Goal: Task Accomplishment & Management: Complete application form

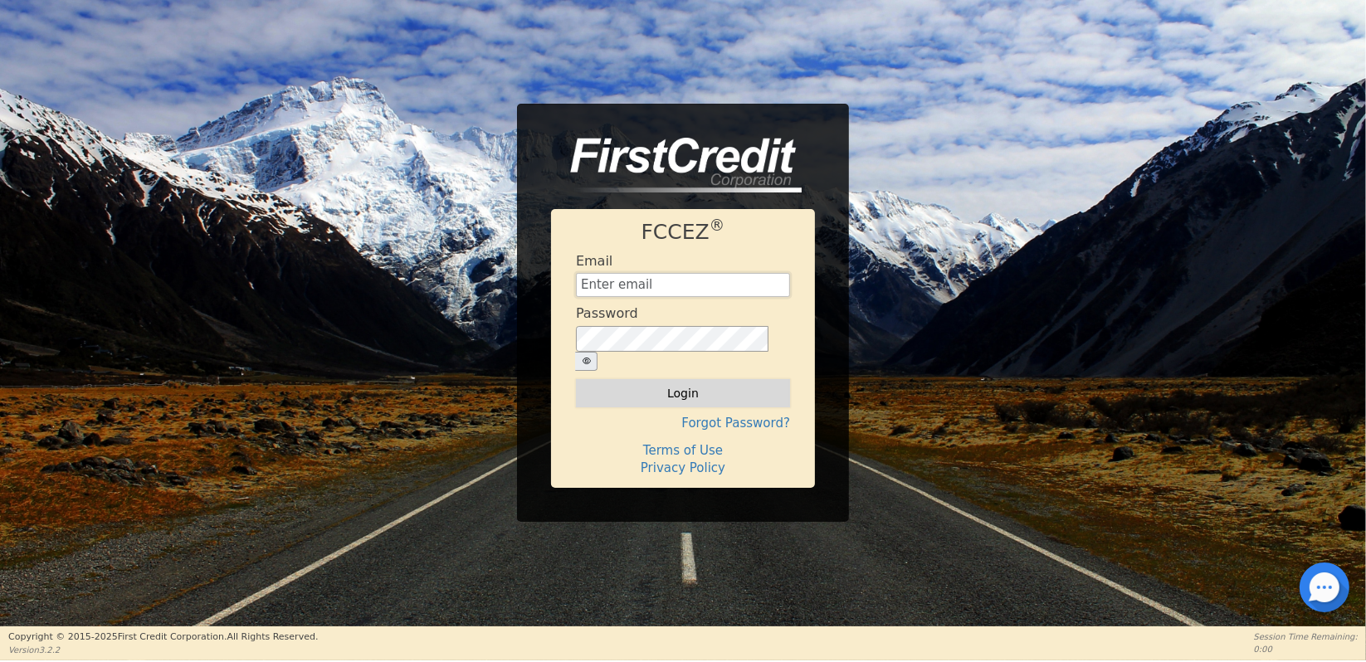
type input "[EMAIL_ADDRESS][DOMAIN_NAME]"
click at [666, 385] on button "Login" at bounding box center [683, 393] width 214 height 28
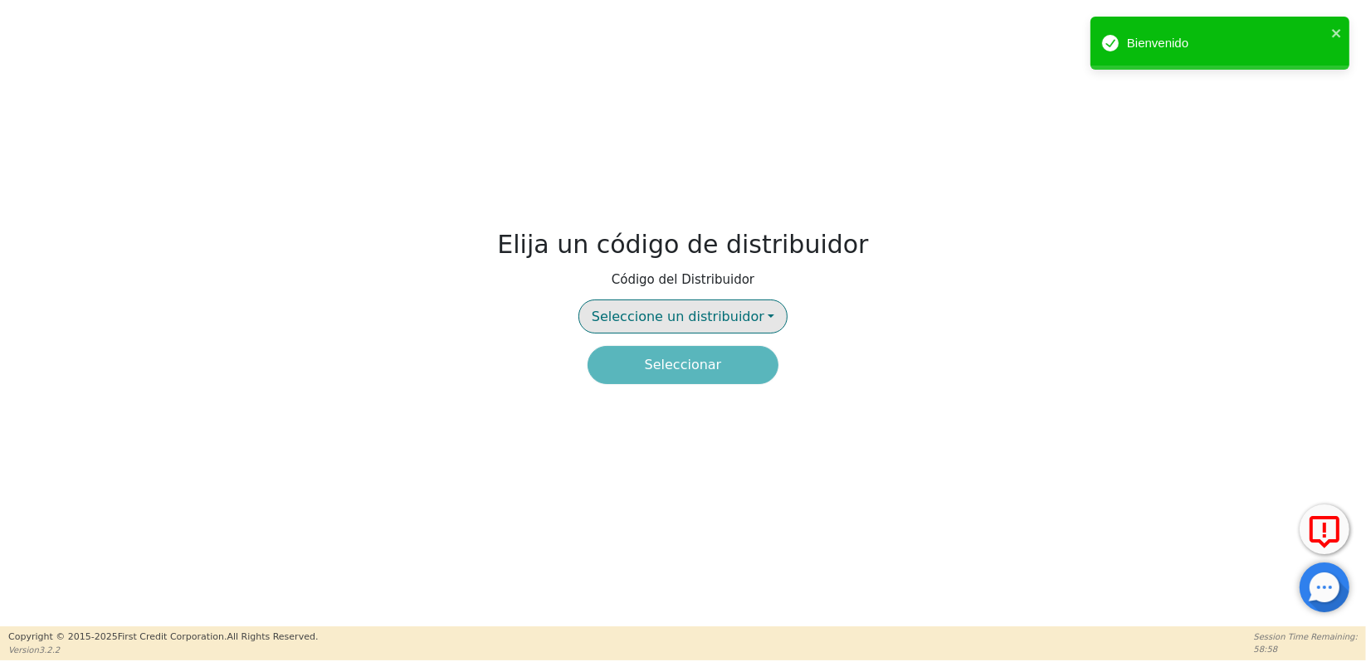
click at [755, 315] on button "Seleccione un distribuidor" at bounding box center [683, 317] width 209 height 34
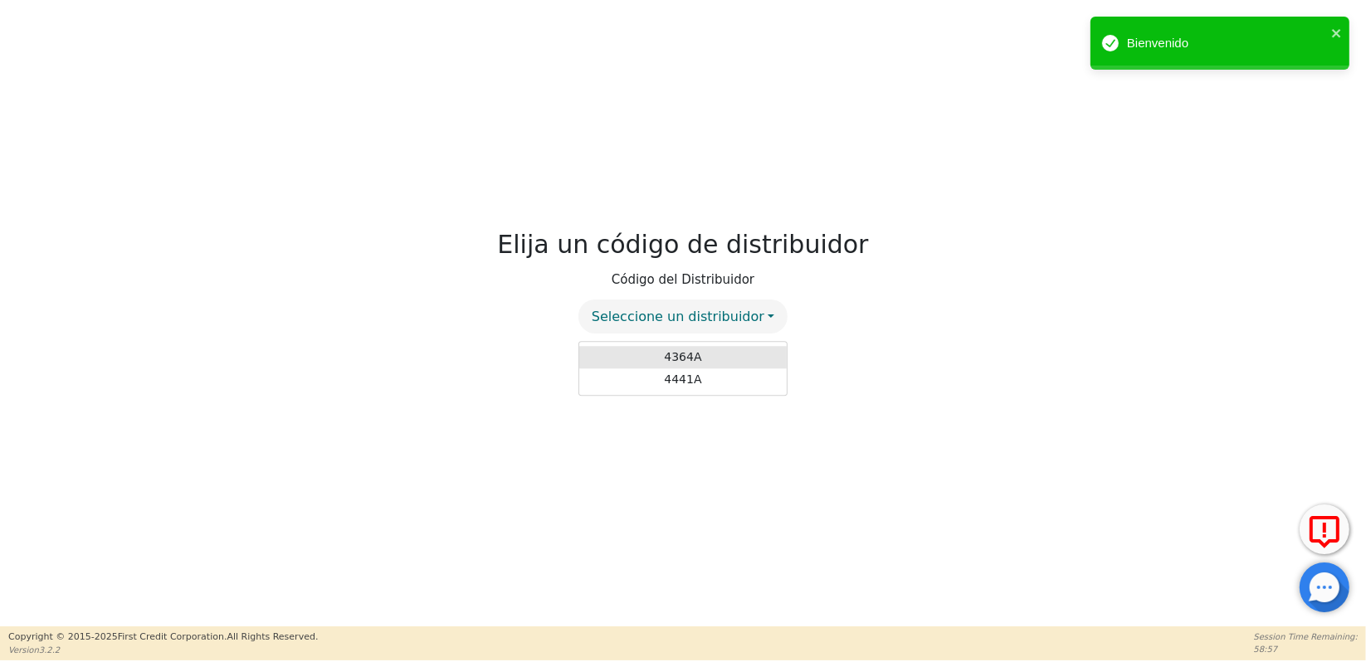
click at [711, 349] on link "4364A" at bounding box center [683, 357] width 208 height 22
click at [694, 369] on button "Seleccionar" at bounding box center [683, 365] width 191 height 38
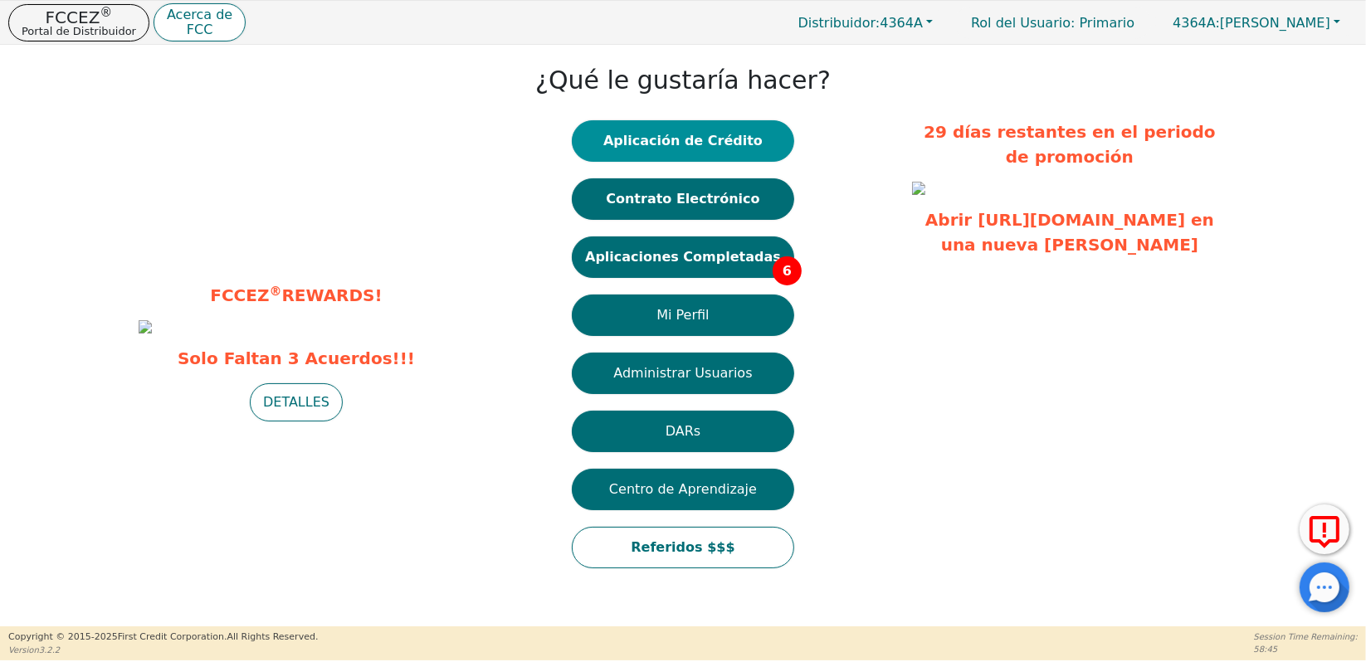
click at [628, 149] on button "Aplicación de Crédito" at bounding box center [683, 141] width 222 height 42
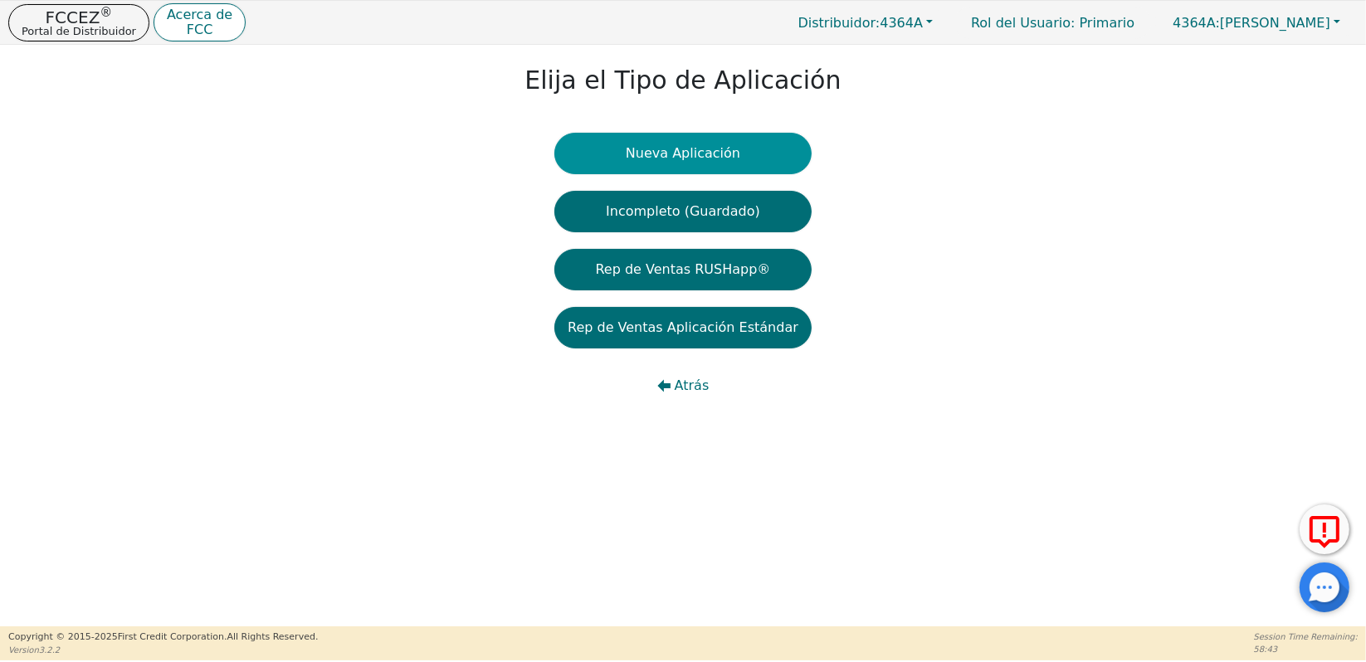
click at [701, 147] on button "Nueva Aplicación" at bounding box center [682, 154] width 257 height 42
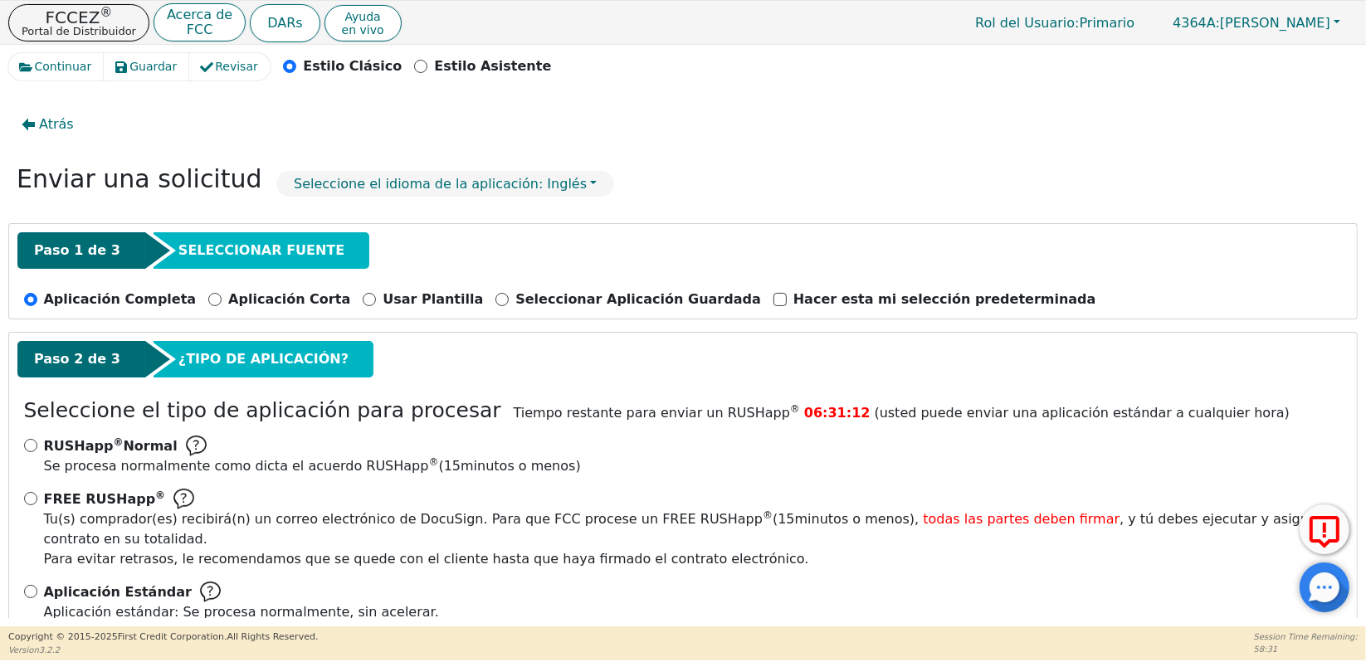
scroll to position [17, 0]
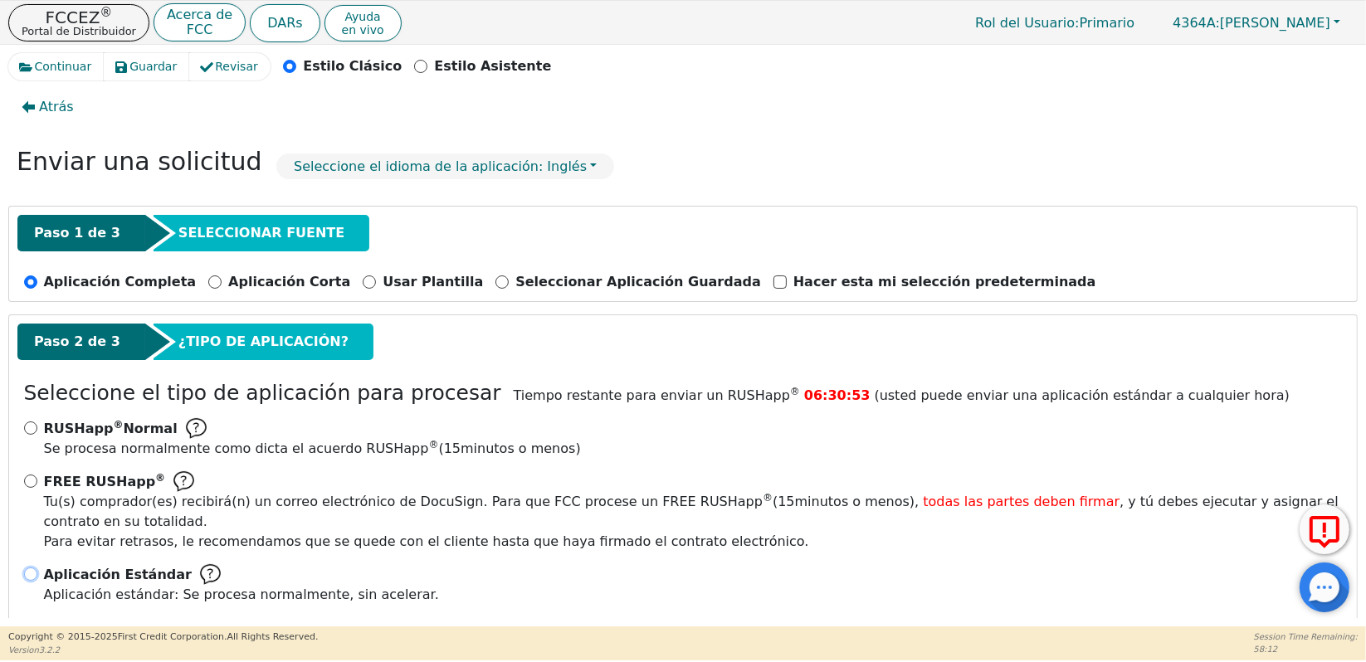
click at [24, 568] on input "Aplicación Estándar Aplicación estándar: Se procesa normalmente, sin acelerar." at bounding box center [30, 574] width 13 height 13
radio input "true"
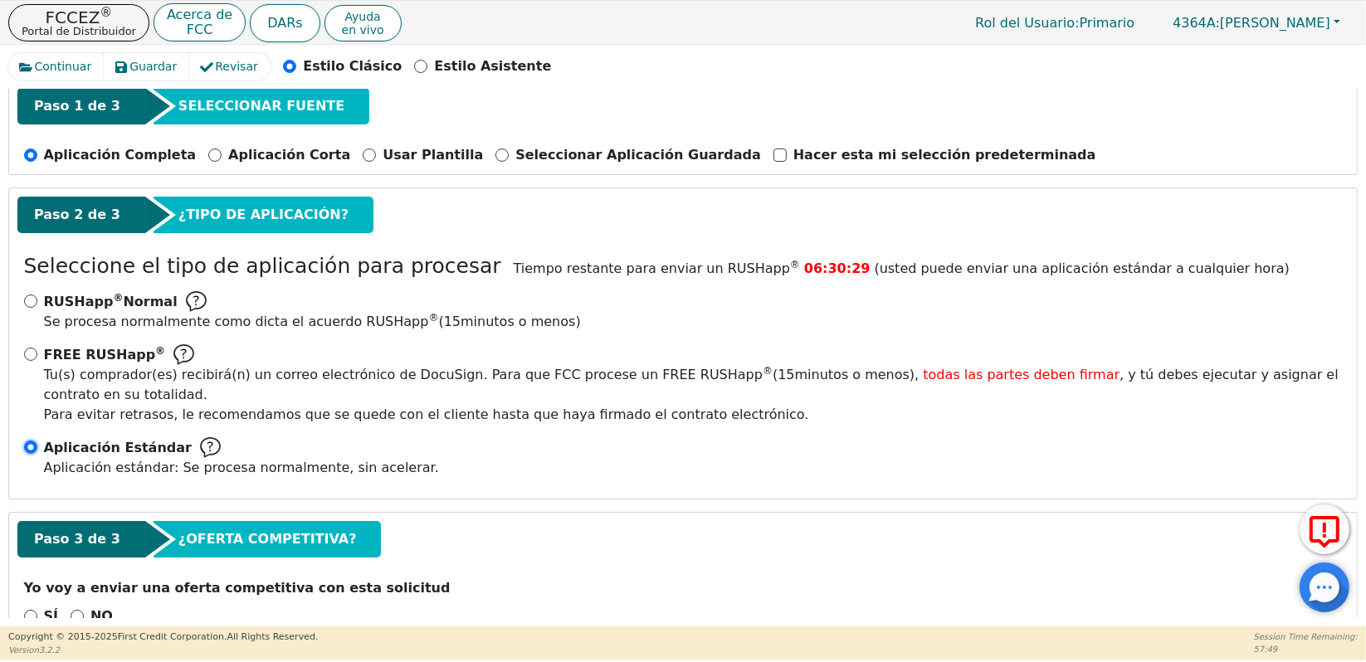
scroll to position [166, 0]
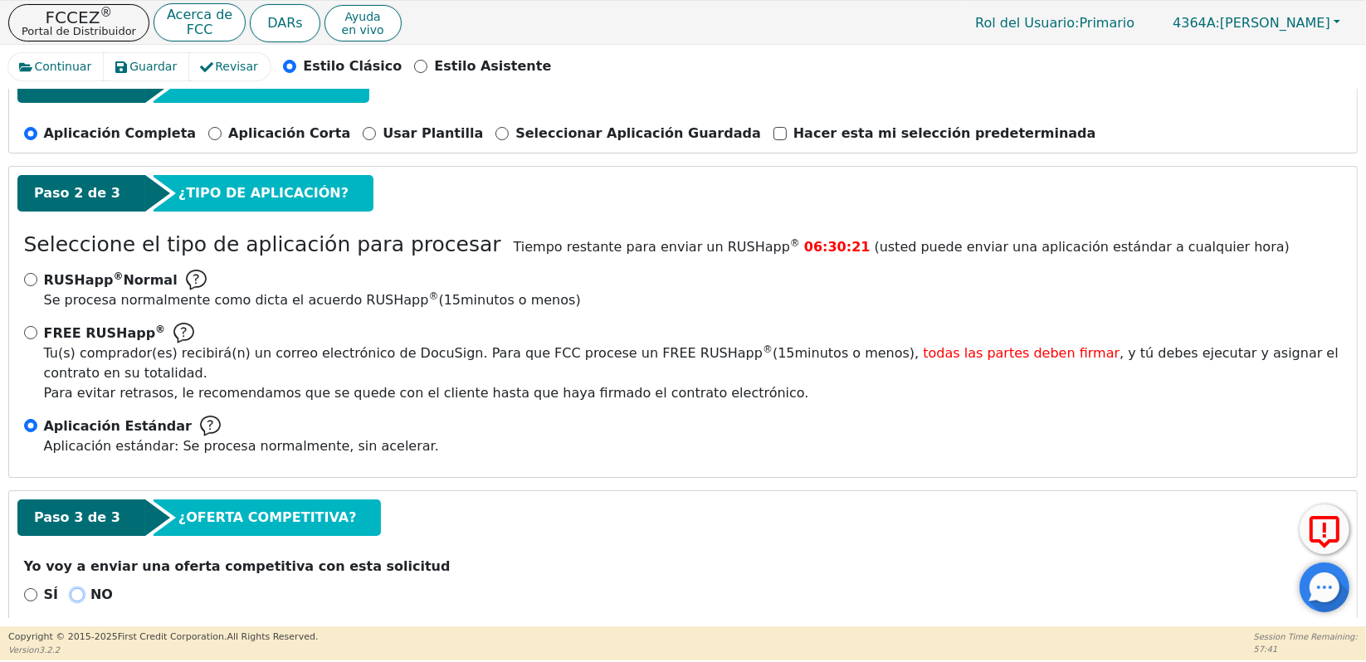
drag, startPoint x: 73, startPoint y: 571, endPoint x: 167, endPoint y: 545, distance: 97.3
click at [73, 589] on input "NO" at bounding box center [77, 595] width 13 height 13
radio input "true"
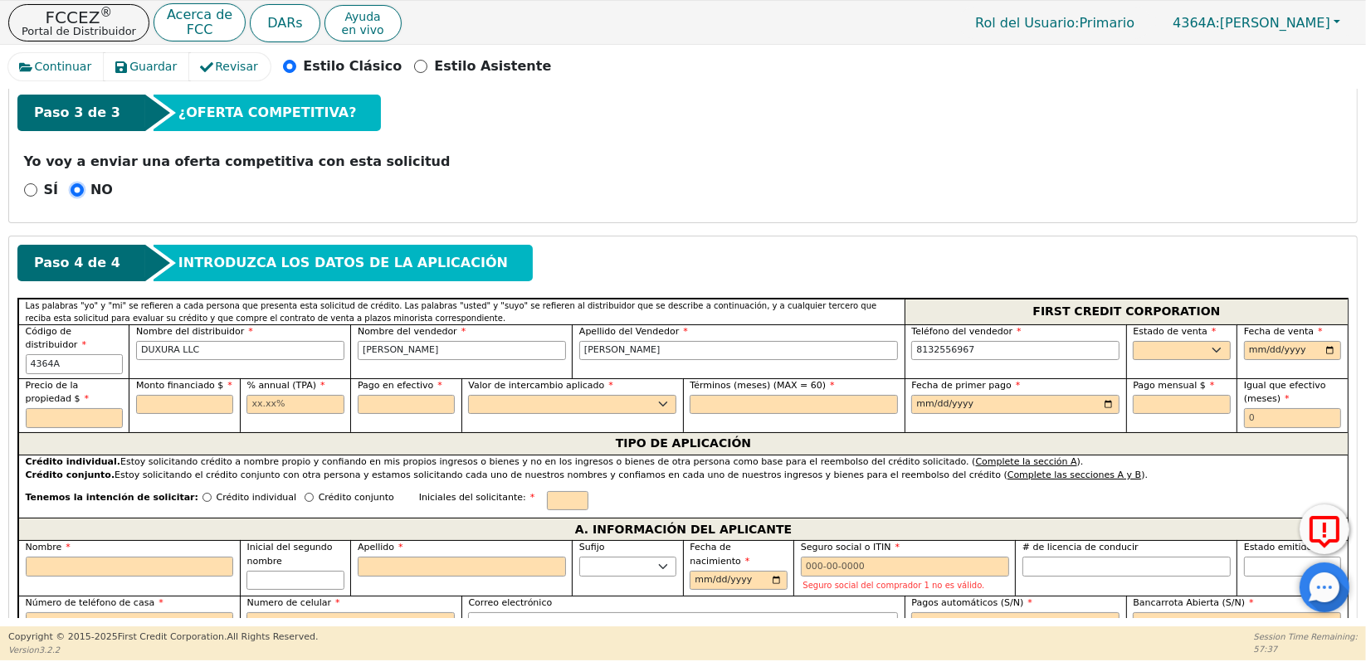
scroll to position [535, 0]
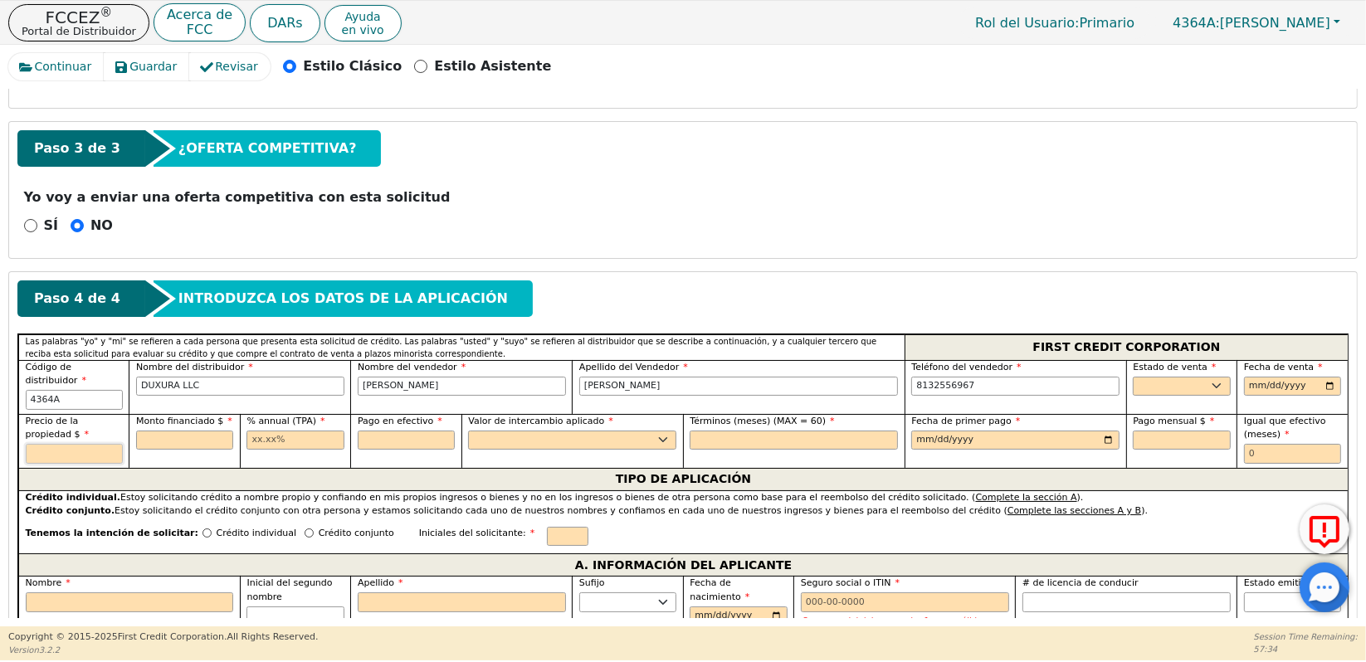
click at [50, 444] on input "text" at bounding box center [74, 454] width 97 height 20
type input "5430.00"
click at [161, 431] on input "text" at bounding box center [184, 441] width 97 height 20
type input "5430.00"
click at [312, 431] on input "text" at bounding box center [295, 441] width 97 height 20
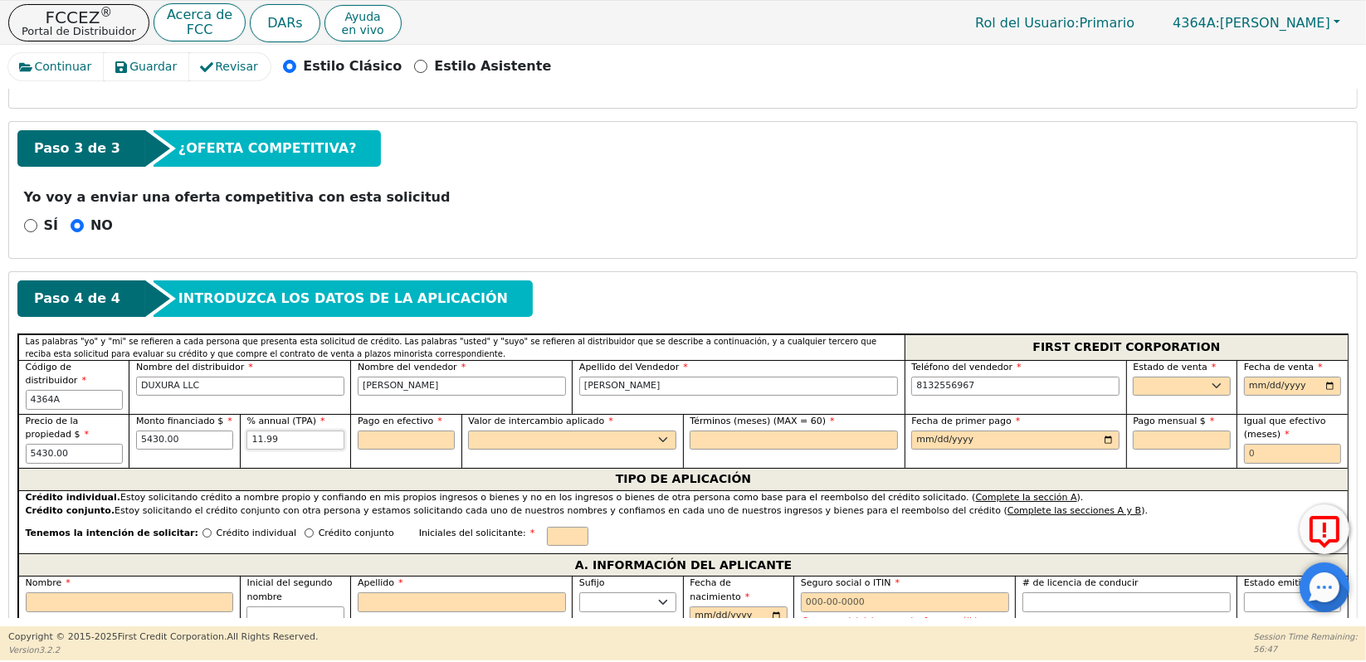
type input "11.99"
click at [418, 431] on input "text" at bounding box center [406, 441] width 97 height 20
type input "0.00"
click at [550, 431] on select "Sí No" at bounding box center [572, 441] width 208 height 20
select select "n"
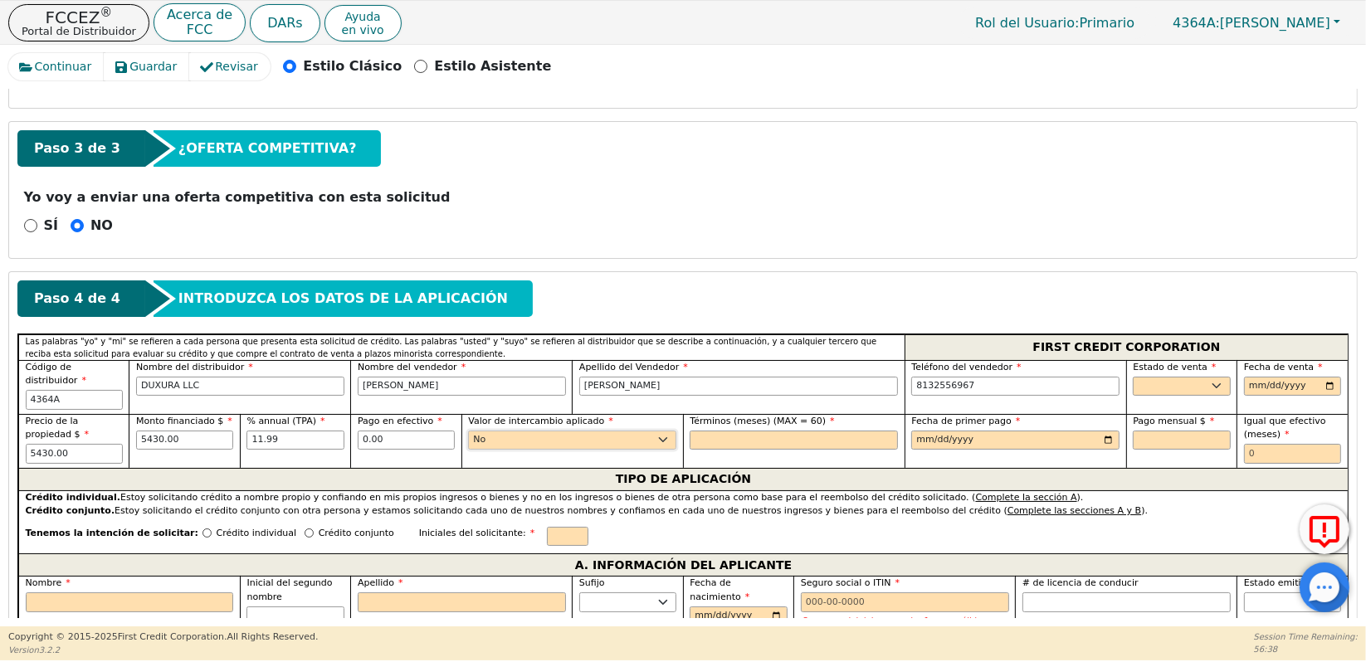
click at [468, 431] on select "Sí No" at bounding box center [572, 441] width 208 height 20
click at [723, 431] on input "text" at bounding box center [794, 441] width 208 height 20
type input "60"
click at [917, 431] on input "date" at bounding box center [1015, 441] width 208 height 20
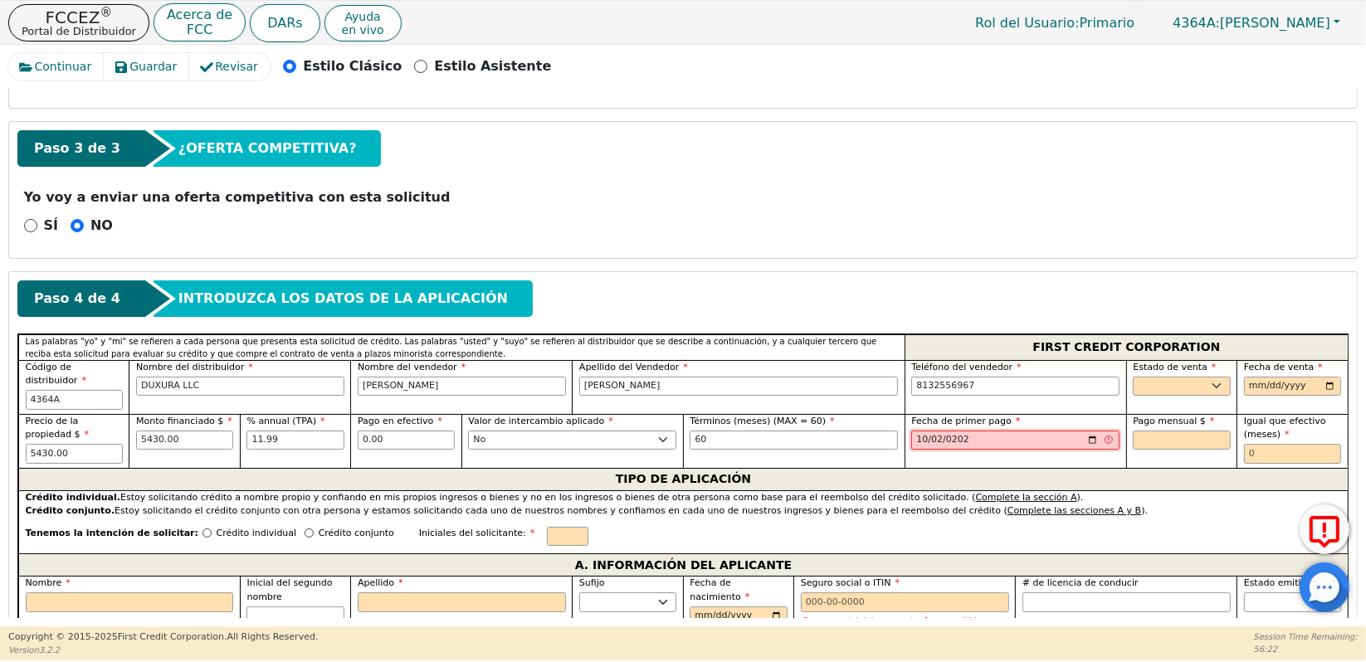
type input "2025-10-02"
click at [1179, 440] on div "Pago mensual $" at bounding box center [1181, 441] width 110 height 54
click at [1182, 377] on select "AK AL AR AZ CA CO CT DC DE FL GA HI IA ID IL IN KS KY LA MA MD ME MI MN MO MS M…" at bounding box center [1181, 387] width 97 height 20
click at [1157, 377] on select "AK AL AR AZ CA CO CT DC DE FL GA HI IA ID IL IN KS KY LA MA MD ME MI MN MO MS M…" at bounding box center [1181, 387] width 97 height 20
select select "IN"
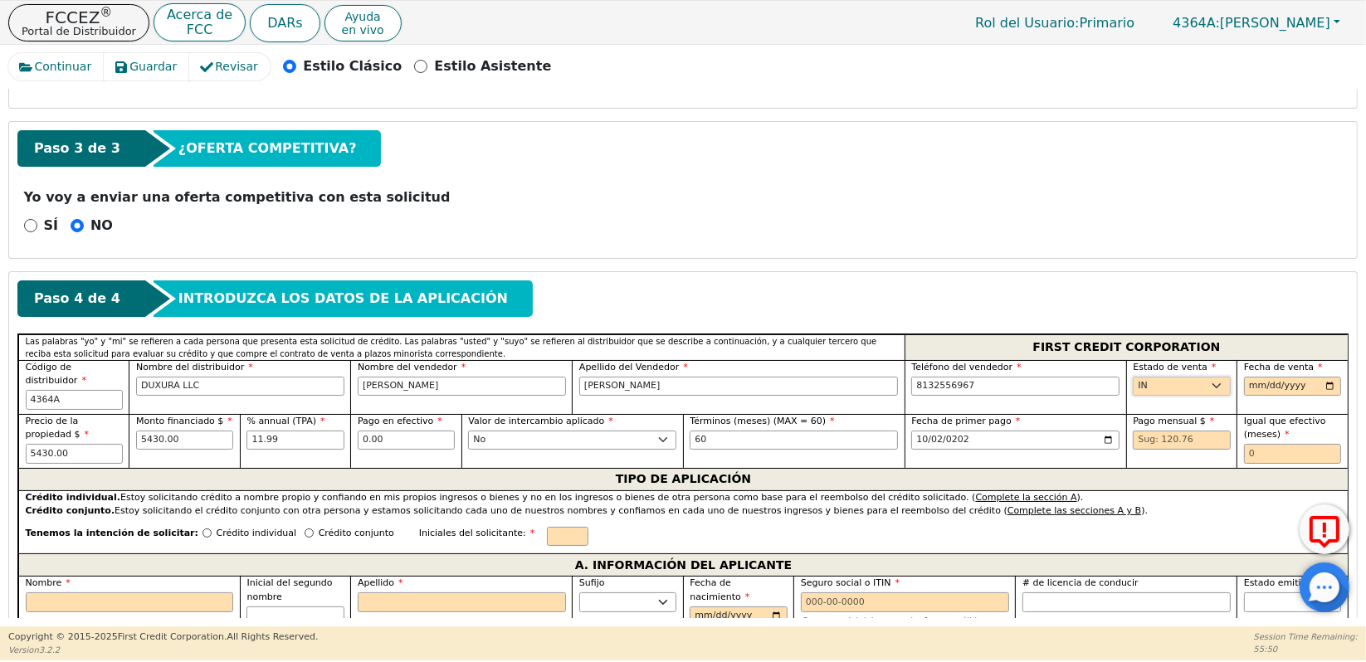
click at [1133, 377] on select "AK AL AR AZ CA CO CT DC DE FL GA HI IA ID IL IN KS KY LA MA MD ME MI MN MO MS M…" at bounding box center [1181, 387] width 97 height 20
click at [1248, 377] on input "date" at bounding box center [1292, 387] width 97 height 20
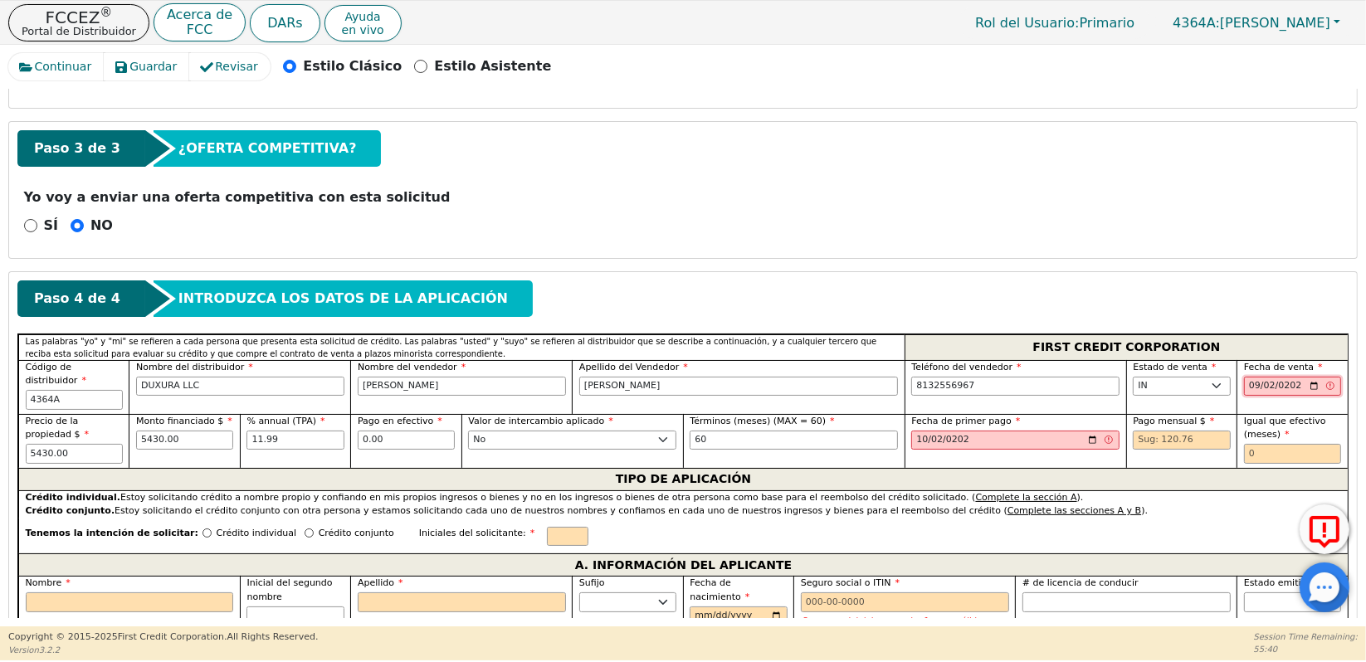
type input "[DATE]"
click at [1012, 468] on div "TIPO DE APLICACIÓN" at bounding box center [683, 479] width 1330 height 22
click at [1106, 431] on input "2025-10-02" at bounding box center [1015, 441] width 208 height 20
click at [1100, 441] on div "Fecha de primer pago 2025-10-02" at bounding box center [1016, 441] width 222 height 54
click at [1323, 377] on input "[DATE]" at bounding box center [1292, 387] width 97 height 20
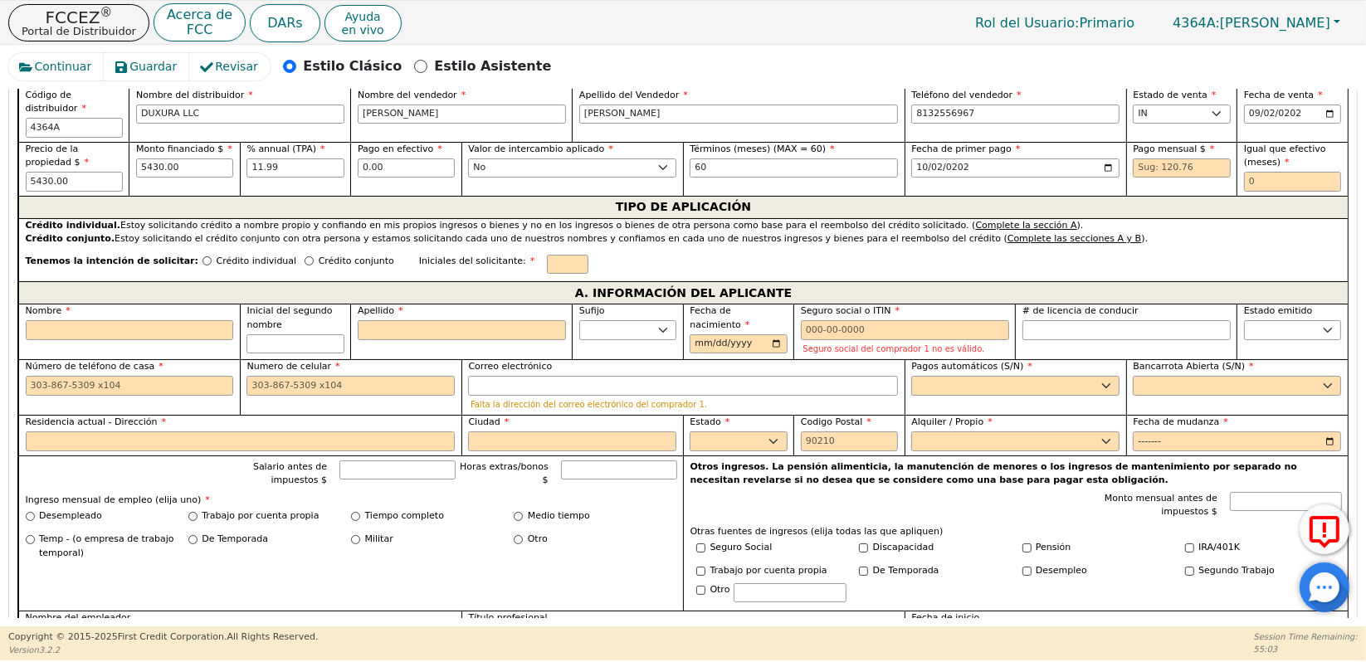
scroll to position [816, 0]
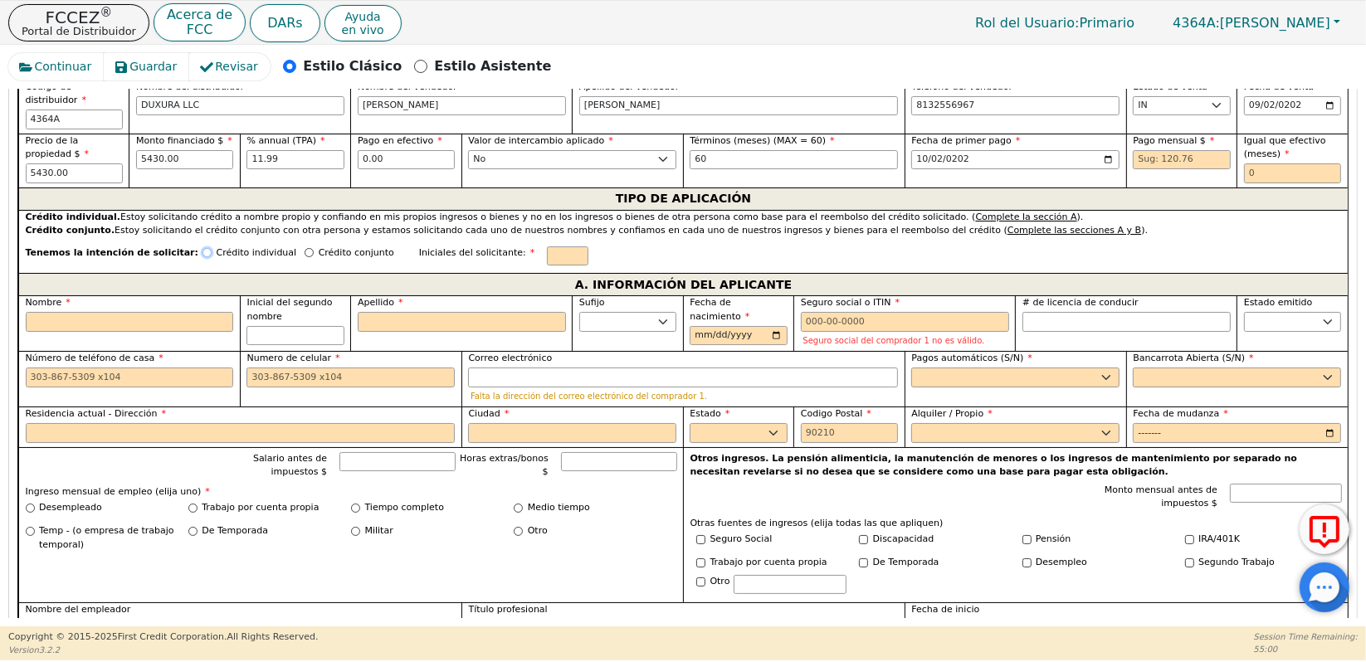
click at [203, 248] on input "Crédito individual" at bounding box center [207, 252] width 9 height 9
radio input "true"
click at [547, 247] on input "text" at bounding box center [568, 257] width 42 height 20
click at [579, 238] on div "Tenemos la intención de solicitar: Crédito individual Crédito conjunto Iniciale…" at bounding box center [683, 256] width 1330 height 36
click at [138, 312] on input "Nombre" at bounding box center [130, 322] width 208 height 20
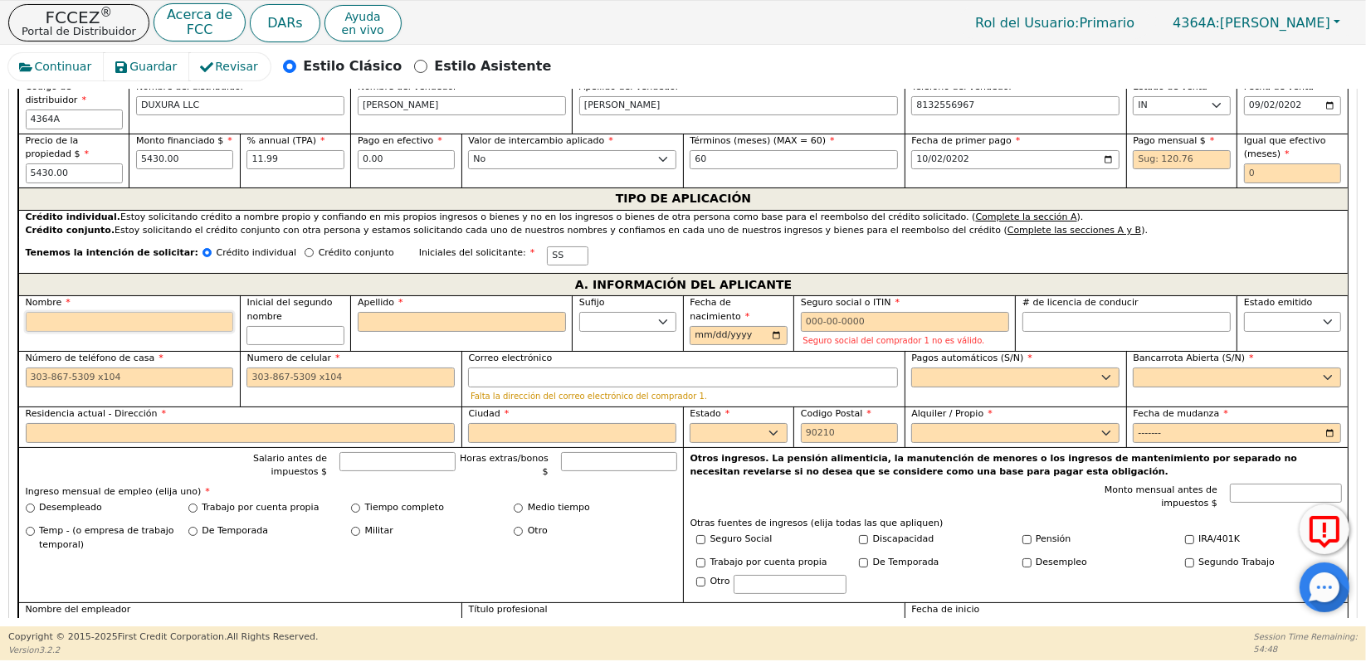
type input "S"
type input "SI"
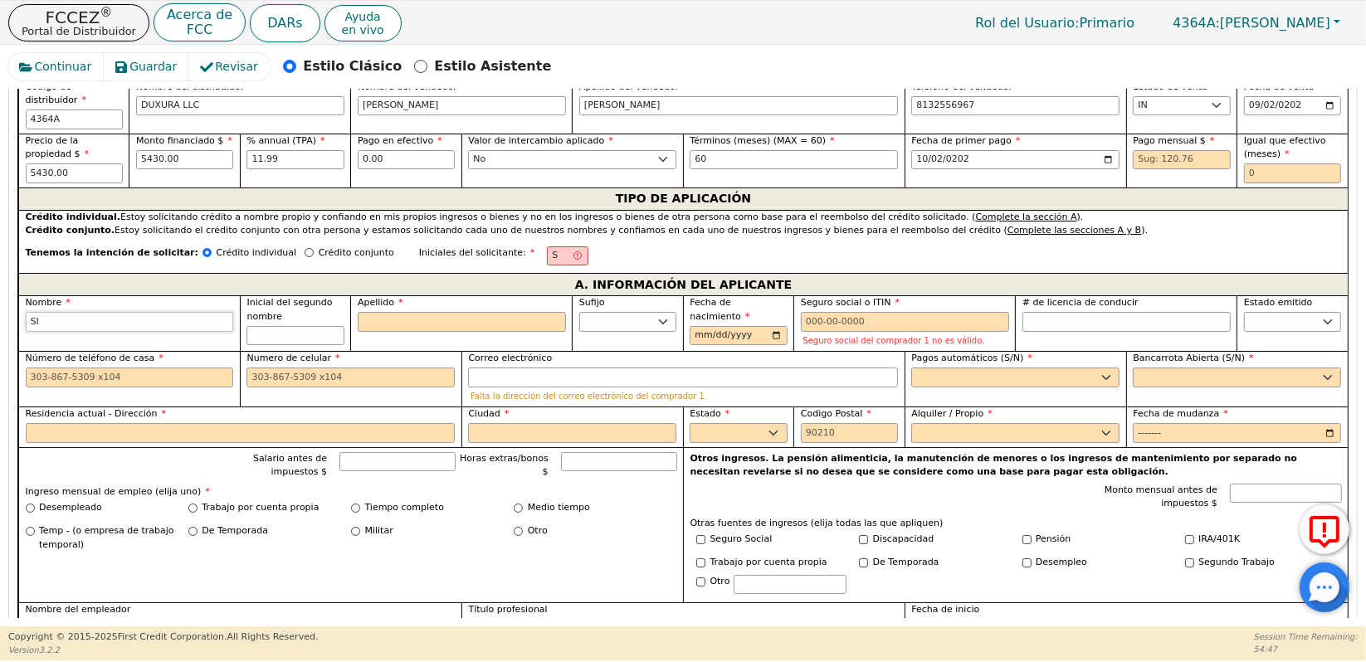
type input "SIG"
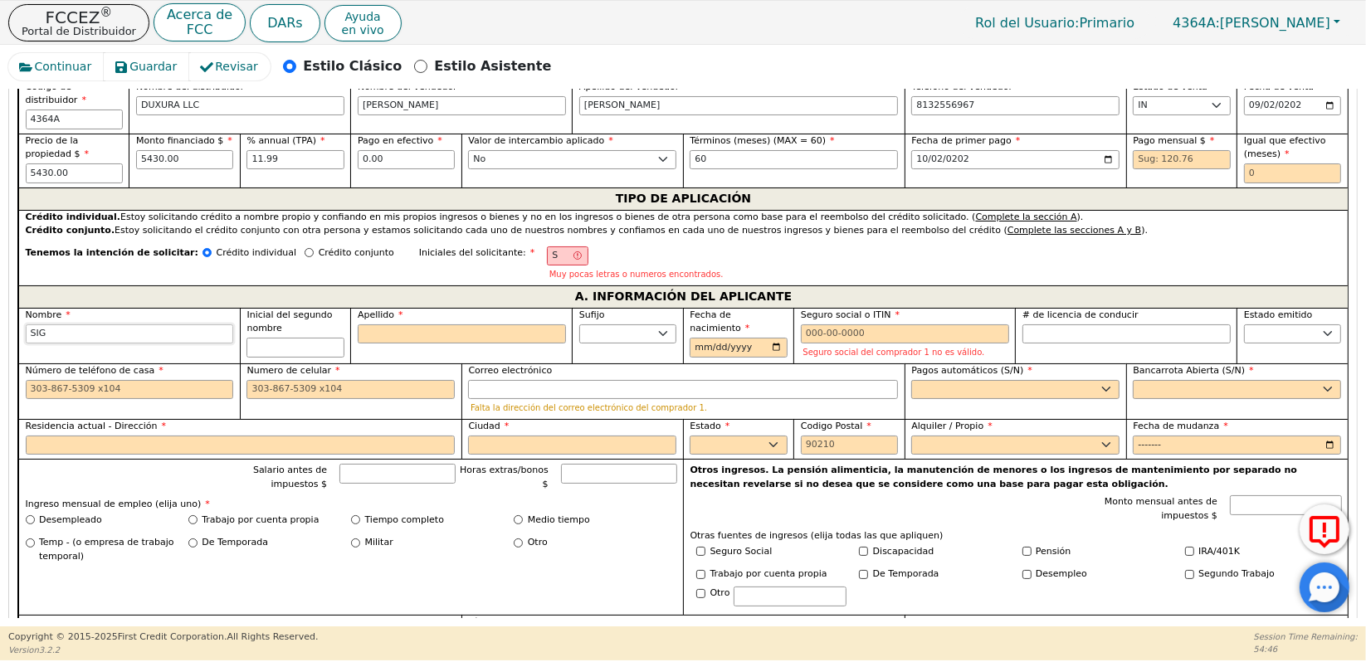
type input "SIGF"
type input "SIGFR"
type input "SIGFRE"
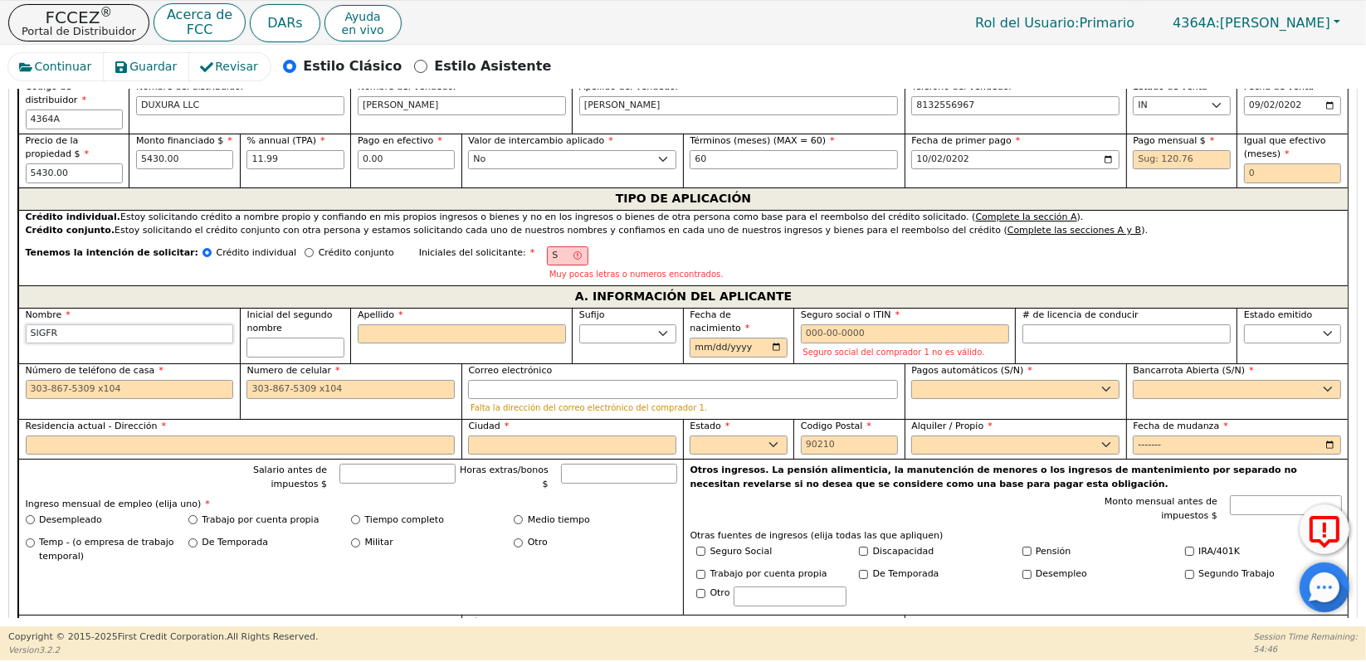
type input "SIGFRE"
type input "SIGFRED"
type input "[PERSON_NAME]"
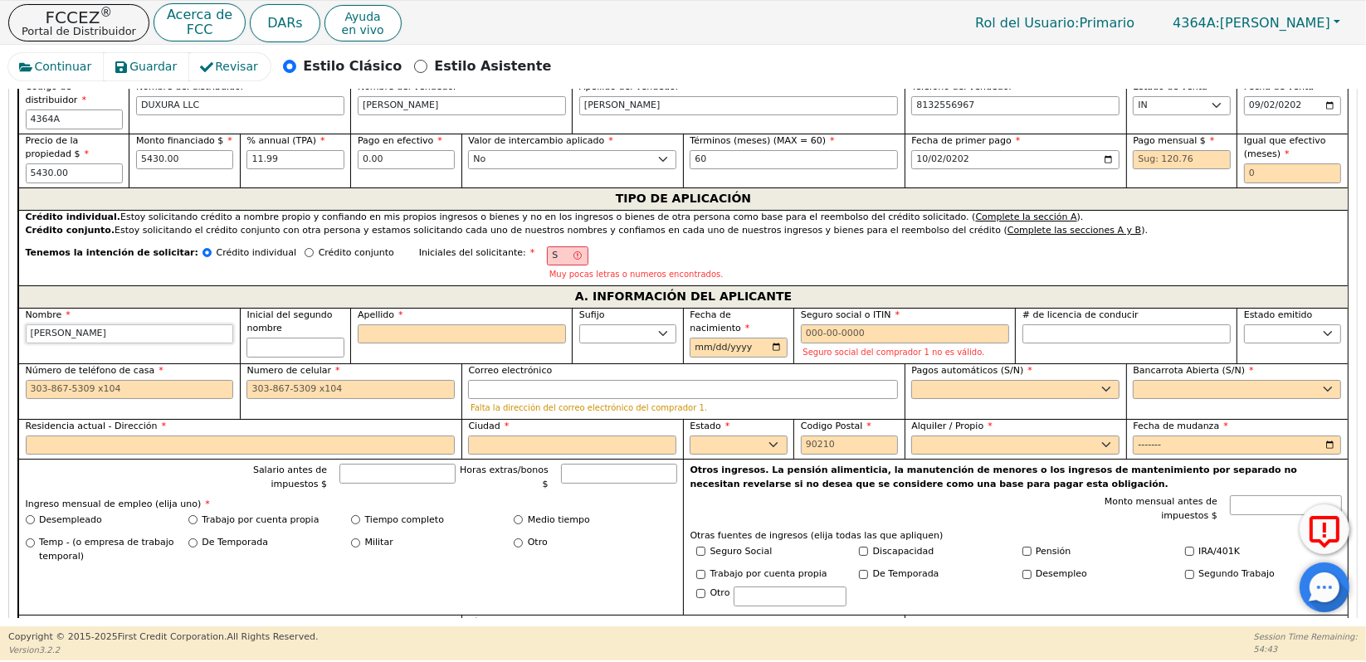
type input "[PERSON_NAME]"
click at [389, 325] on input "Apellido" at bounding box center [462, 335] width 208 height 20
type input "SS"
type input "S"
type input "SIGFREDO S"
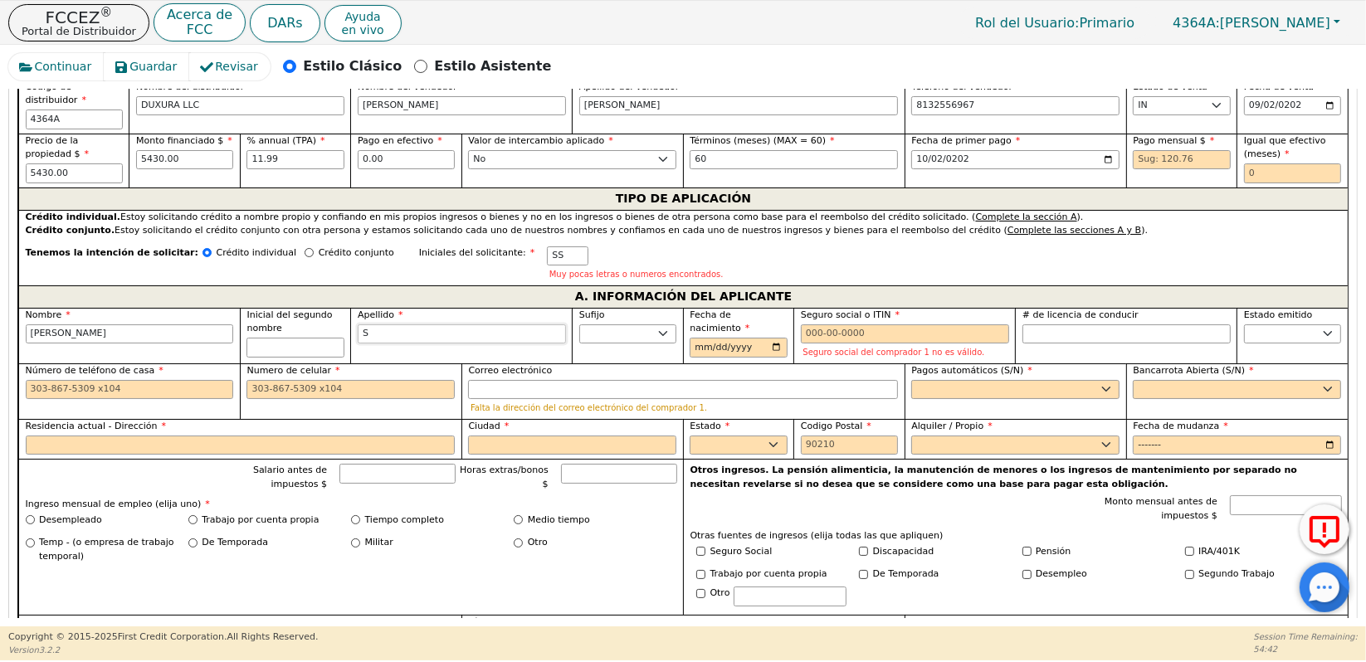
type input "SA"
type input "SIGFREDO SA"
type input "SAN"
type input "SIGFREDO SAN"
type input "SANC"
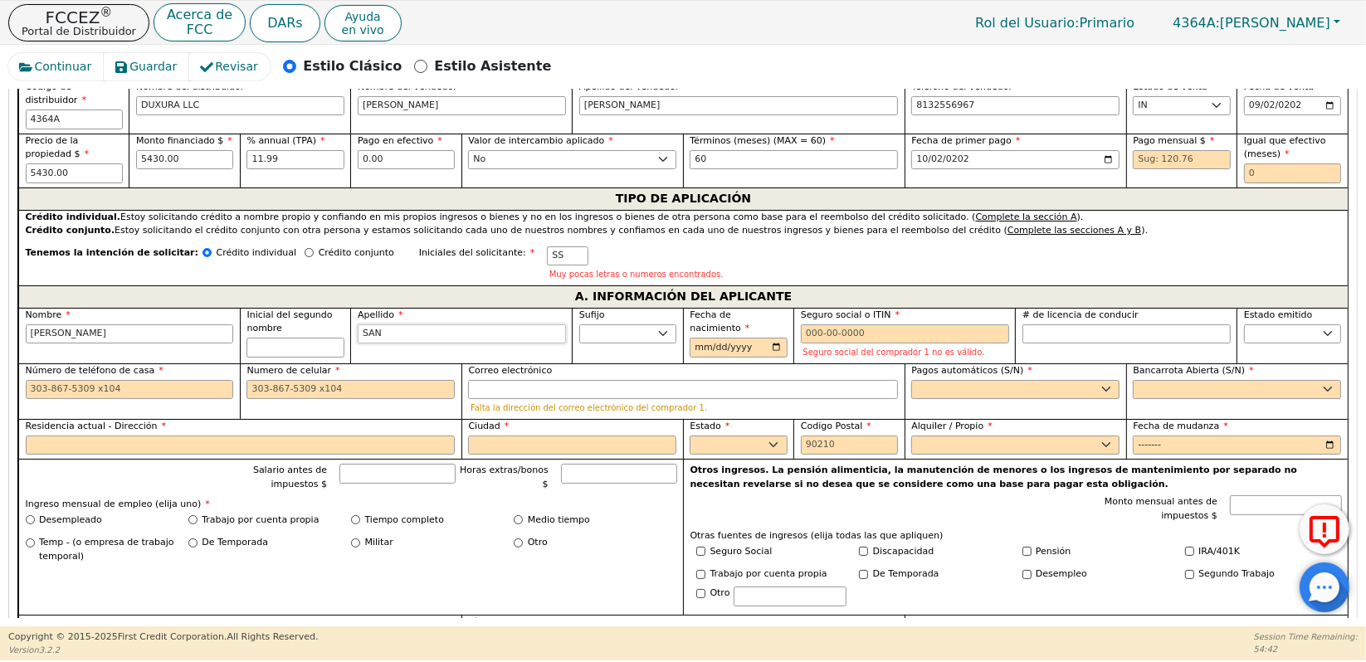
type input "SIGFREDO SANC"
type input "SANCH"
type input "SIGFREDO SANCH"
type input "SANCHE"
type input "SIGFREDO SANCHE"
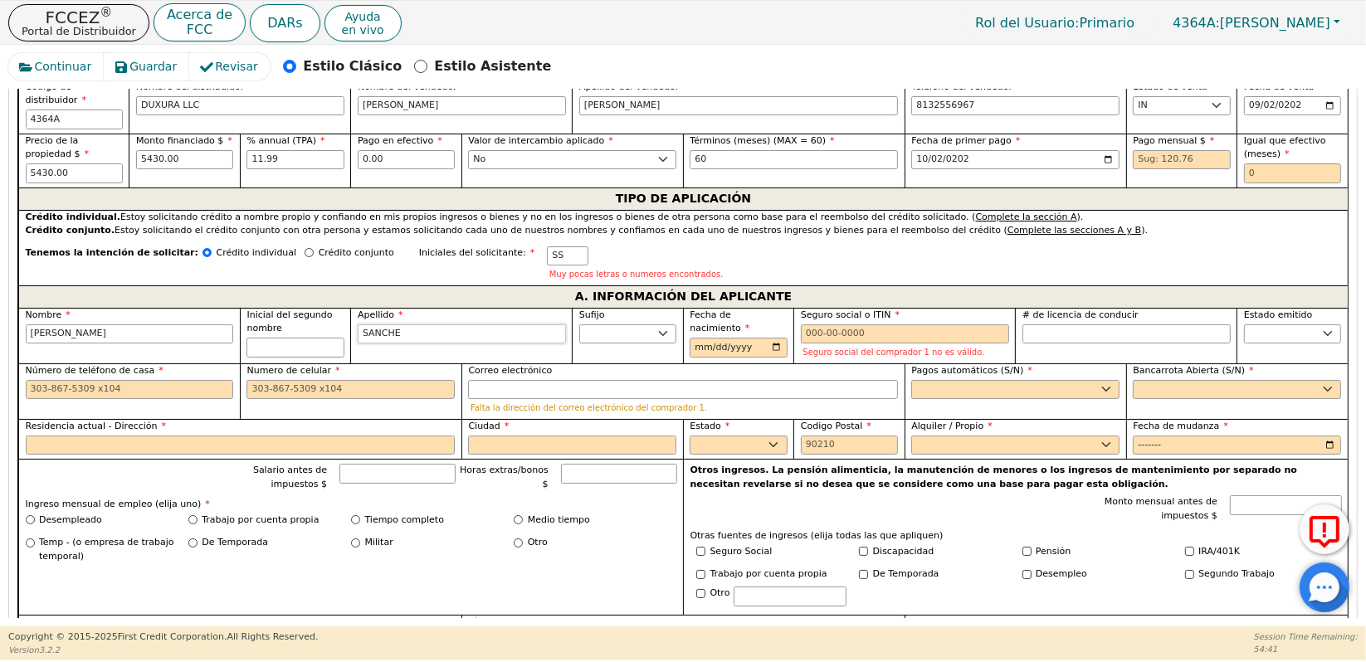
type input "[PERSON_NAME]"
type input "SIGFREDO SANCHEZ"
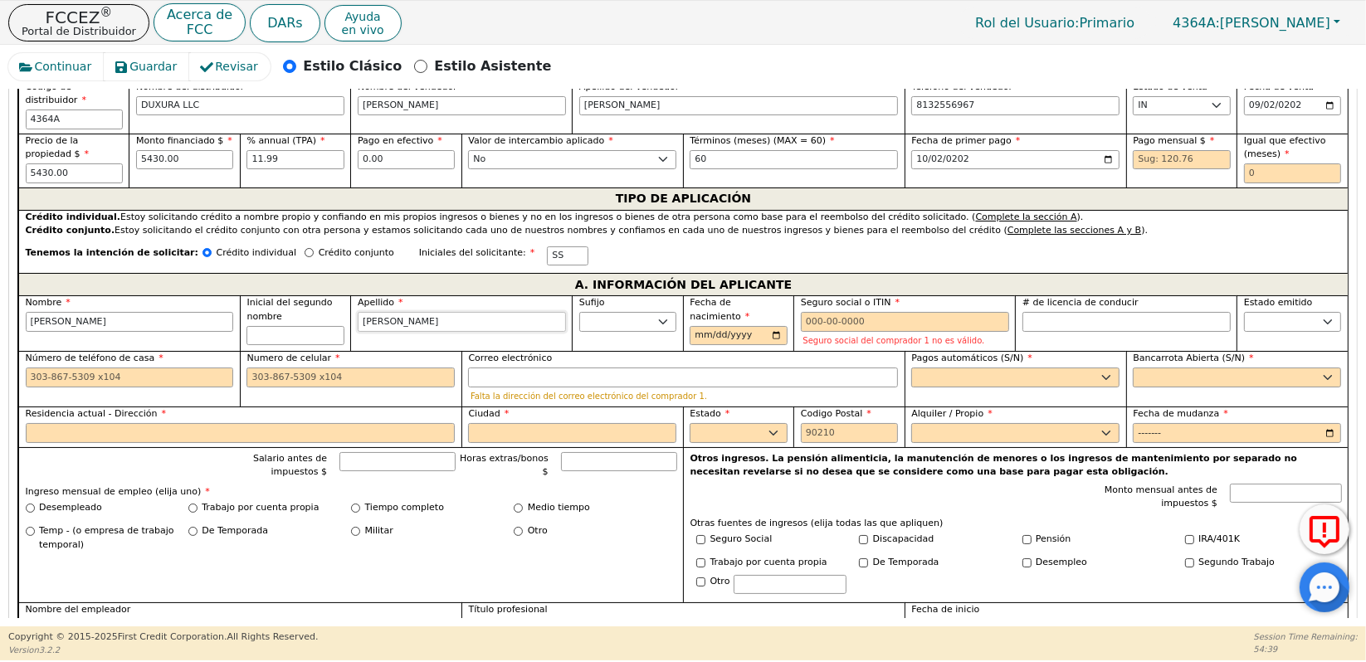
type input "[PERSON_NAME]"
click at [633, 312] on select "Jr. Sr. II III IV" at bounding box center [627, 322] width 97 height 20
select select "Sr."
click at [579, 312] on select "Jr. Sr. II III IV" at bounding box center [627, 322] width 97 height 20
click at [696, 326] on input "Fecha de nacimiento" at bounding box center [738, 336] width 97 height 20
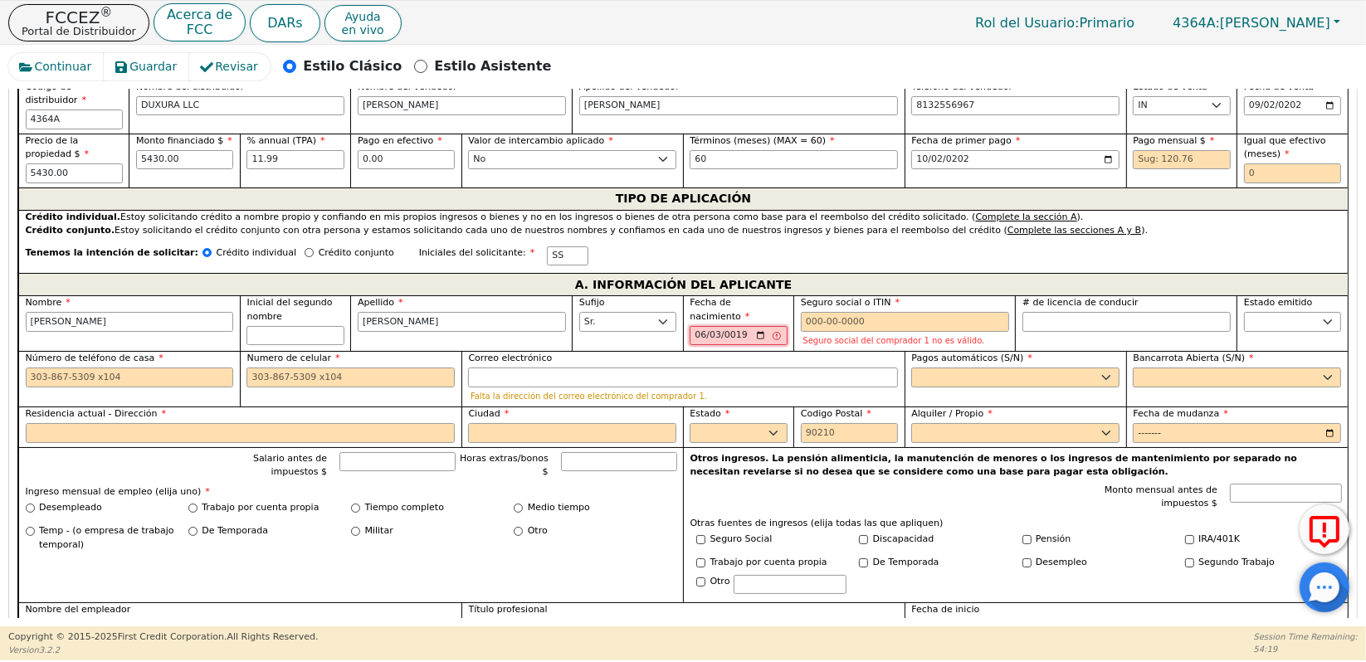
type input "0199-06-03"
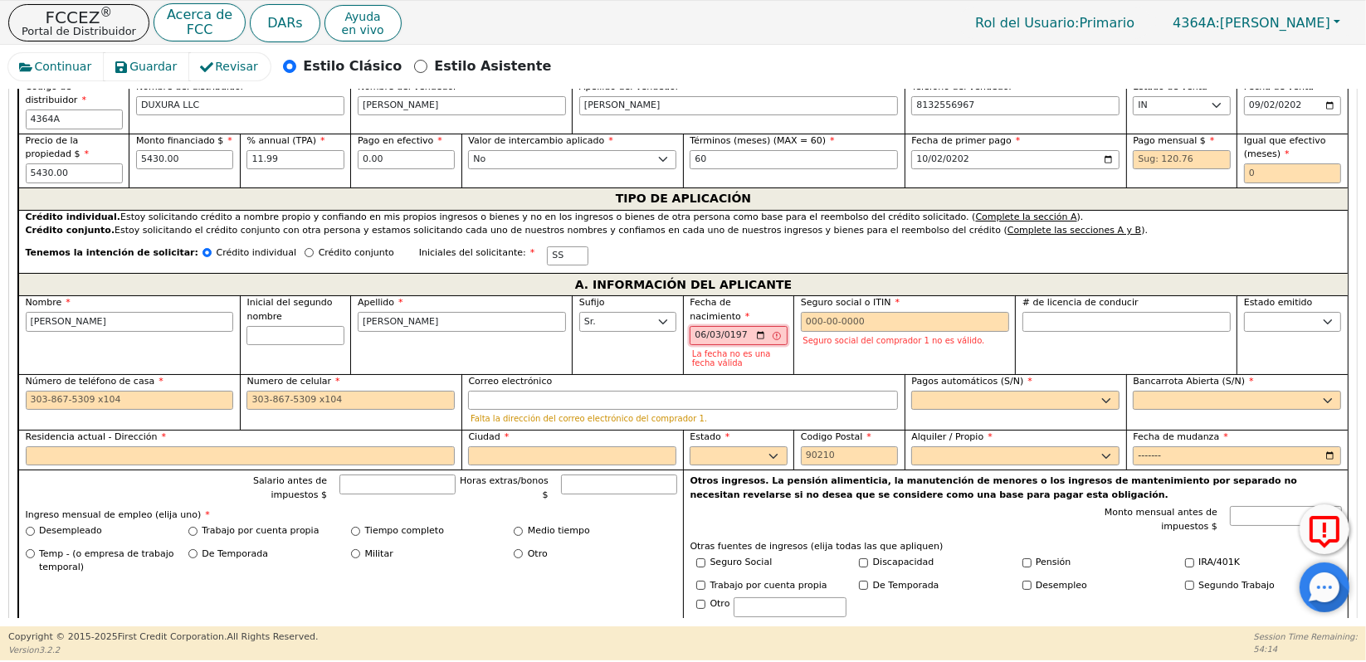
type input "1977-06-03"
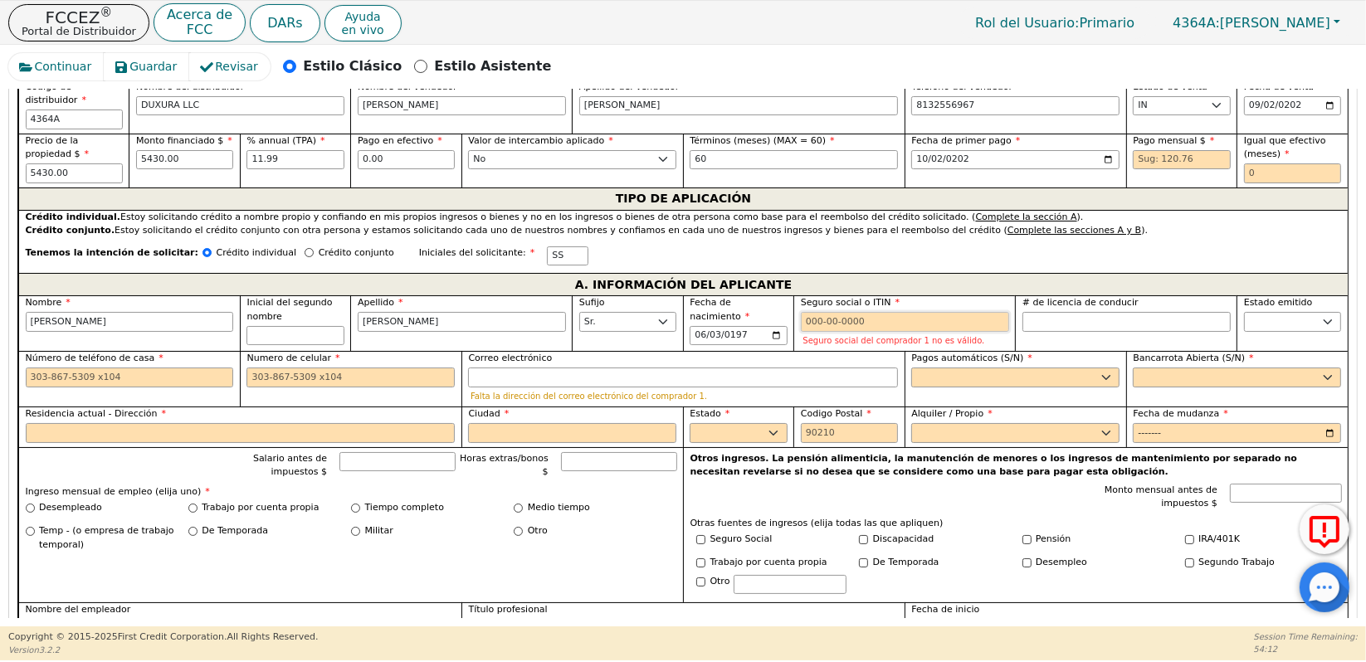
click at [805, 312] on input "Seguro social o ITIN" at bounding box center [905, 322] width 208 height 20
click at [1036, 312] on input "# de licencia de conducir" at bounding box center [1127, 322] width 208 height 20
click at [1260, 312] on select "AK AL AR AZ CA CO CT DC DE FL GA HI IA ID IL IN KS KY LA MA MD ME MI MN MO MS M…" at bounding box center [1292, 322] width 97 height 20
click at [1116, 312] on input "2950" at bounding box center [1127, 322] width 208 height 20
type input "**********"
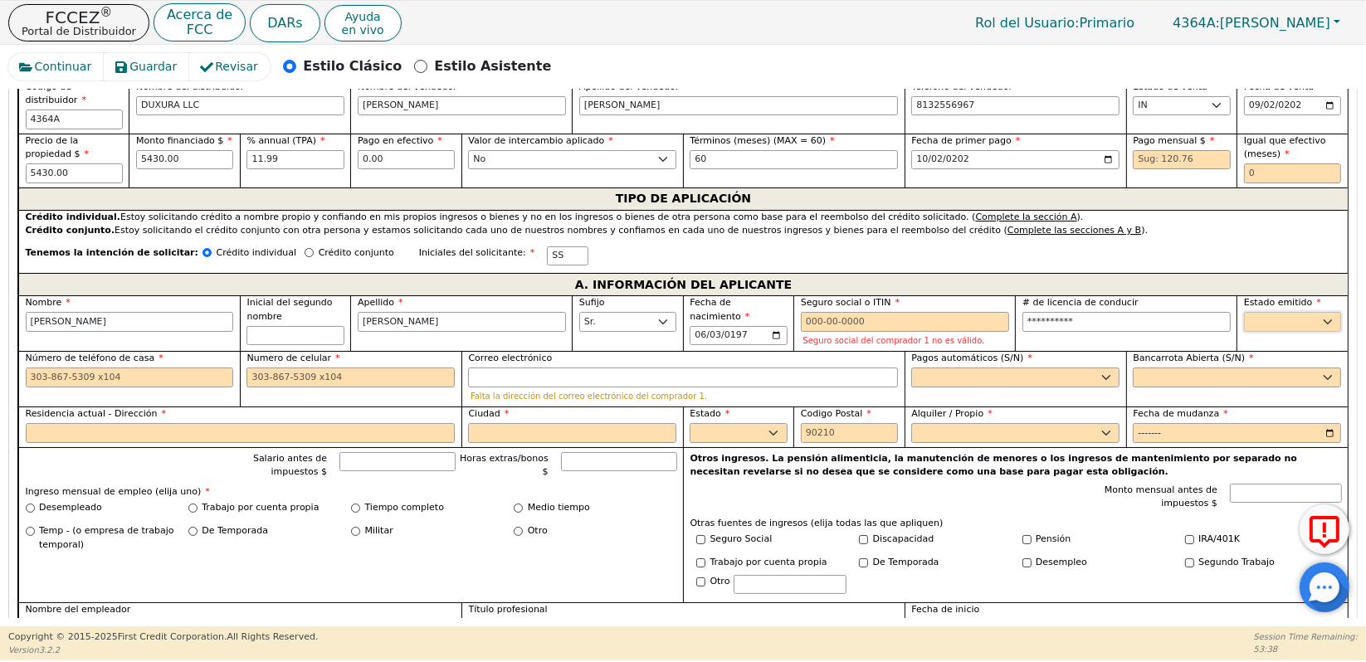
click at [1277, 312] on select "AK AL AR AZ CA CO CT DC DE FL GA HI IA ID IL IN KS KY LA MA MD ME MI MN MO MS M…" at bounding box center [1292, 322] width 97 height 20
select select "IN"
click at [1244, 312] on select "AK AL AR AZ CA CO CT DC DE FL GA HI IA ID IL IN KS KY LA MA MD ME MI MN MO MS M…" at bounding box center [1292, 322] width 97 height 20
click at [810, 312] on input "Seguro social o ITIN" at bounding box center [905, 322] width 208 height 20
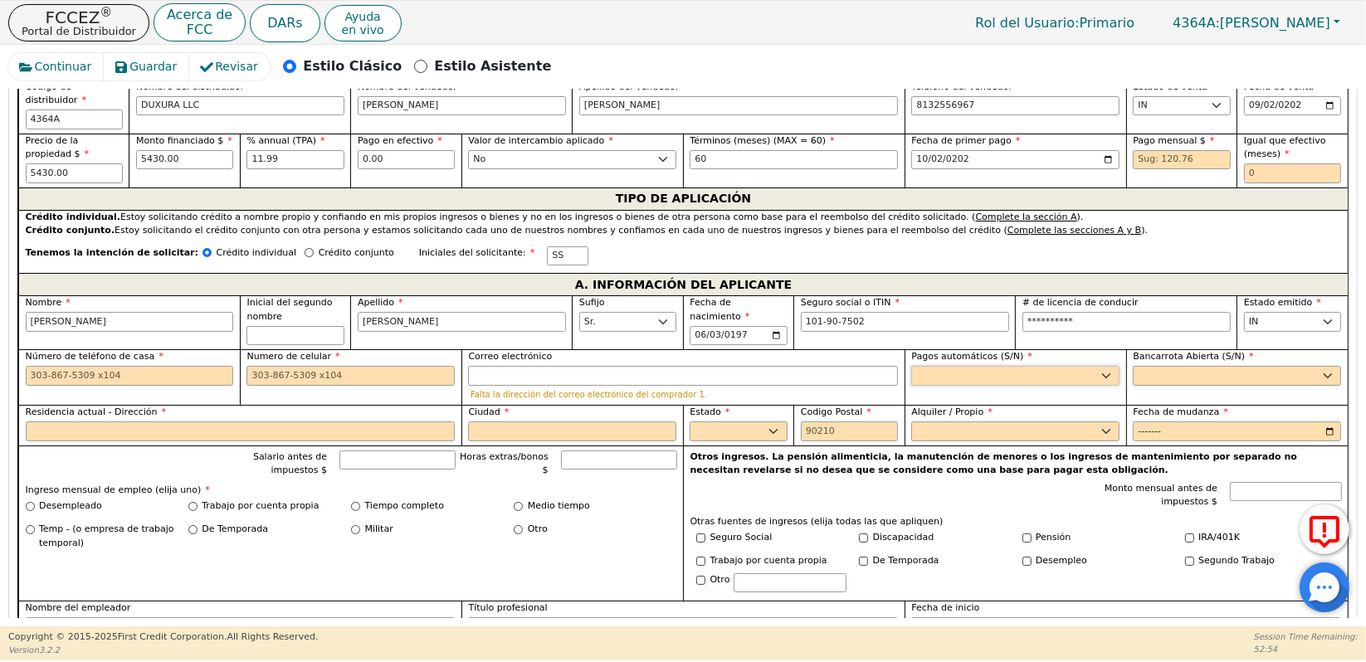
type input "***-**-7502"
click at [960, 366] on select "Sí No" at bounding box center [1015, 376] width 208 height 20
select select "y"
click at [911, 366] on select "Sí No" at bounding box center [1015, 376] width 208 height 20
type input "SIGFREDO SANCHEZ"
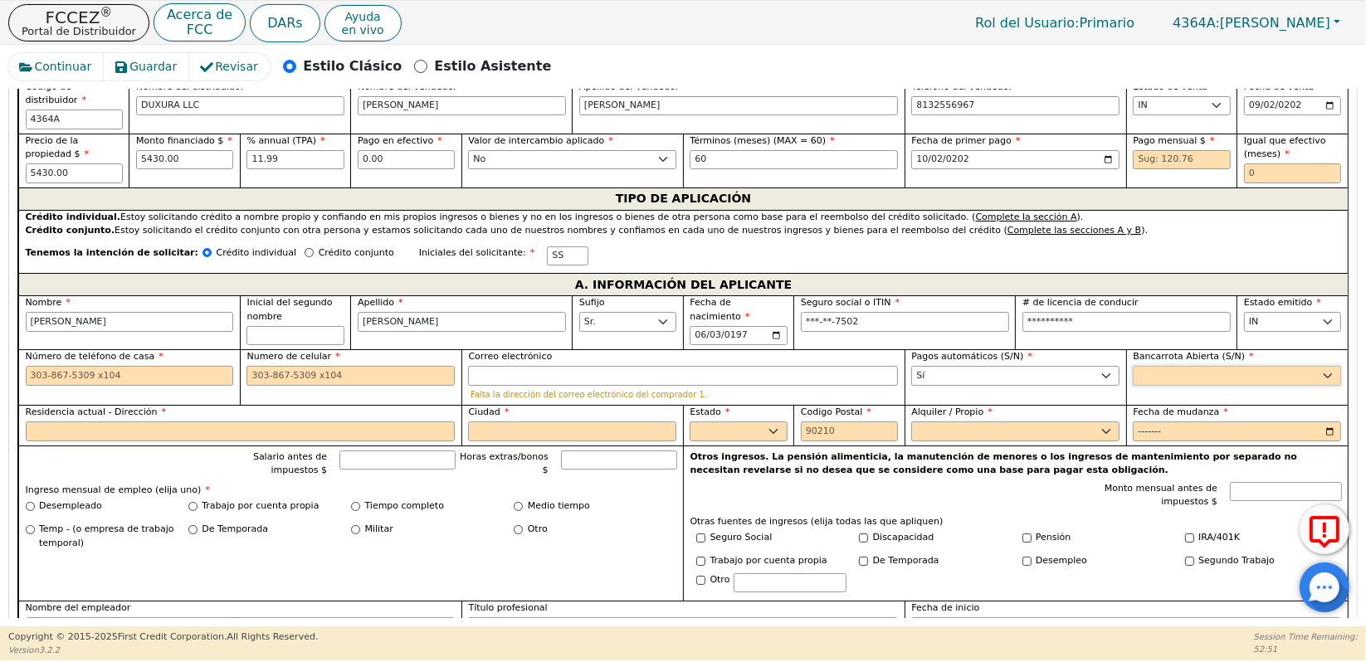
click at [1155, 366] on select "Sí No" at bounding box center [1237, 376] width 208 height 20
select select "n"
click at [1133, 366] on select "Sí No" at bounding box center [1237, 376] width 208 height 20
click at [1264, 164] on input "text" at bounding box center [1292, 174] width 97 height 20
type input "0"
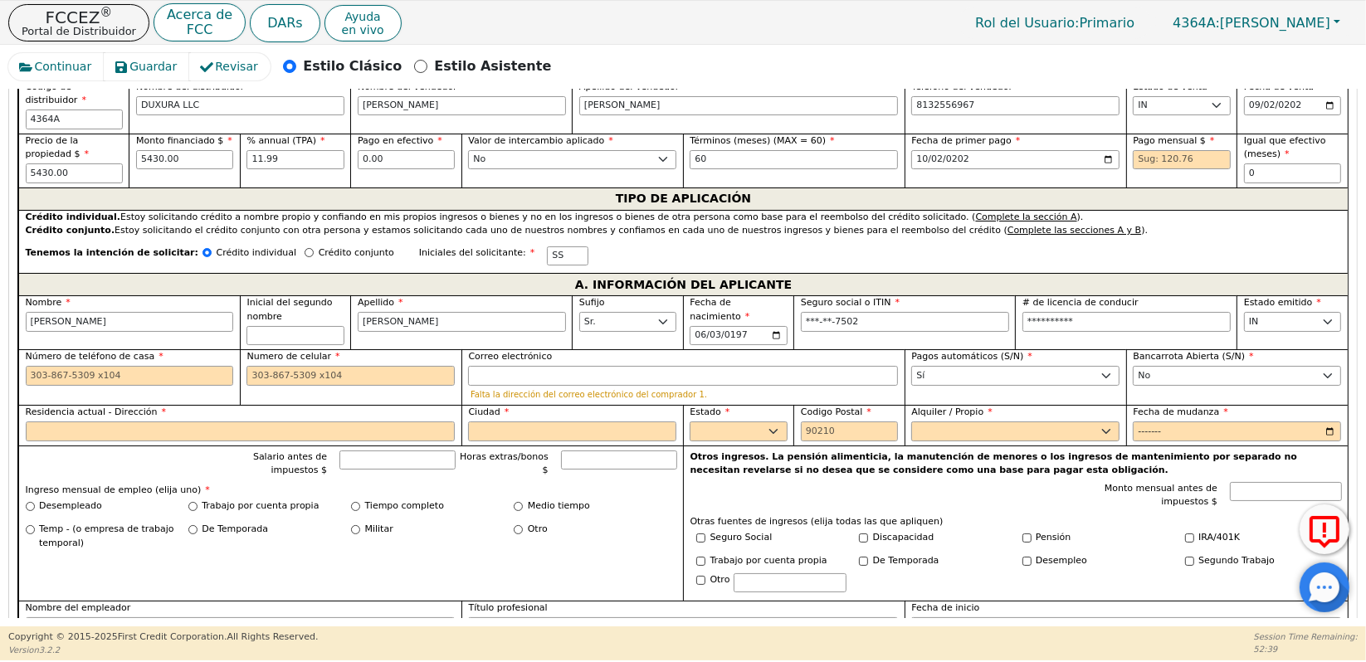
click at [1144, 224] on div "Crédito conjunto. Estoy solicitando el crédito conjunto con otra persona y esta…" at bounding box center [684, 231] width 1316 height 14
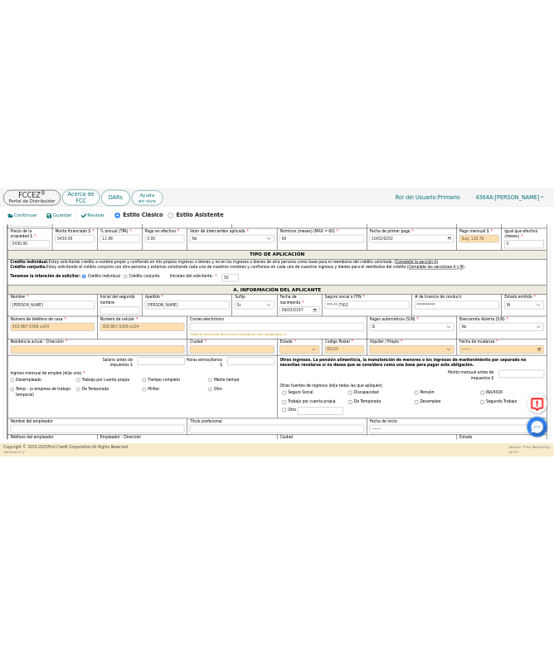
scroll to position [852, 0]
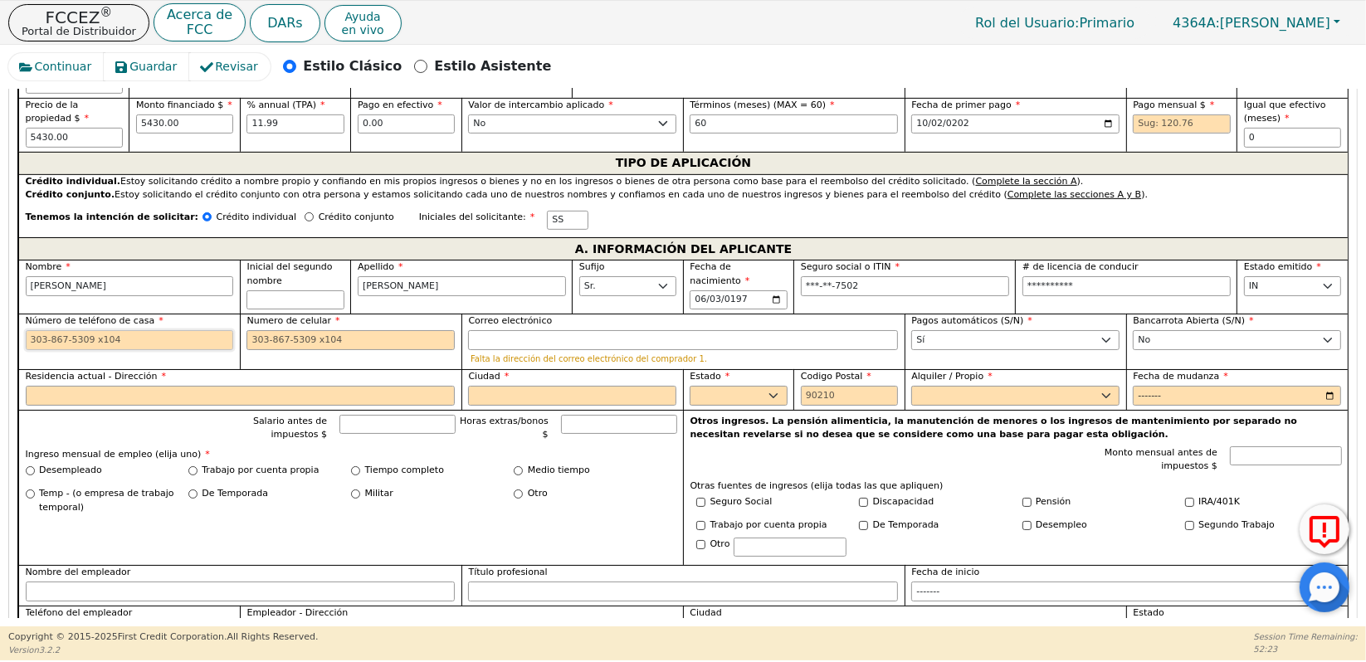
click at [72, 330] on input "Número de teléfono de casa" at bounding box center [130, 340] width 208 height 20
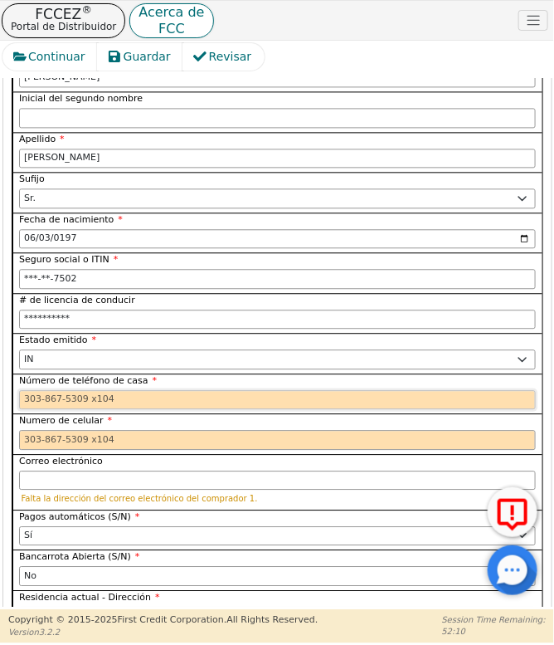
scroll to position [1979, 0]
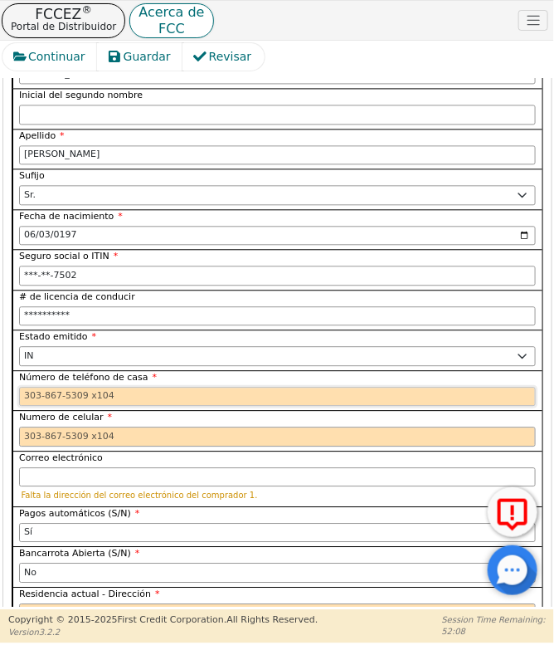
click at [35, 387] on input "Número de teléfono de casa" at bounding box center [277, 397] width 517 height 20
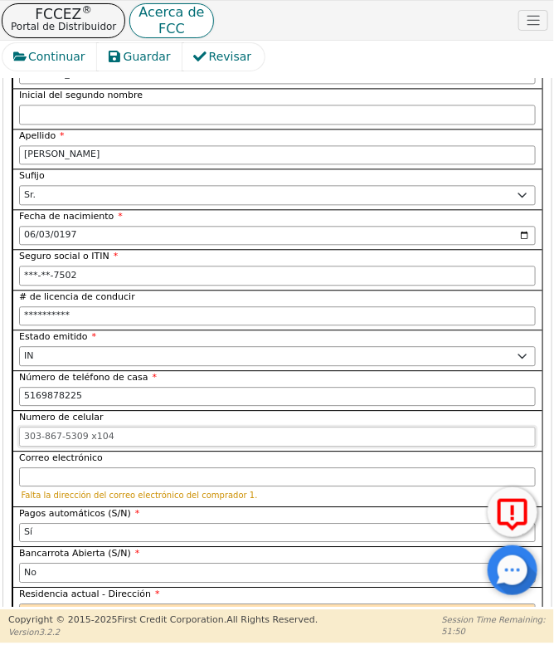
type input "516-987-8225"
click at [27, 427] on input "Numero de celular" at bounding box center [277, 437] width 517 height 20
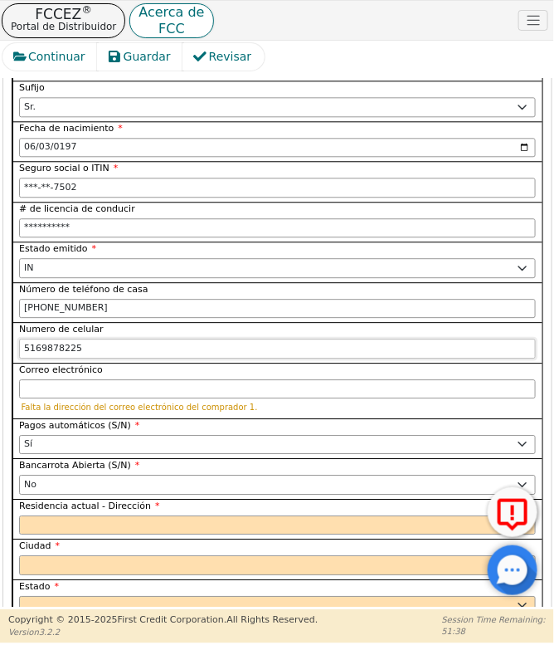
scroll to position [2072, 0]
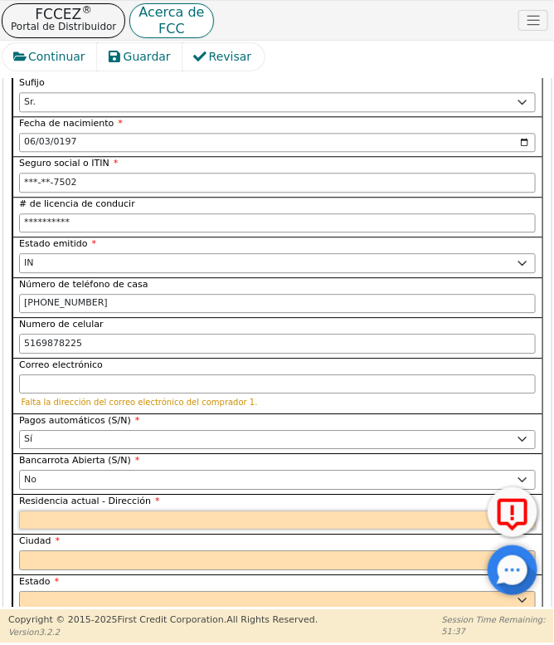
type input "516-987-8225"
click at [53, 510] on input "Residencia actual - Dirección" at bounding box center [277, 520] width 517 height 20
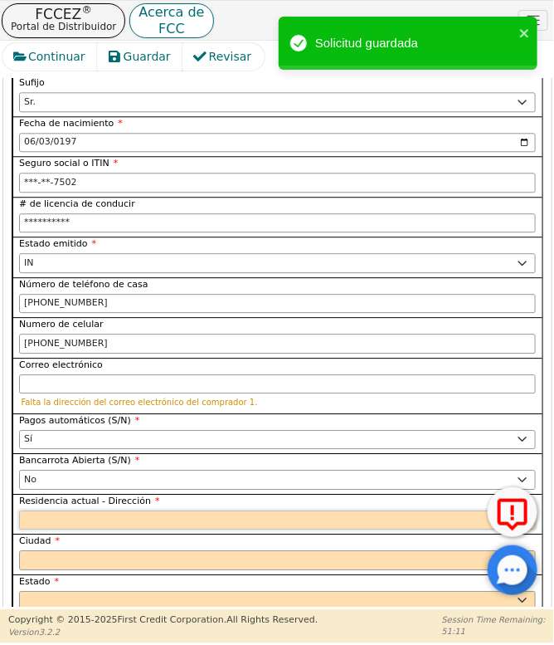
click at [48, 510] on input "Residencia actual - Dirección" at bounding box center [277, 520] width 517 height 20
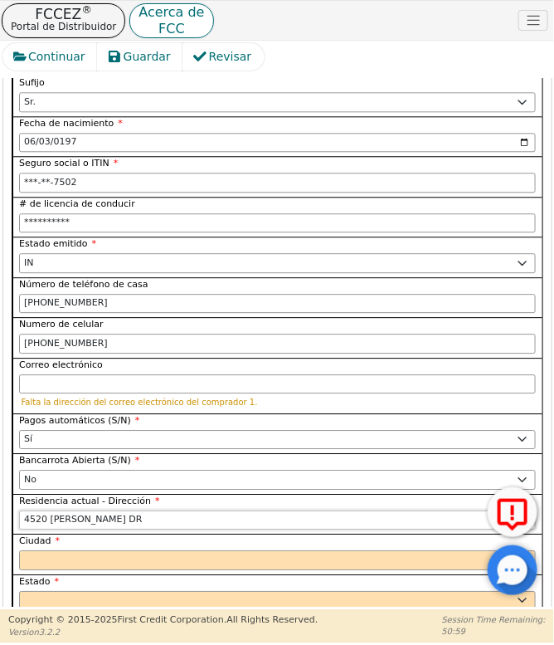
type input "4520 TRUSH DR"
click at [73, 550] on input "Ciudad" at bounding box center [277, 560] width 517 height 20
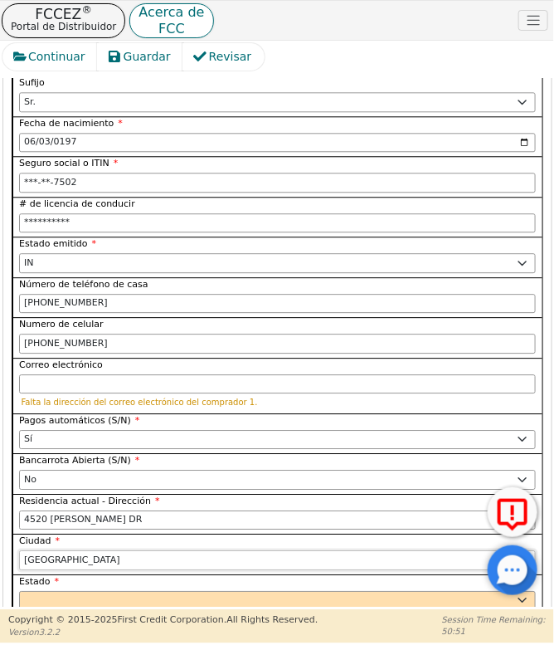
type input "INDIANAPOLIS"
click at [61, 591] on select "AK AL AR AZ CA CO CT DC DE FL GA HI IA ID IL IN KS KY LA MA MD ME MI MN MO MS M…" at bounding box center [277, 601] width 517 height 20
select select "IN"
click at [19, 591] on select "AK AL AR AZ CA CO CT DC DE FL GA HI IA ID IL IN KS KY LA MA MD ME MI MN MO MS M…" at bounding box center [277, 601] width 517 height 20
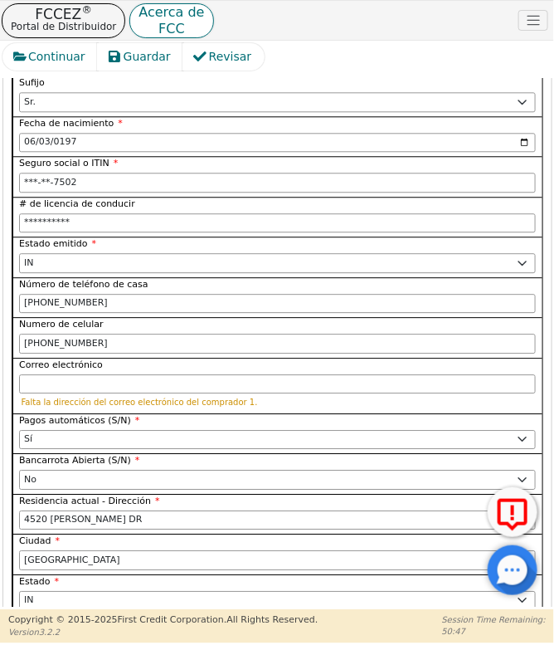
click at [59, 631] on input "Codigo Postal" at bounding box center [277, 641] width 517 height 20
type input "46222"
click at [121, 550] on input "INDIANAPOLIS" at bounding box center [277, 560] width 517 height 20
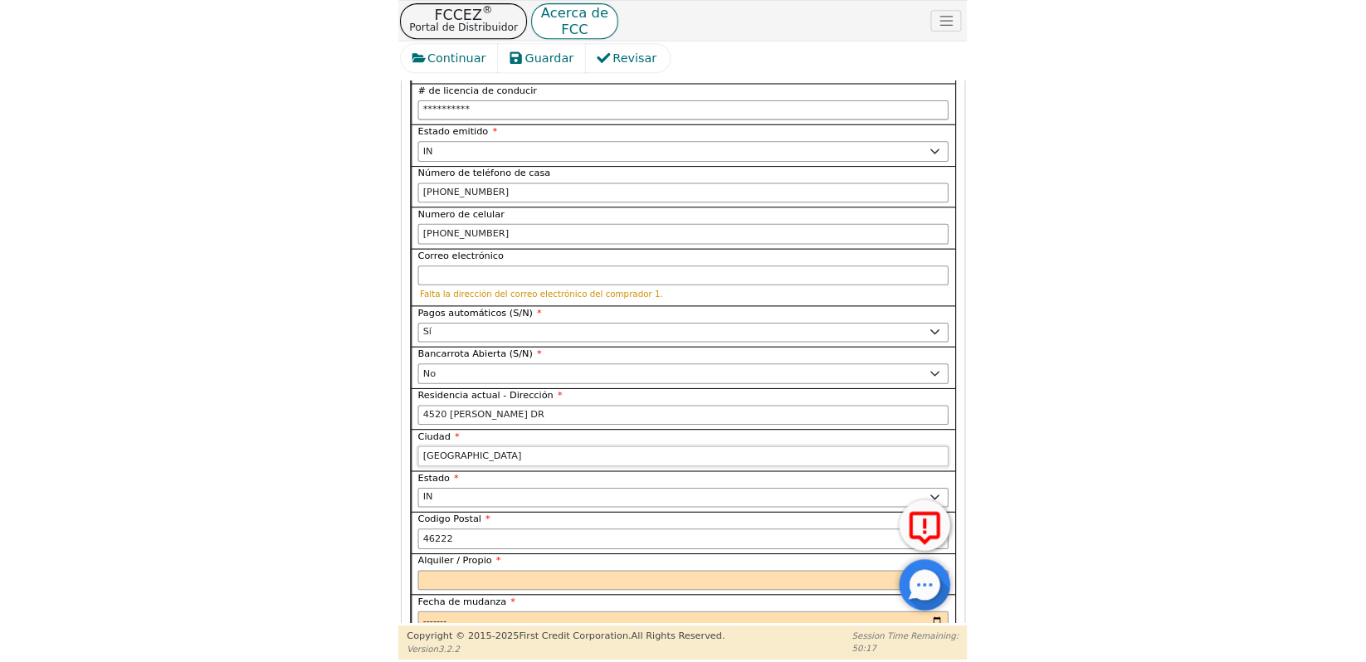
scroll to position [2256, 0]
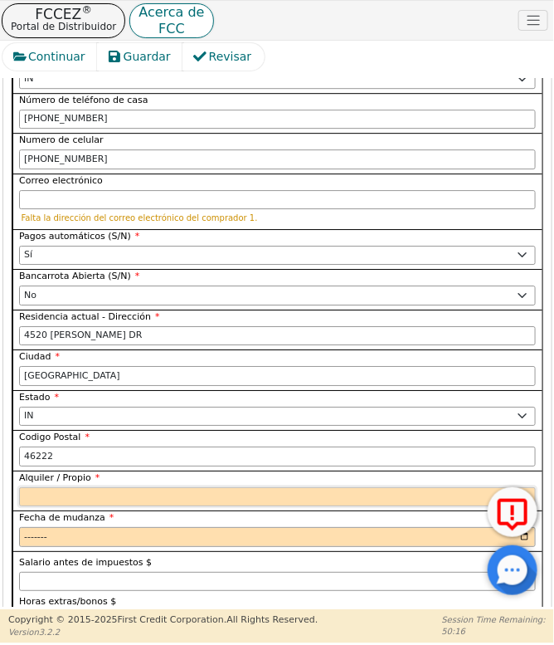
click at [156, 487] on select "Alquilar Propietario" at bounding box center [277, 497] width 517 height 20
select select "Rent"
click at [19, 487] on select "Alquilar Propietario" at bounding box center [277, 497] width 517 height 20
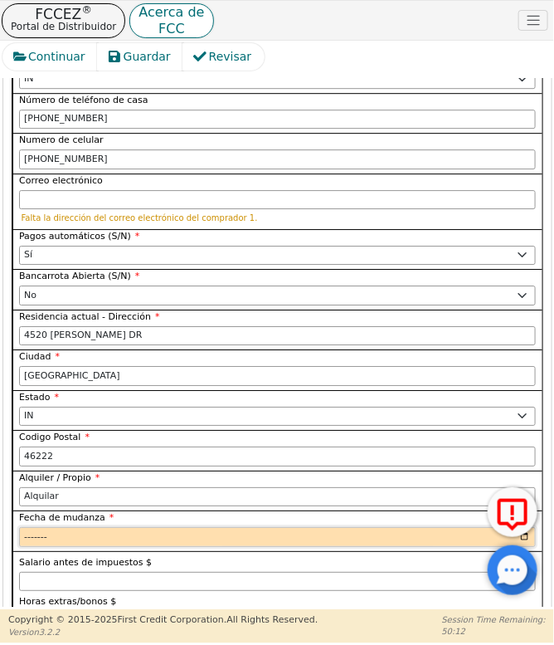
click at [28, 527] on input "Fecha de mudanza" at bounding box center [277, 537] width 517 height 20
click at [40, 527] on input "Fecha de mudanza" at bounding box center [277, 537] width 517 height 20
click at [520, 527] on input "Fecha de mudanza" at bounding box center [277, 537] width 517 height 20
type input "2018-02"
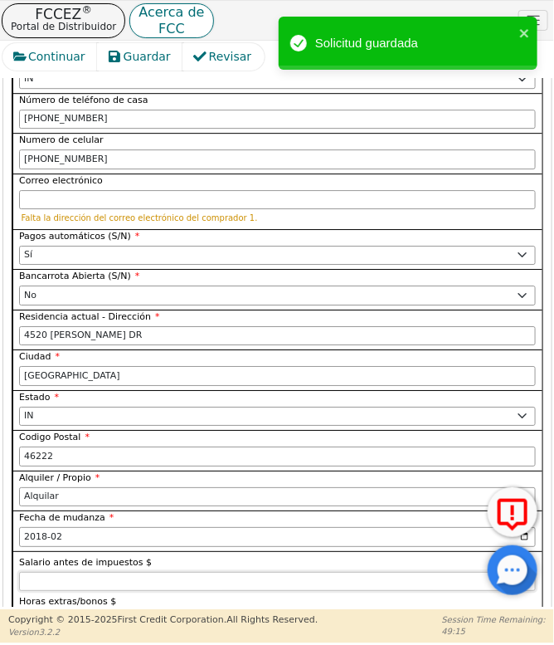
click at [56, 572] on input "Salario antes de impuestos $" at bounding box center [277, 582] width 517 height 20
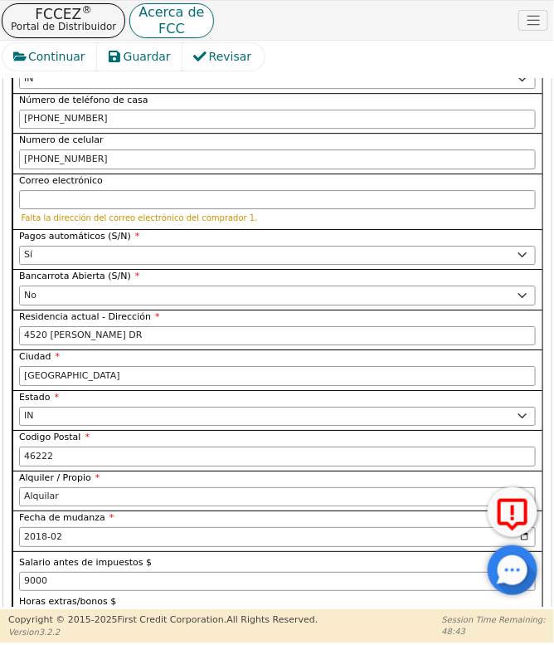
type input "9000.00"
click at [55, 611] on input "Horas extras/bonos $" at bounding box center [277, 621] width 517 height 20
type input "0.00"
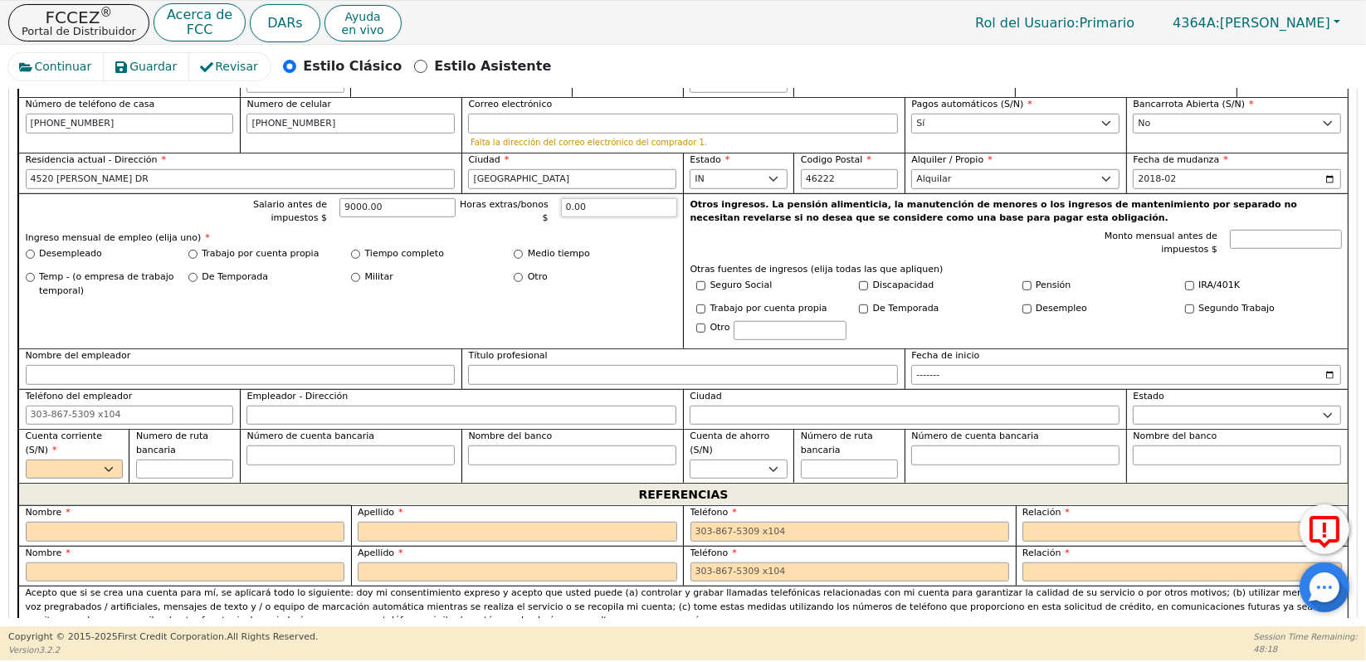
scroll to position [1067, 0]
click at [606, 248] on div "Medio tiempo" at bounding box center [595, 255] width 163 height 14
click at [515, 274] on input "Otro" at bounding box center [518, 278] width 9 height 9
radio input "true"
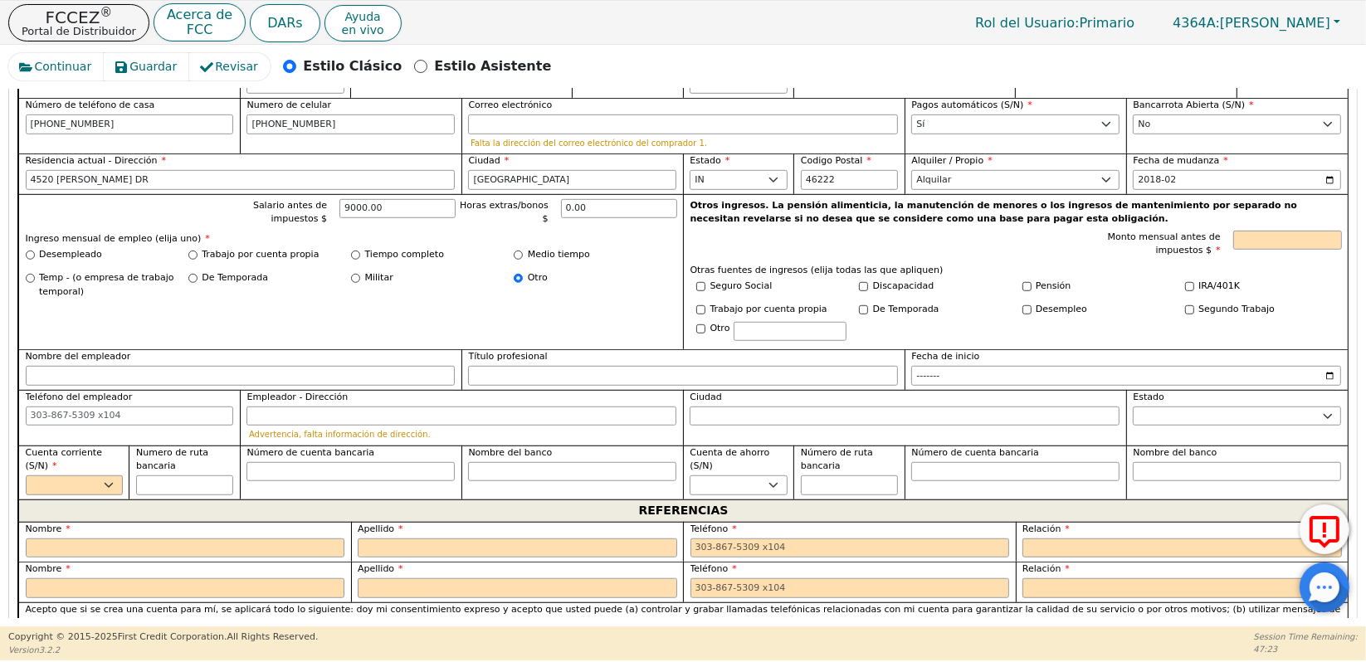
click at [196, 248] on div "Trabajo por cuenta propia" at bounding box center [269, 255] width 163 height 14
click at [193, 251] on input "Trabajo por cuenta propia" at bounding box center [192, 255] width 9 height 9
radio input "true"
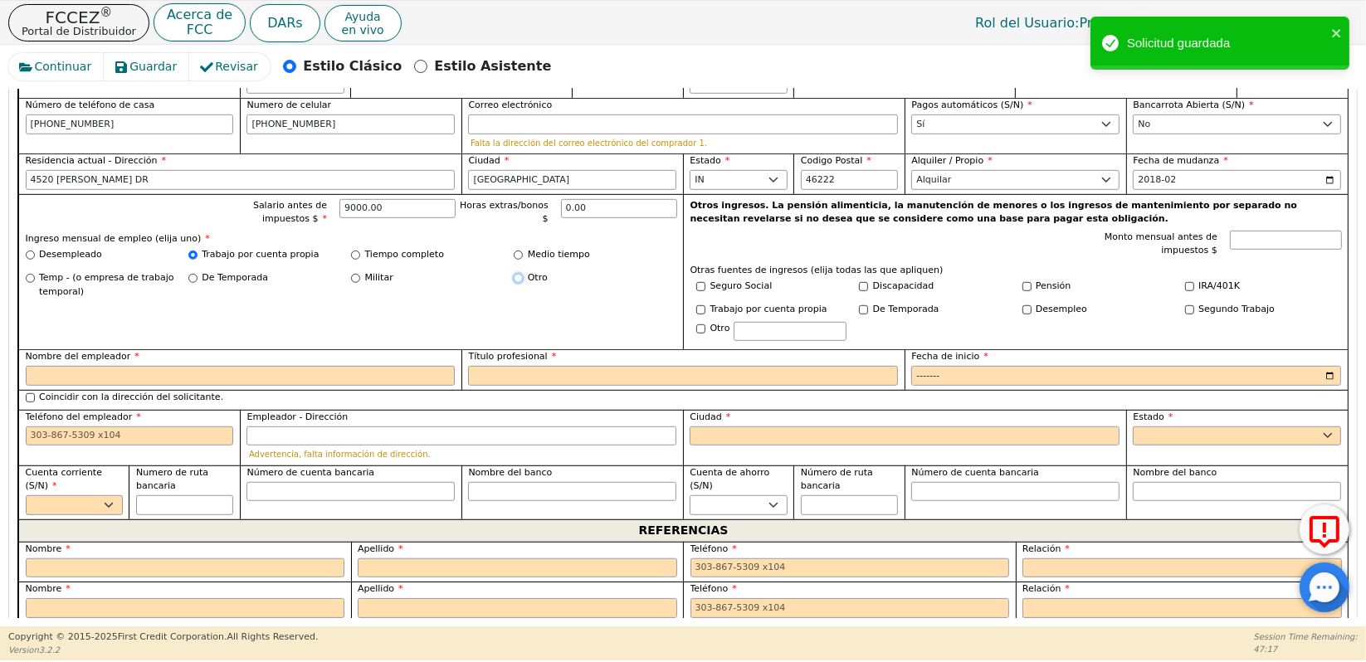
click at [514, 274] on input "Otro" at bounding box center [518, 278] width 9 height 9
radio input "true"
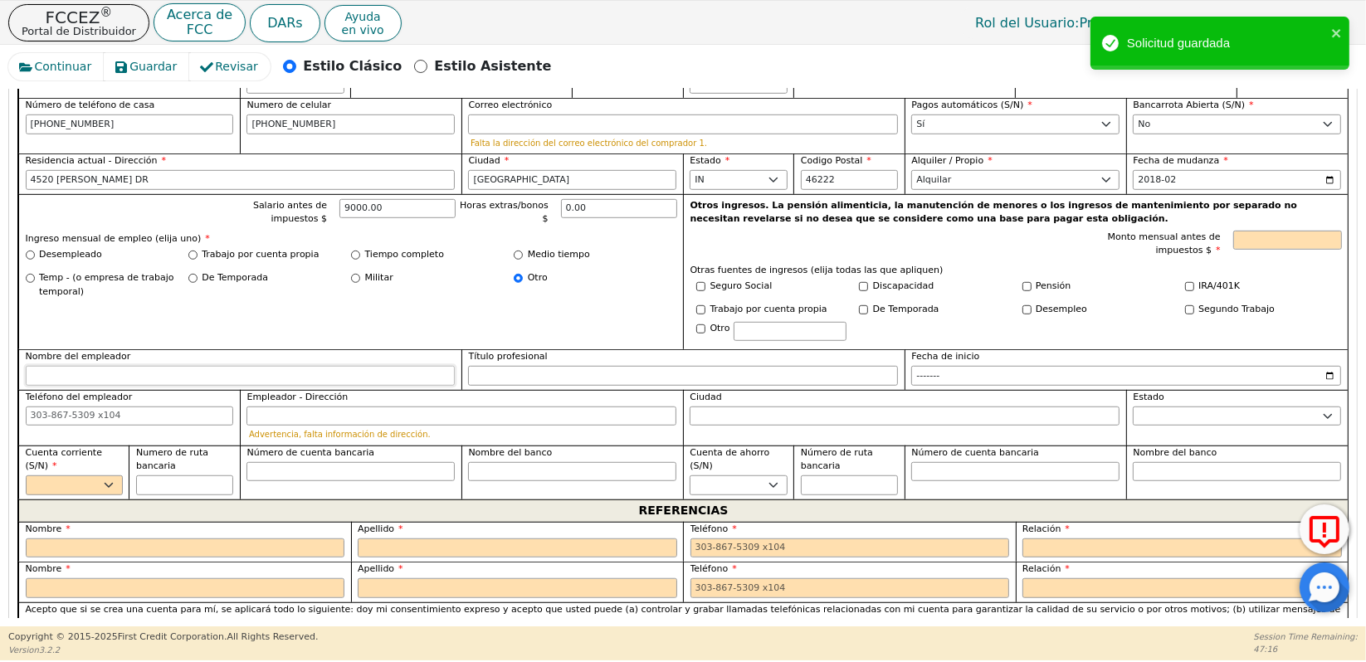
click at [216, 366] on input "Nombre del empleador" at bounding box center [241, 376] width 430 height 20
type input "INDEPENDIENTE"
click at [538, 366] on input "Título profesional" at bounding box center [683, 376] width 430 height 20
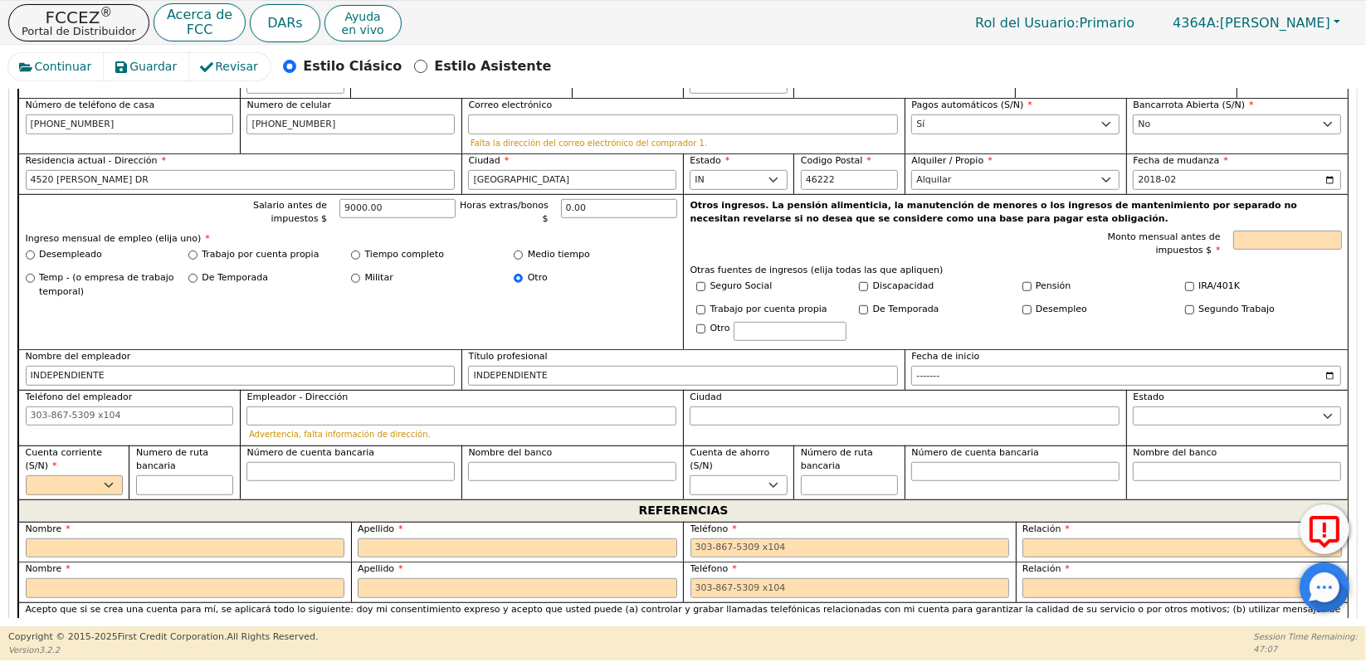
type input "INDEPENDIENTE"
click at [488, 296] on div "Salario antes de impuestos $ 9000.00 Horas extras/bonos $ 0.00 Ingreso mensual …" at bounding box center [350, 272] width 665 height 156
click at [1275, 231] on input "Monto mensual antes de impuestos $" at bounding box center [1287, 241] width 109 height 20
click at [699, 325] on input "Otro" at bounding box center [700, 329] width 9 height 9
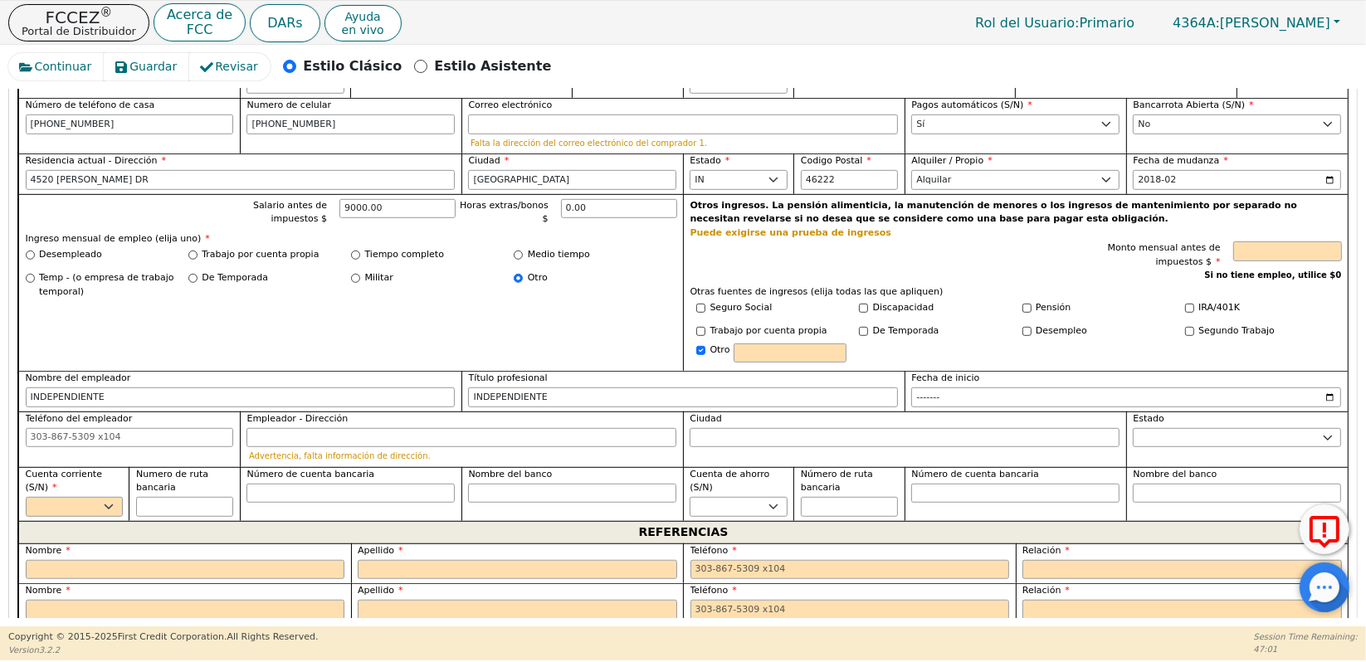
click at [951, 286] on p "Otras fuentes de ingresos (elija todas las que apliquen)" at bounding box center [1017, 293] width 652 height 14
click at [699, 346] on input "Otro" at bounding box center [700, 350] width 9 height 9
checkbox input "false"
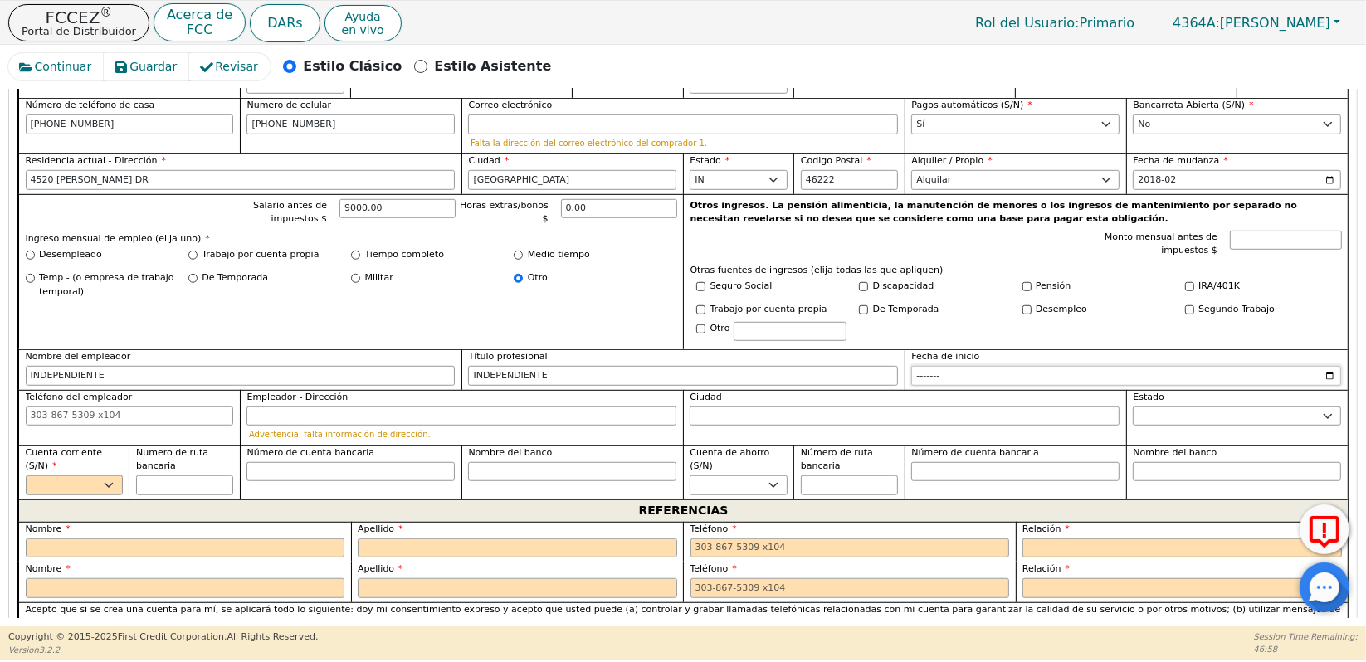
click at [977, 366] on input "Fecha de inicio" at bounding box center [1126, 376] width 430 height 20
click at [926, 366] on input "Fecha de inicio" at bounding box center [1126, 376] width 430 height 20
click at [1323, 366] on input "Fecha de inicio" at bounding box center [1126, 376] width 430 height 20
type input "2022-05"
drag, startPoint x: 1359, startPoint y: 340, endPoint x: 1360, endPoint y: 363, distance: 22.5
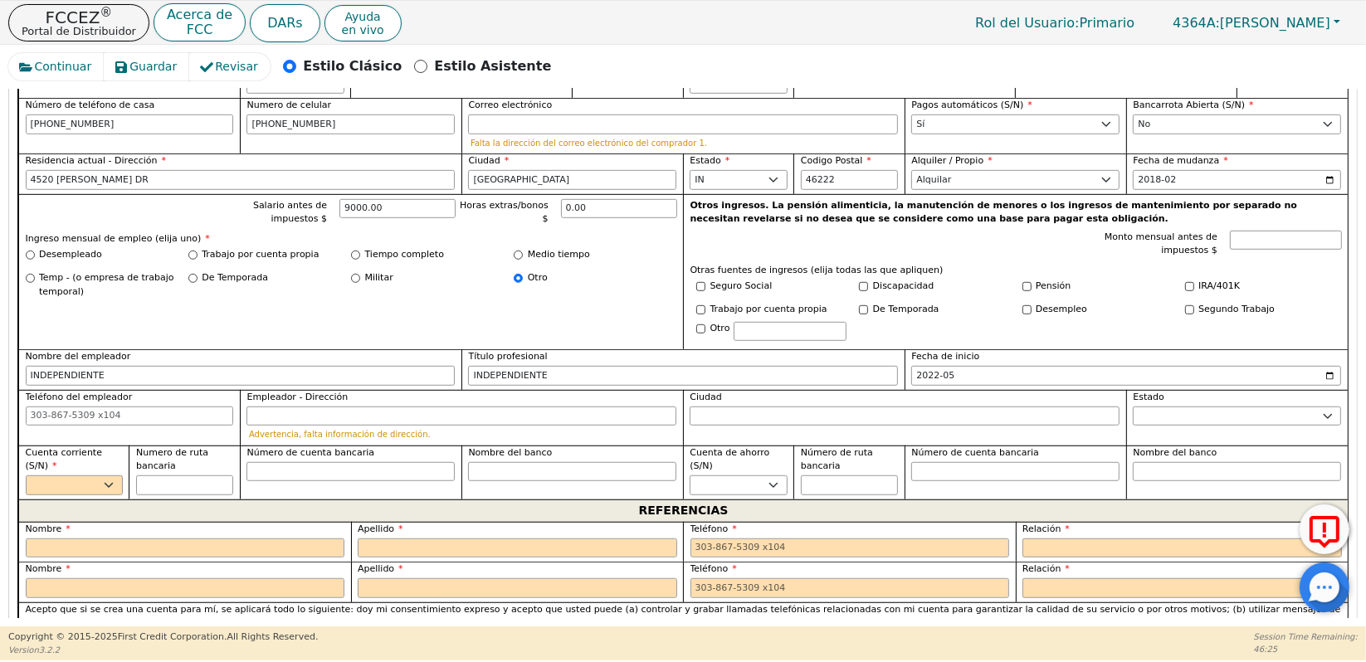
click at [1360, 363] on div "Continuar Guardar Revisar Estilo Clásico Estilo Asistente Atrás Enviar una soli…" at bounding box center [683, 336] width 1366 height 582
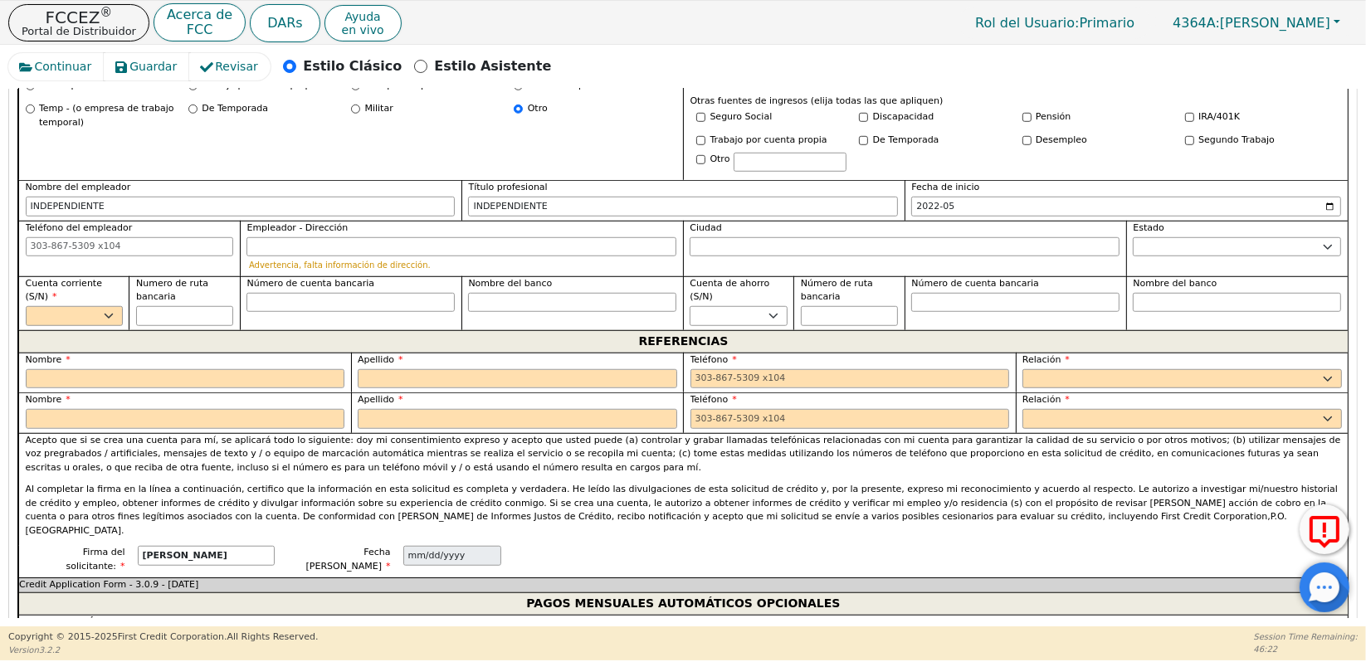
scroll to position [1241, 0]
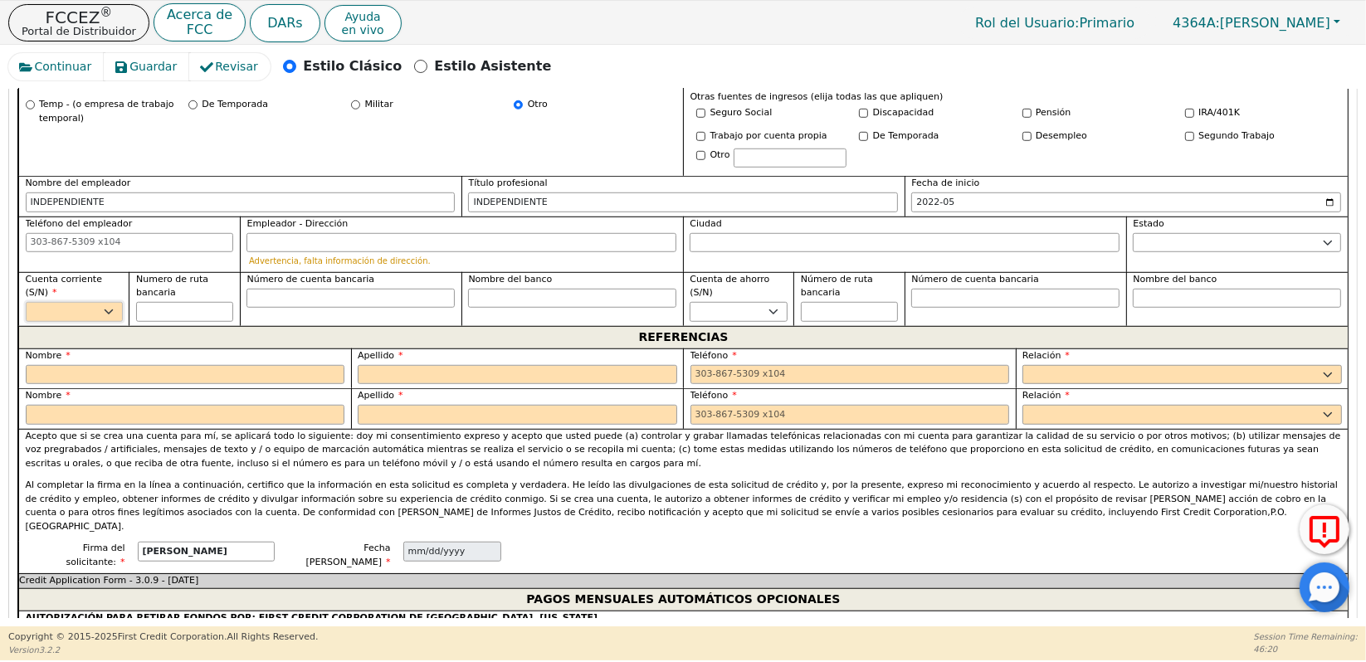
click at [101, 302] on select "Sí No" at bounding box center [74, 312] width 97 height 20
select select "y"
click at [26, 302] on select "Sí No" at bounding box center [74, 312] width 97 height 20
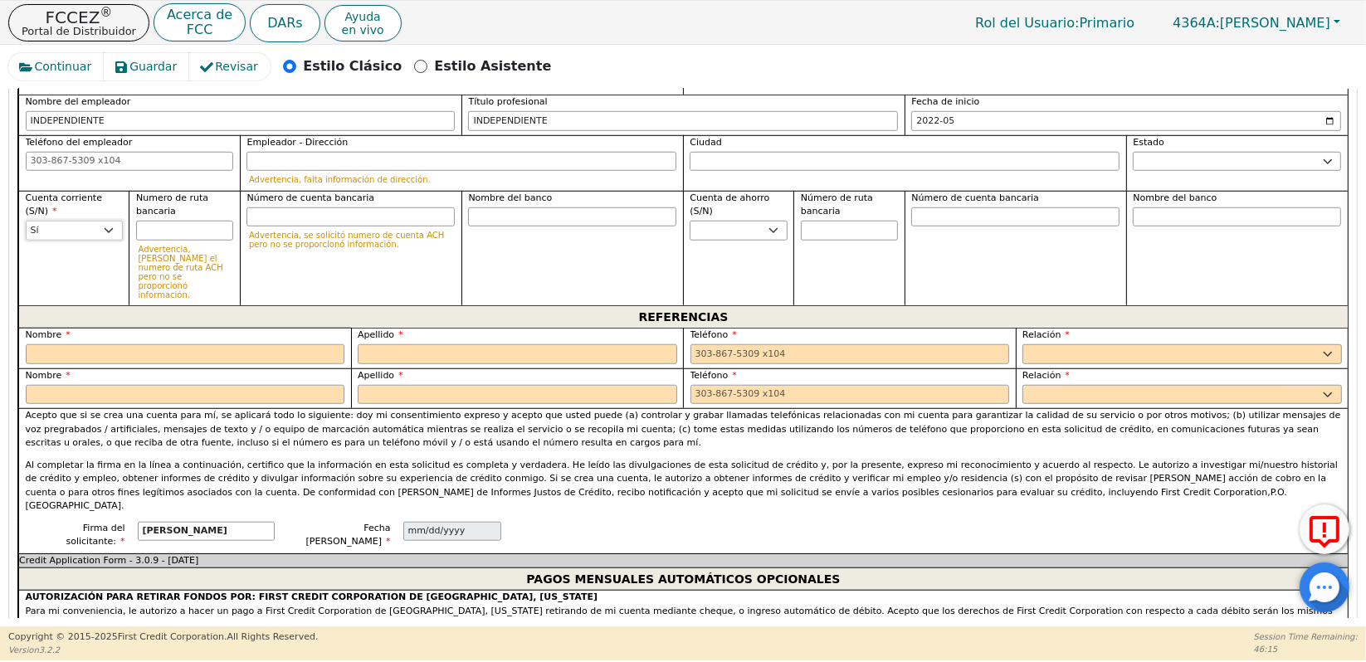
scroll to position [1334, 0]
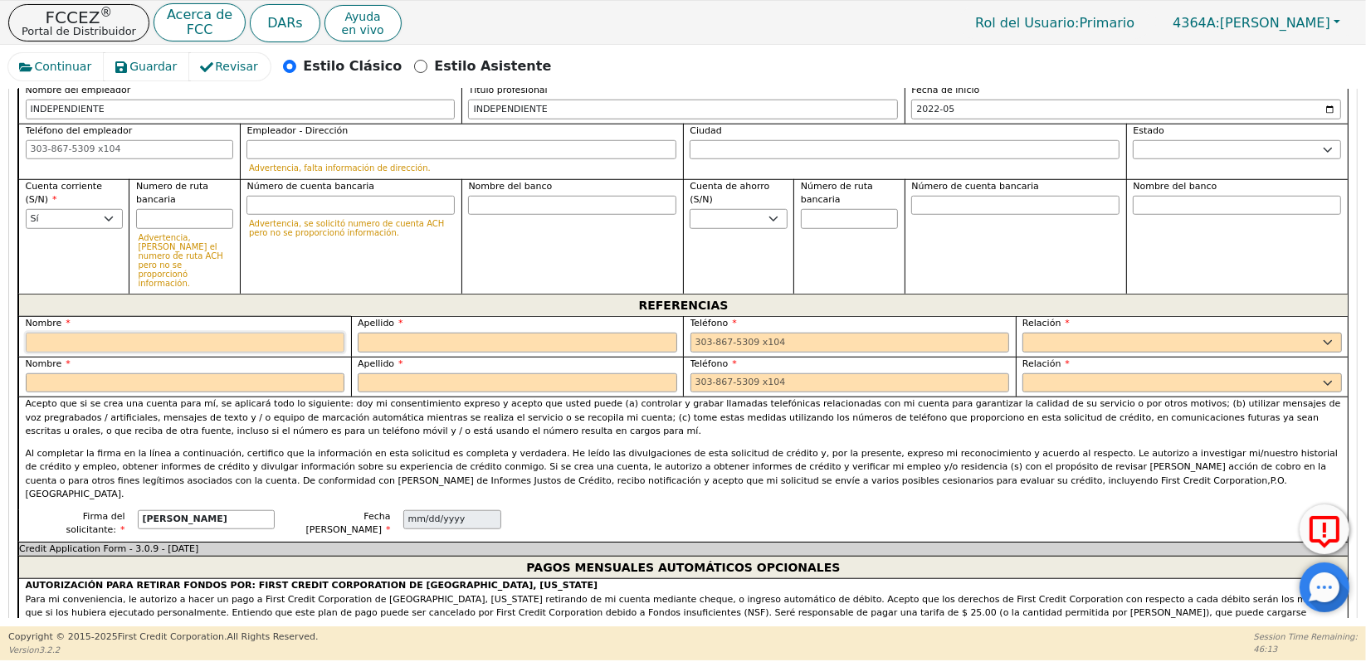
click at [104, 333] on input "text" at bounding box center [186, 343] width 320 height 20
type input "LUISA"
click at [46, 374] on input "text" at bounding box center [186, 384] width 320 height 20
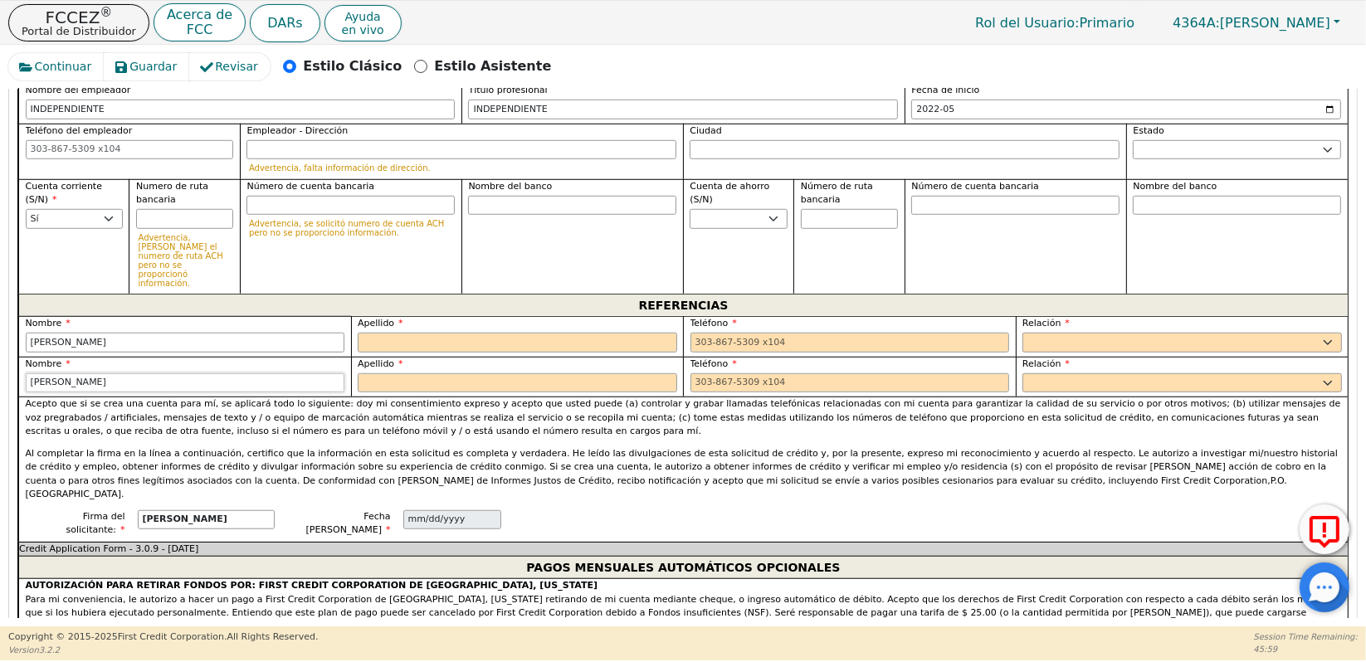
type input "PEDRO"
click at [383, 333] on input "text" at bounding box center [518, 343] width 320 height 20
type input "[PERSON_NAME]"
click at [371, 374] on input "text" at bounding box center [518, 384] width 320 height 20
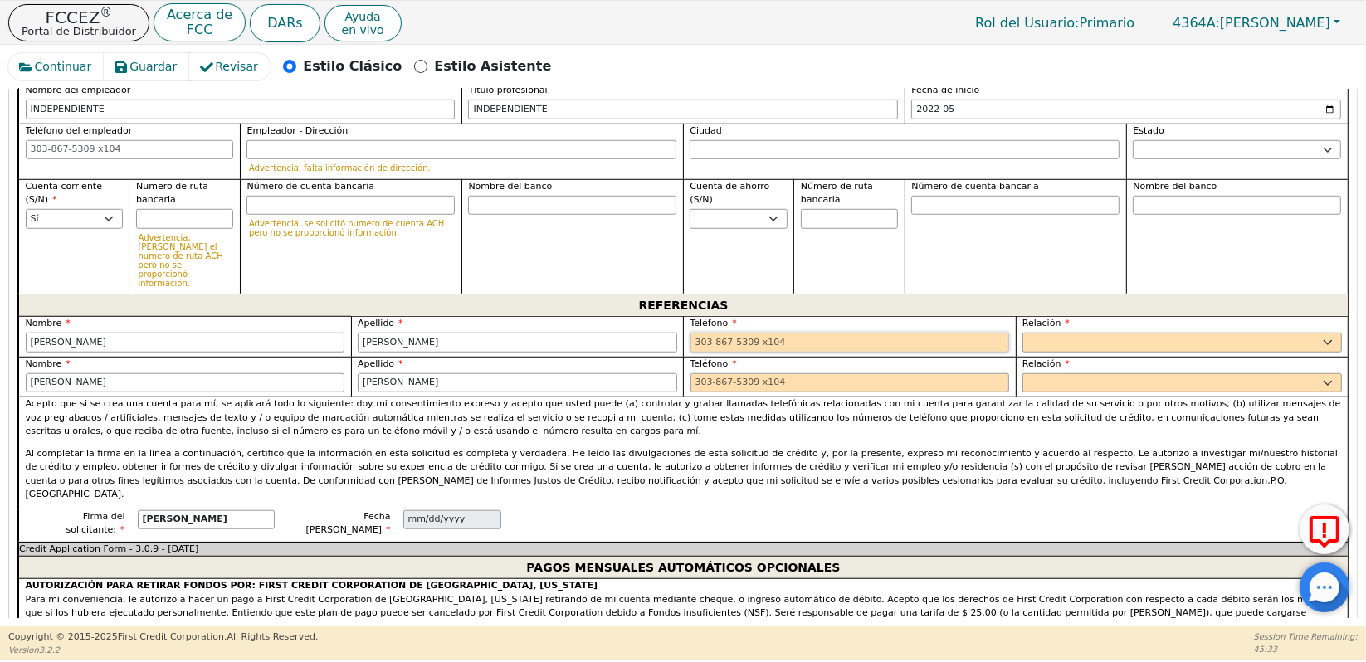
type input "[PERSON_NAME]"
click at [704, 333] on input "tel" at bounding box center [851, 343] width 320 height 20
click at [1038, 333] on select "PADRE MADRE HERMANA HERMANO HIJA HIJO COLABORADOR VECINO AMIGO PRIMO ABUELA ABU…" at bounding box center [1183, 343] width 320 height 20
click at [1023, 333] on select "PADRE MADRE HERMANA HERMANO HIJA HIJO COLABORADOR VECINO AMIGO PRIMO ABUELA ABU…" at bounding box center [1183, 343] width 320 height 20
click at [1062, 333] on select "PADRE MADRE HERMANA HERMANO HIJA HIJO COLABORADOR VECINO AMIGO PRIMO ABUELA ABU…" at bounding box center [1183, 343] width 320 height 20
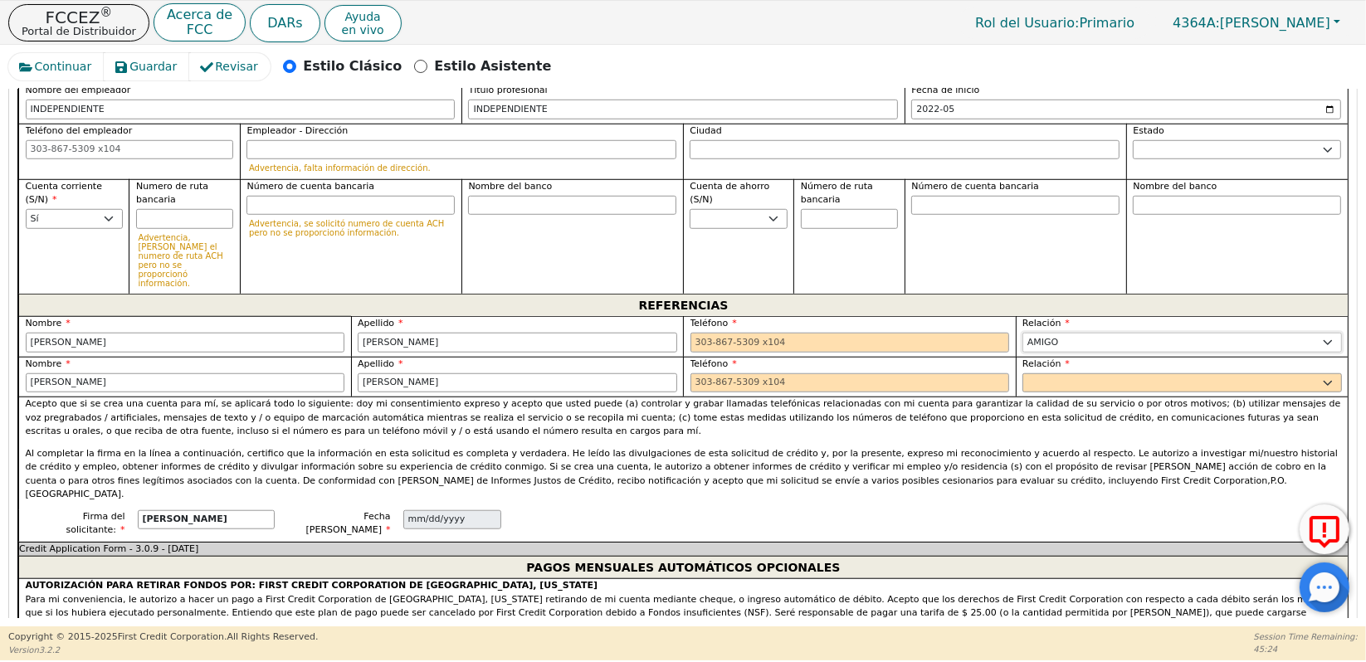
select select "SISTER"
click at [1023, 333] on select "PADRE MADRE HERMANA HERMANO HIJA HIJO COLABORADOR VECINO AMIGO PRIMO ABUELA ABU…" at bounding box center [1183, 343] width 320 height 20
click at [487, 374] on input "[PERSON_NAME]" at bounding box center [518, 384] width 320 height 20
type input "S"
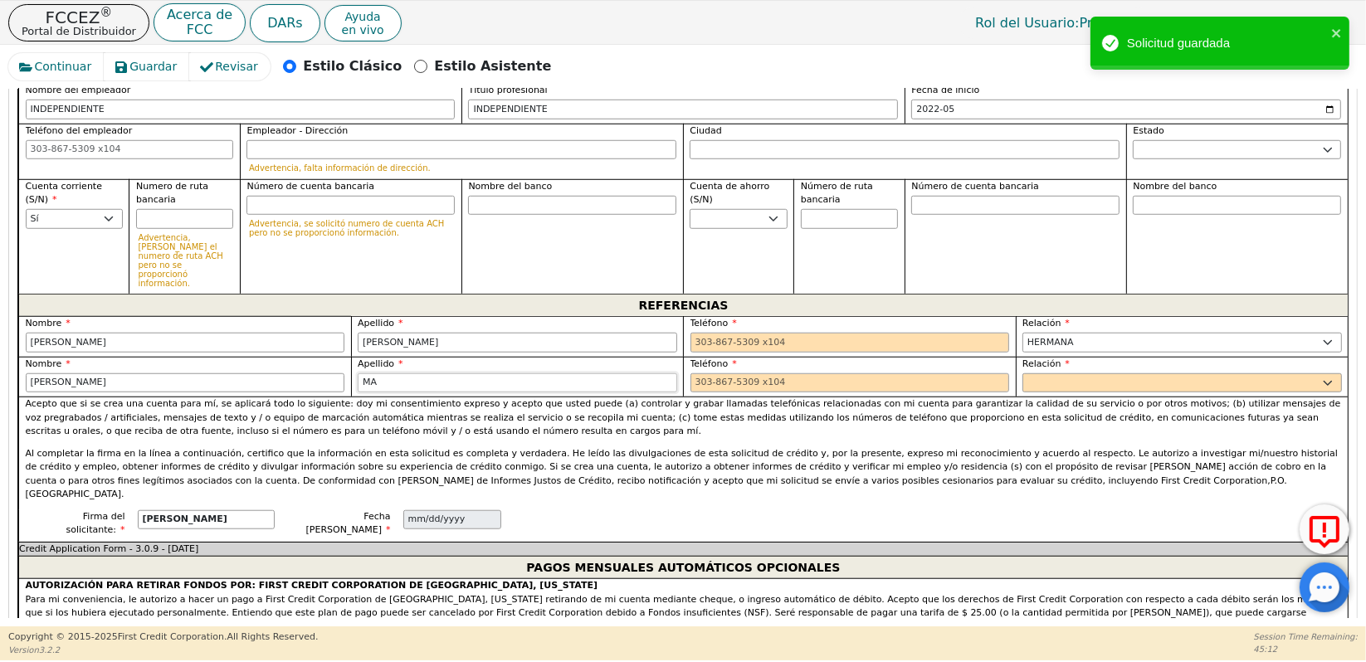
type input "M"
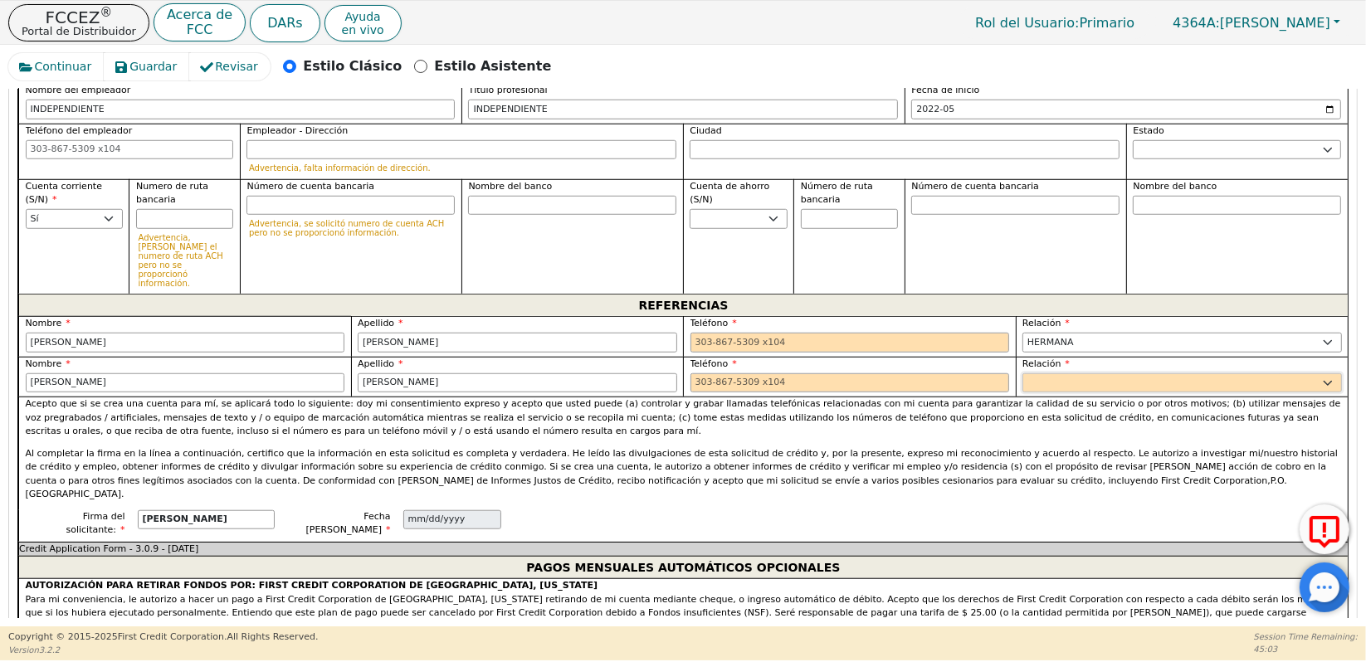
type input "MARTINEZ"
click at [1045, 374] on select "PADRE MADRE HERMANA HERMANO HIJA HIJO COLABORADOR VECINO AMIGO PRIMO ABUELA ABU…" at bounding box center [1183, 384] width 320 height 20
select select "FRIEND"
click at [1023, 374] on select "PADRE MADRE HERMANA HERMANO HIJA HIJO COLABORADOR VECINO AMIGO PRIMO ABUELA ABU…" at bounding box center [1183, 384] width 320 height 20
click at [701, 333] on input "tel" at bounding box center [851, 343] width 320 height 20
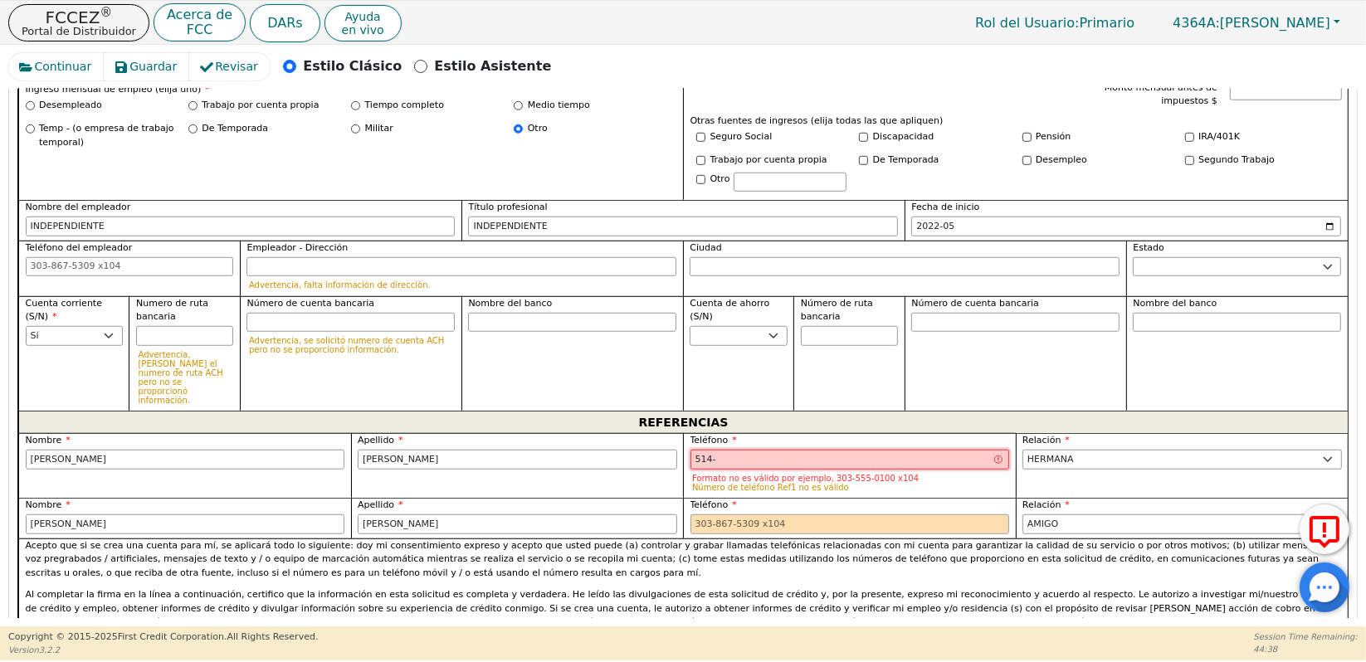
scroll to position [1242, 0]
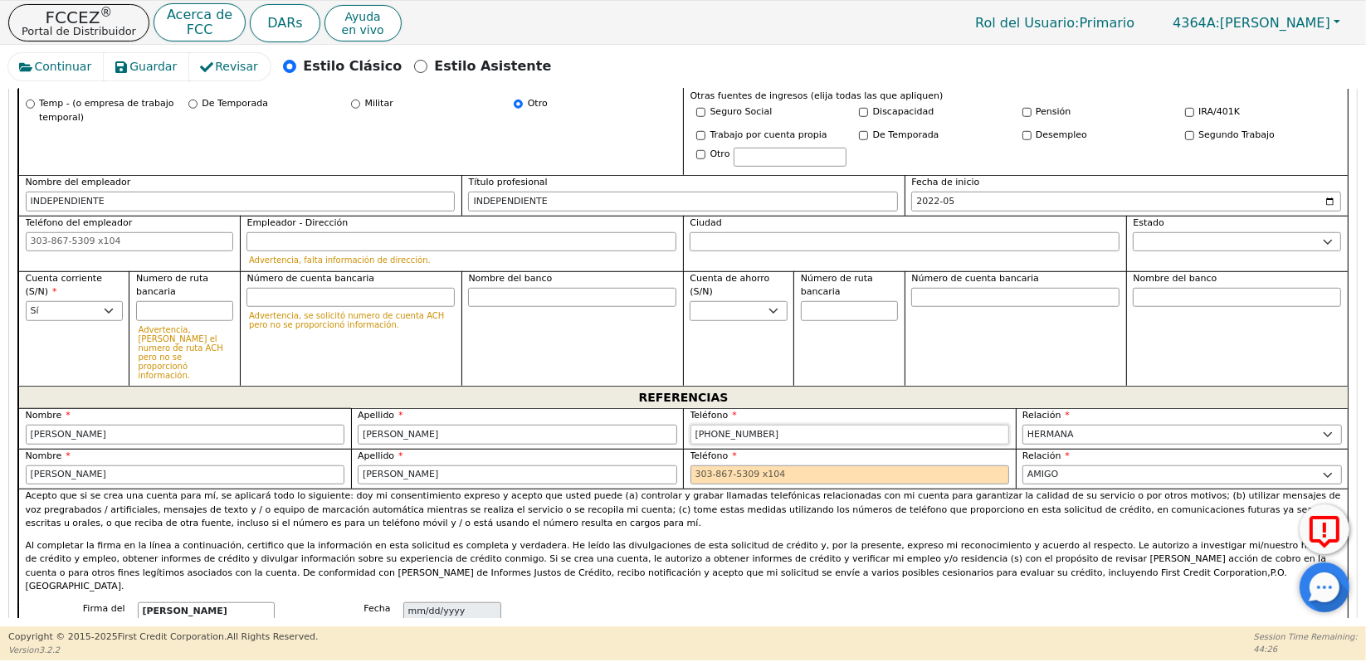
type input "514-966-4653"
click at [712, 466] on input "tel" at bounding box center [851, 476] width 320 height 20
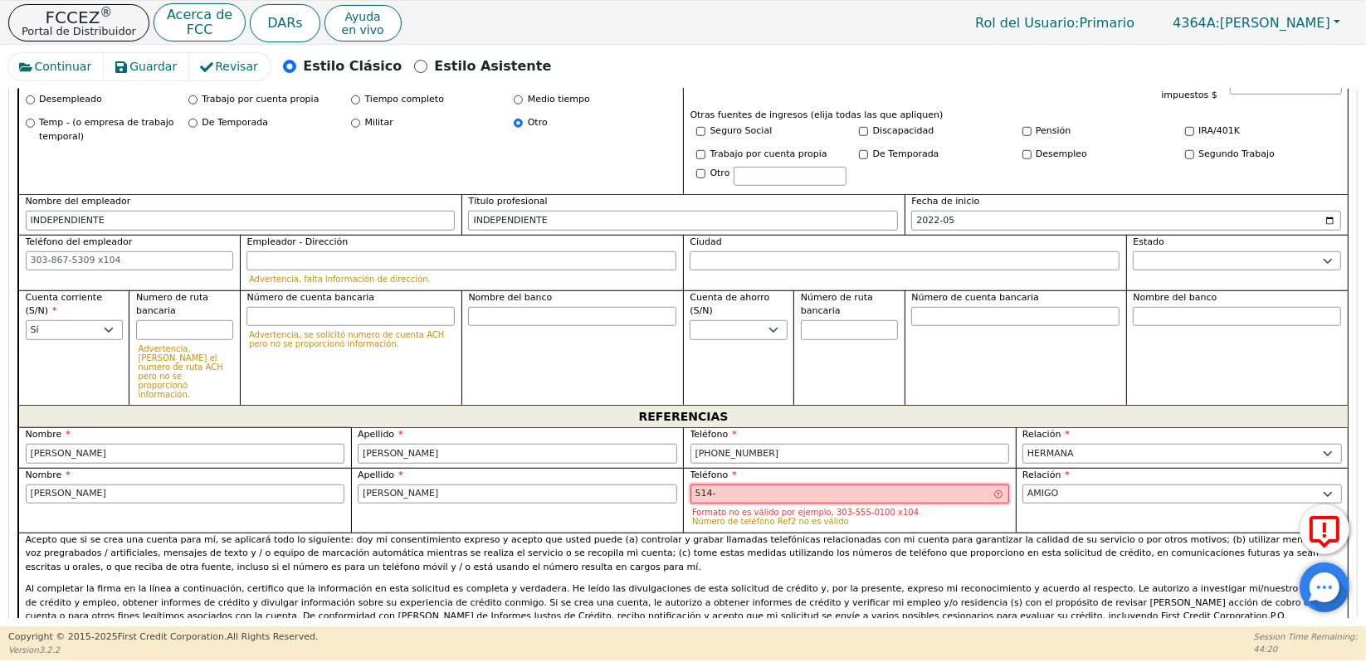
scroll to position [1334, 0]
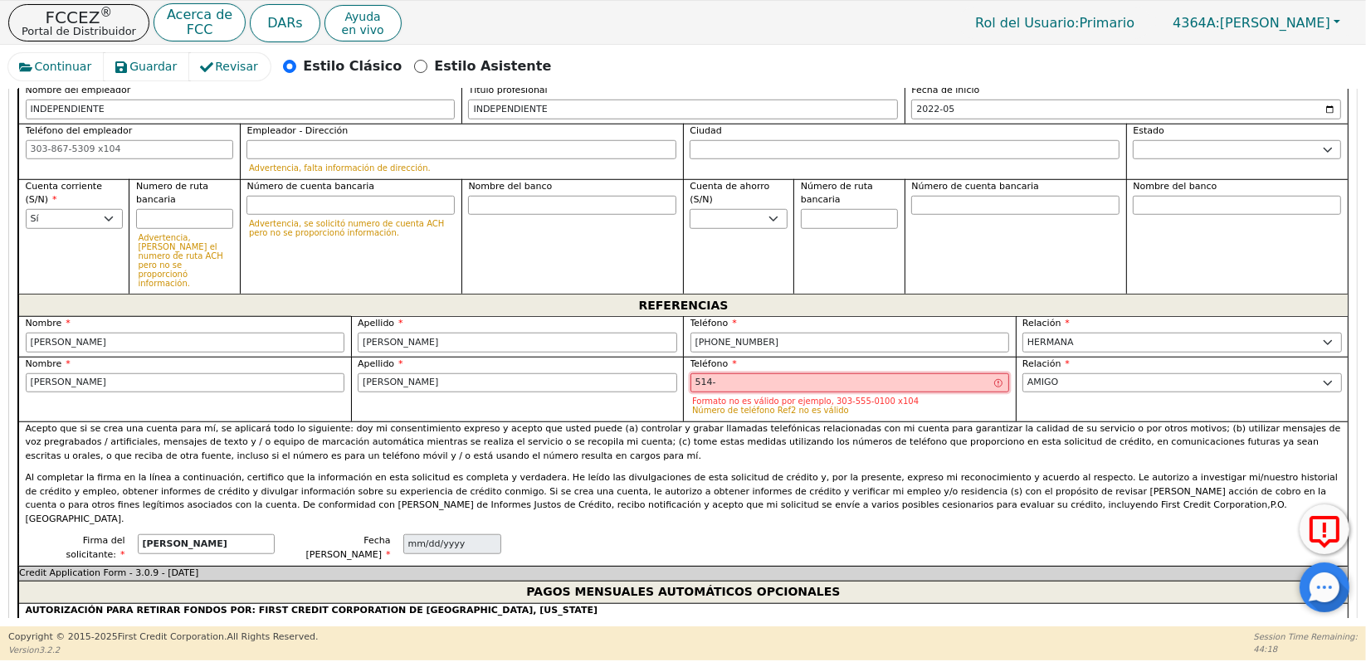
type input "514-"
click at [707, 333] on input "514-966-4653" at bounding box center [851, 343] width 320 height 20
type input "516-966-4653"
drag, startPoint x: 708, startPoint y: 343, endPoint x: 719, endPoint y: 343, distance: 10.8
click at [709, 374] on input "514-" at bounding box center [851, 384] width 320 height 20
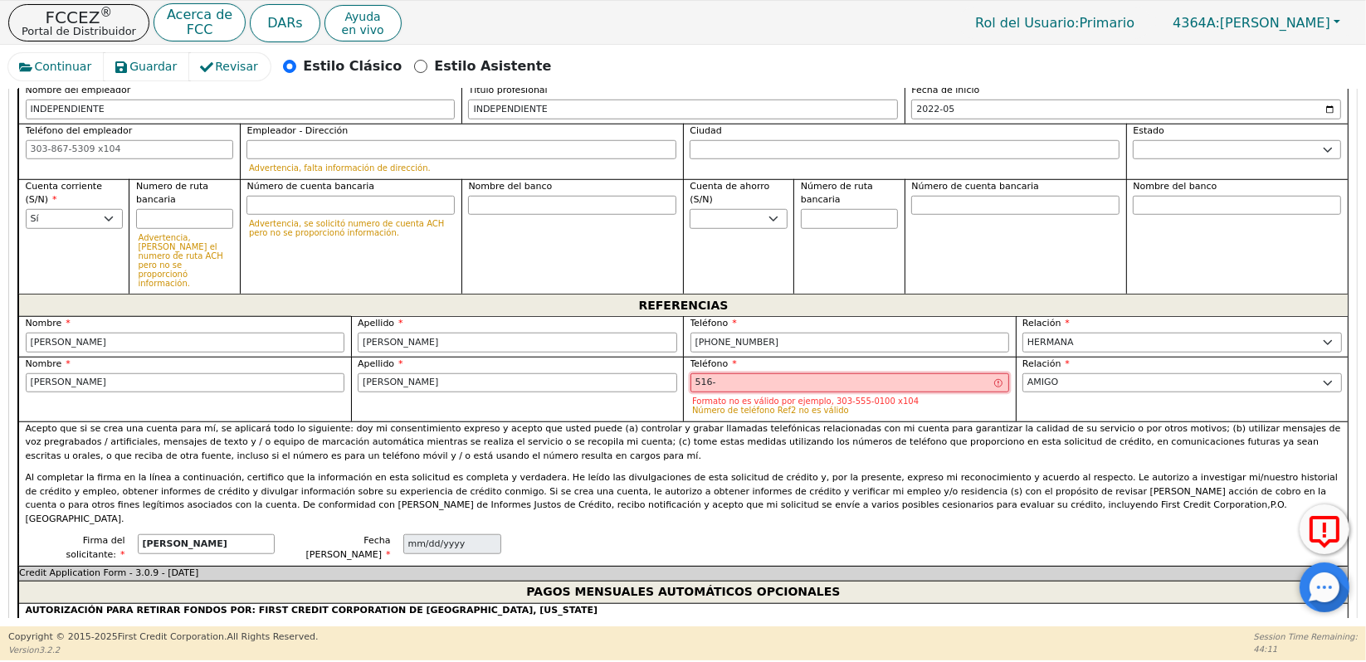
click at [733, 374] on input "516-" at bounding box center [851, 384] width 320 height 20
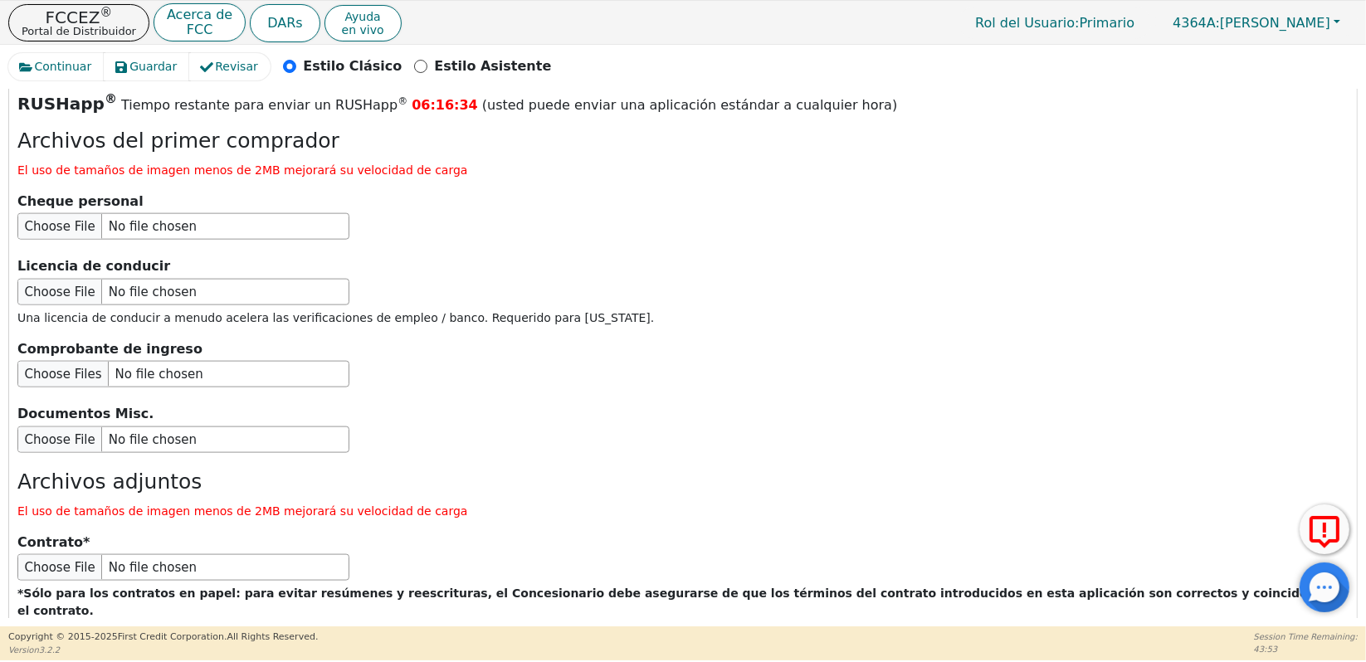
scroll to position [2111, 0]
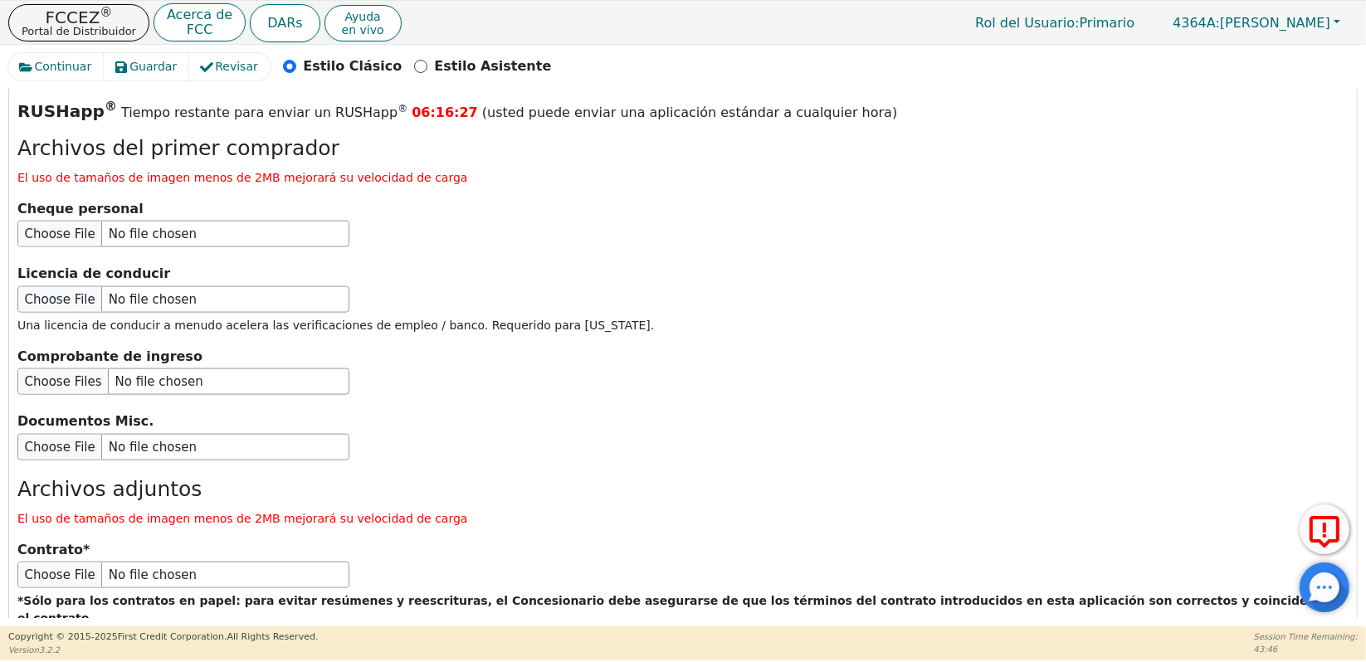
type input "516-454-3383"
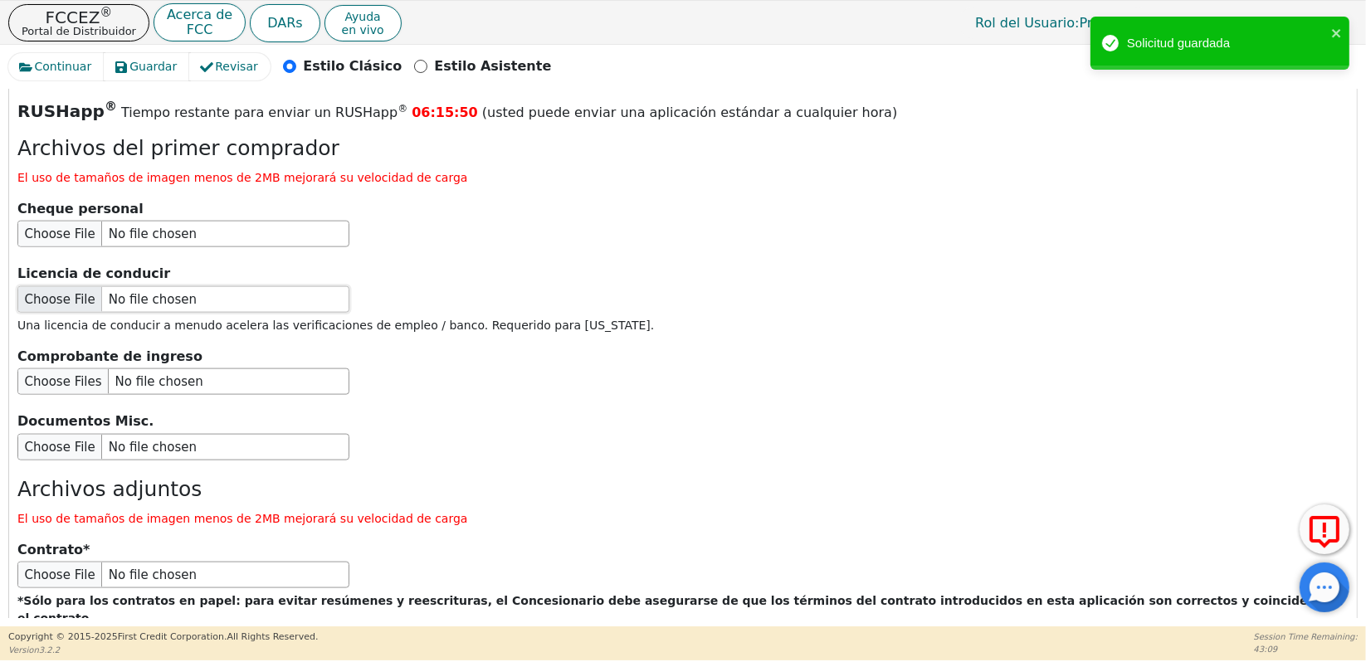
click at [58, 286] on input "file" at bounding box center [183, 299] width 332 height 27
type input "C:\fakepath\WhatsApp Image 2025-09-01 at 12.52.08 PM.jpeg"
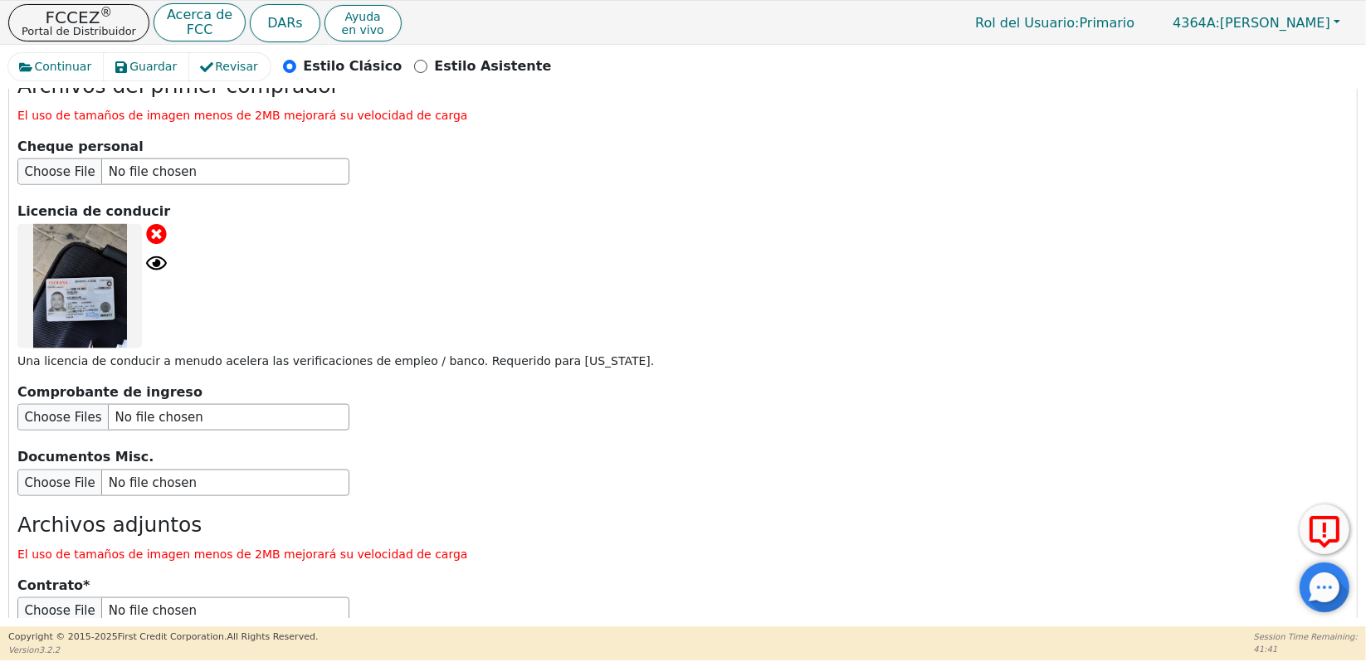
scroll to position [2238, 0]
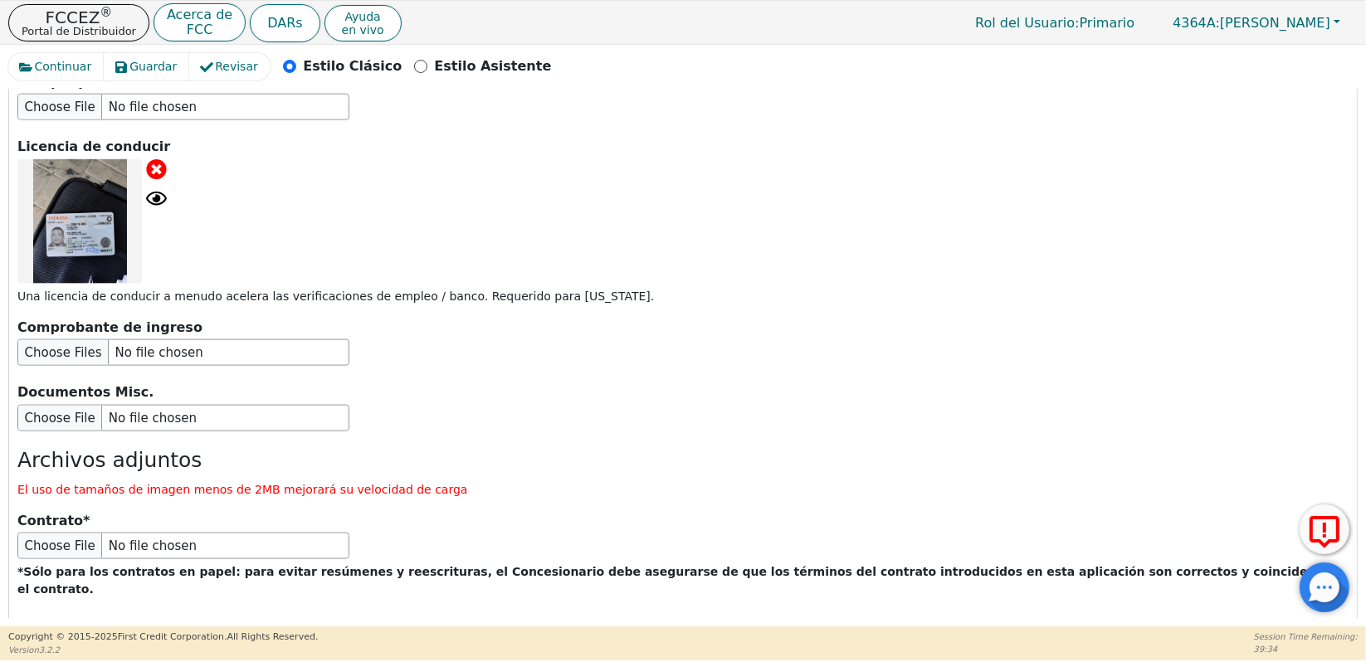
click at [967, 159] on div at bounding box center [682, 221] width 1331 height 125
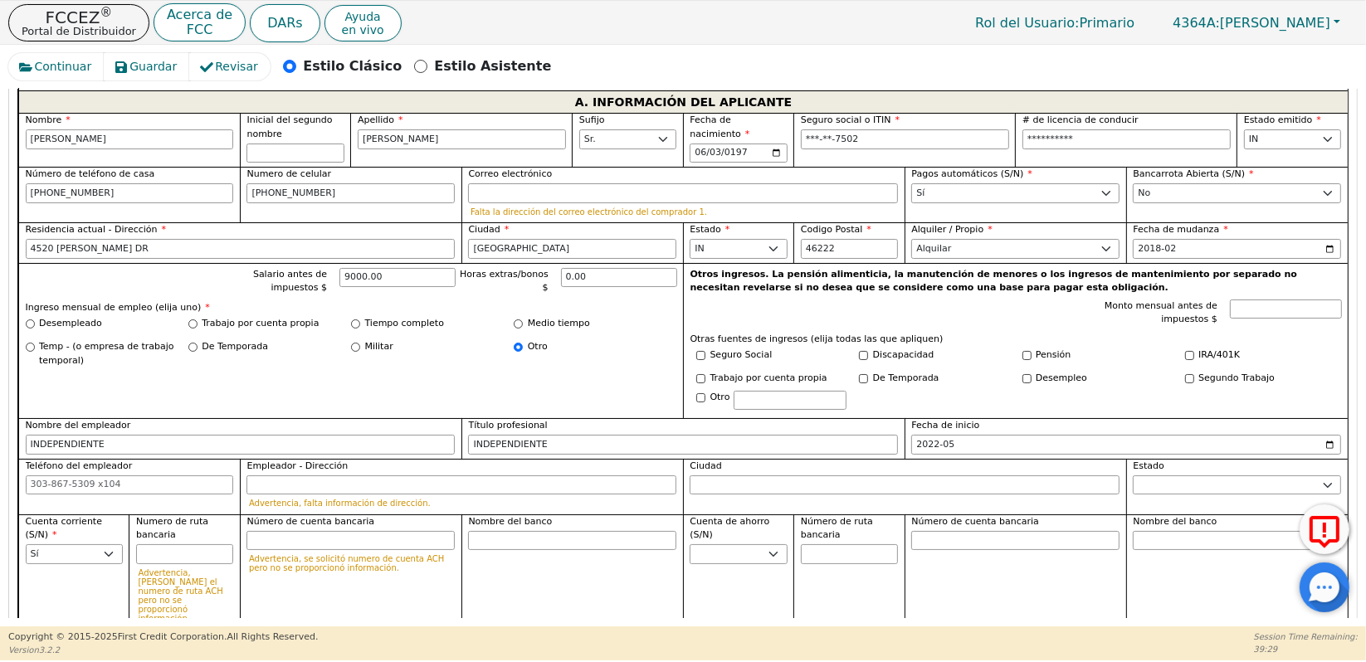
scroll to position [855, 0]
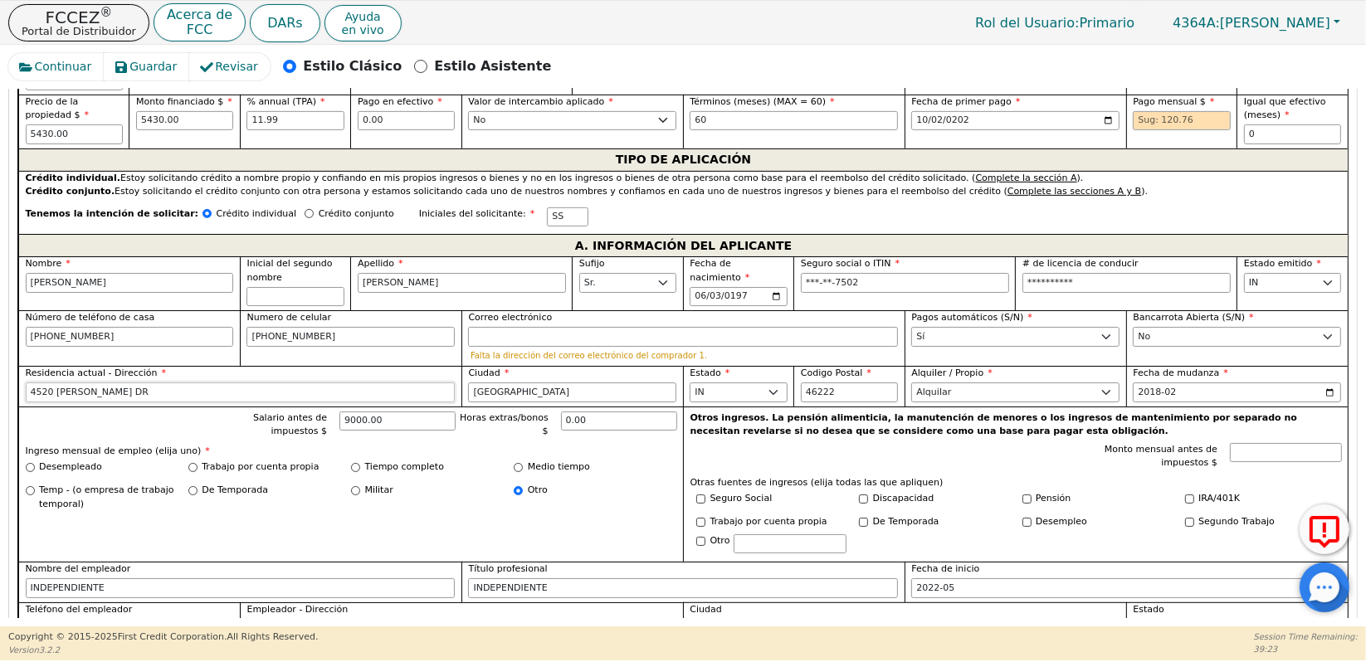
drag, startPoint x: 56, startPoint y: 373, endPoint x: 134, endPoint y: 363, distance: 78.7
click at [56, 383] on input "4520 TRUSH DR" at bounding box center [241, 393] width 430 height 20
type input "4520 THRUSH DR"
click at [281, 505] on div "Salario antes de impuestos $ 9000.00 Horas extras/bonos $ 0.00 Ingreso mensual …" at bounding box center [350, 485] width 665 height 156
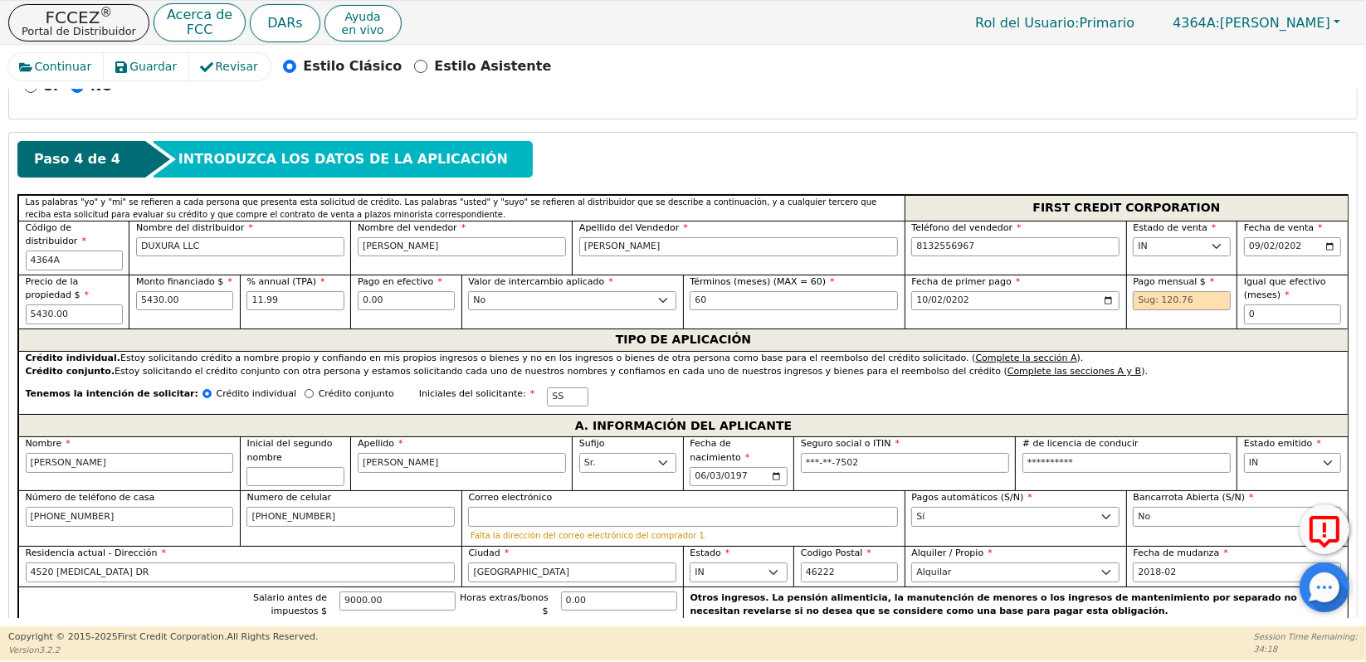
scroll to position [671, 0]
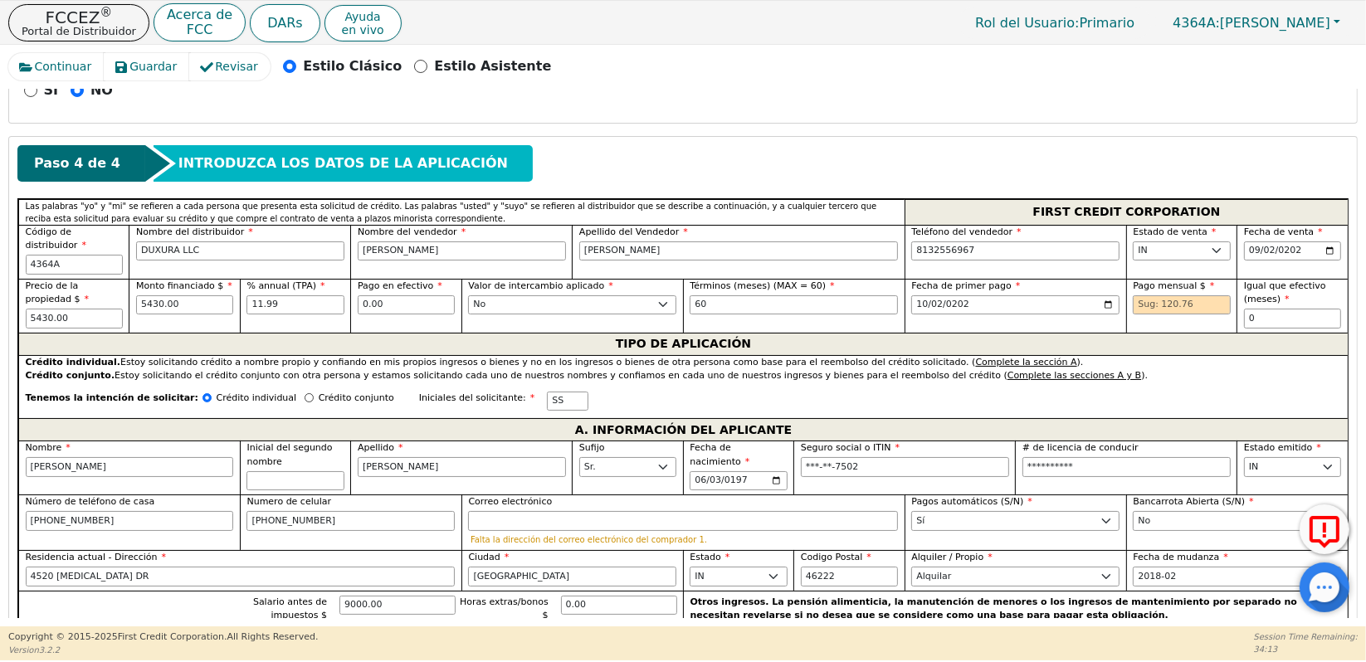
drag, startPoint x: 1359, startPoint y: 243, endPoint x: 1358, endPoint y: 252, distance: 8.3
click at [1358, 252] on div "Continuar Guardar Revisar Estilo Clásico Estilo Asistente Atrás Enviar una soli…" at bounding box center [683, 336] width 1366 height 582
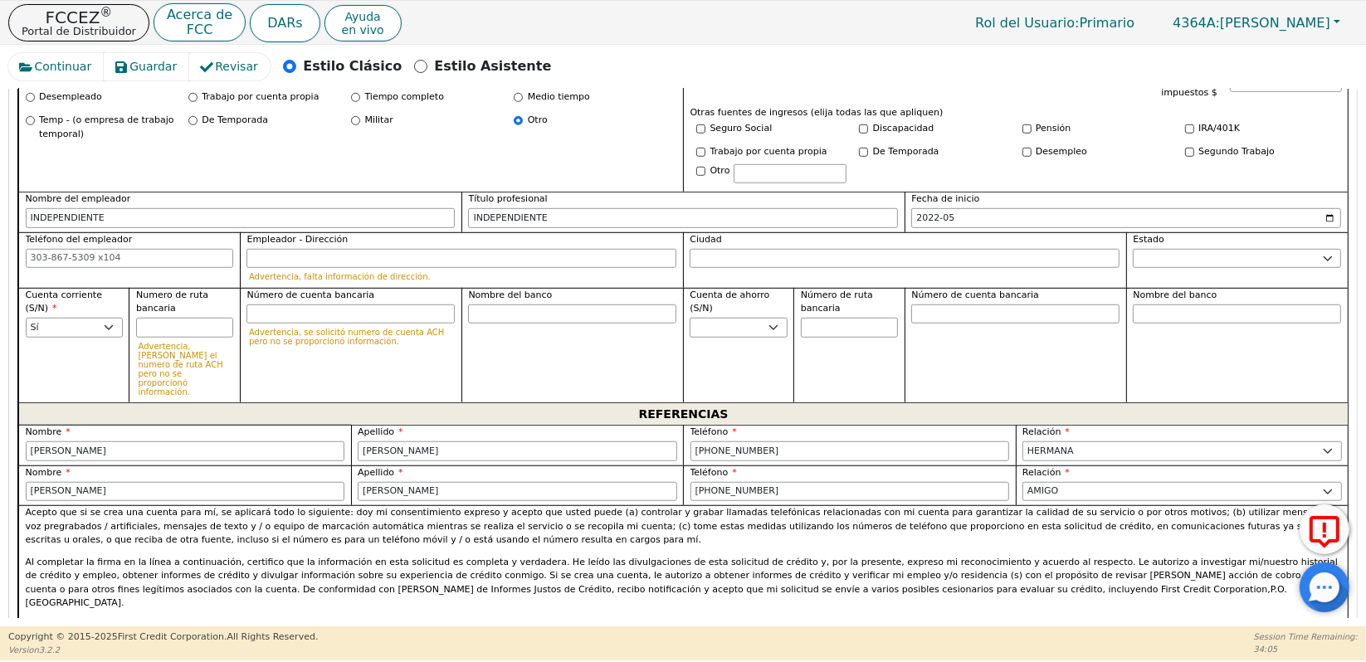
scroll to position [1233, 0]
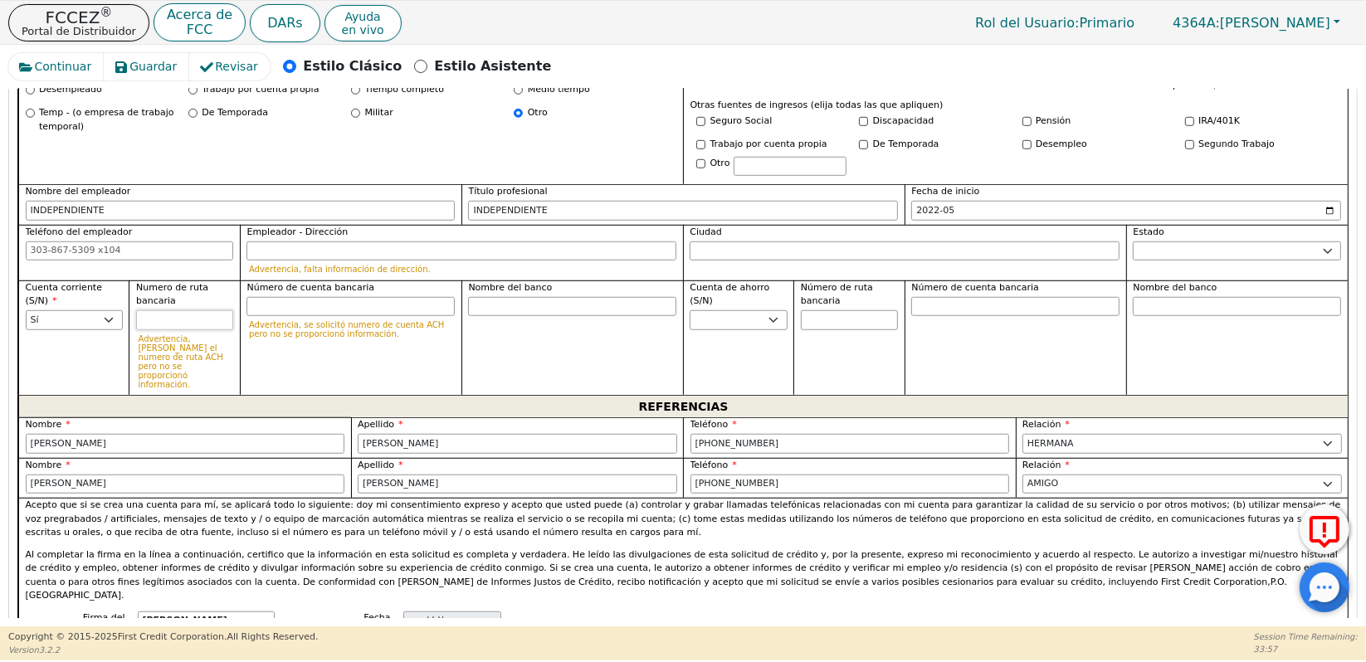
click at [164, 310] on input "Numero de ruta bancaria" at bounding box center [184, 320] width 97 height 20
paste input "071921891"
type input "071921891"
type input "*********"
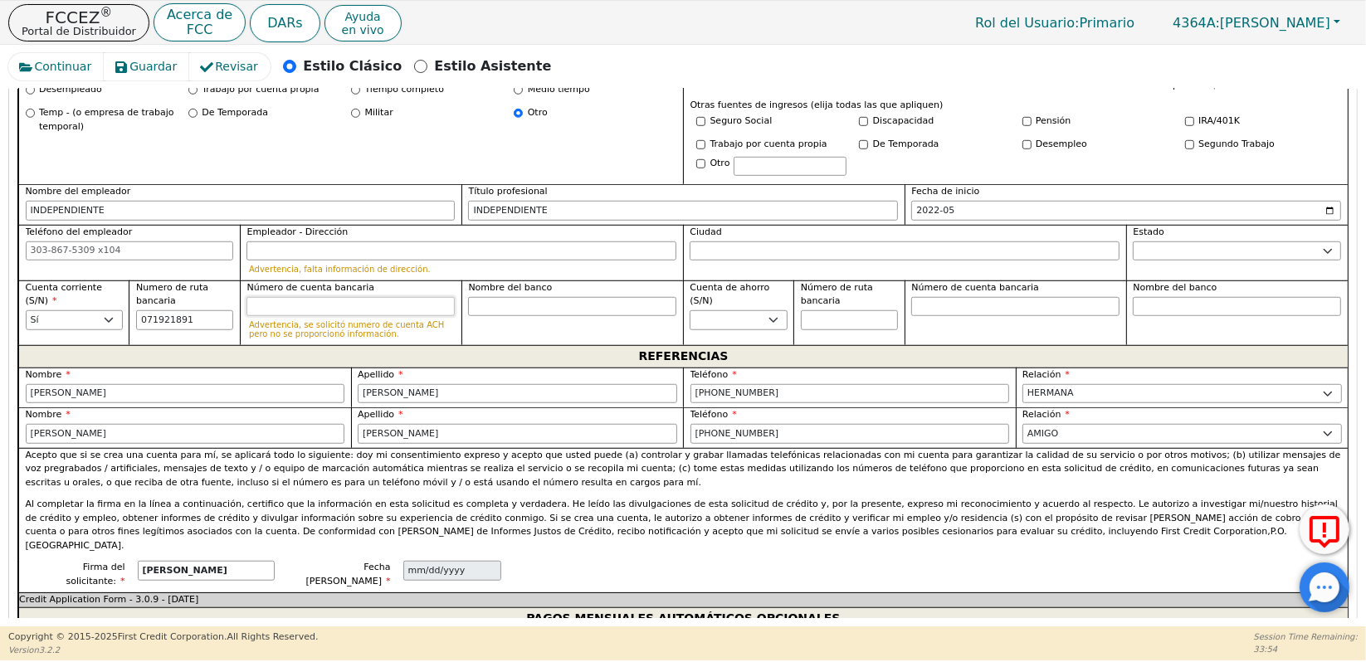
type input "*********"
click at [270, 297] on input "Número de cuenta bancaria" at bounding box center [351, 307] width 208 height 20
click at [365, 297] on input "Número de cuenta bancaria" at bounding box center [351, 307] width 208 height 20
paste input "4633887754"
type input "4633887754"
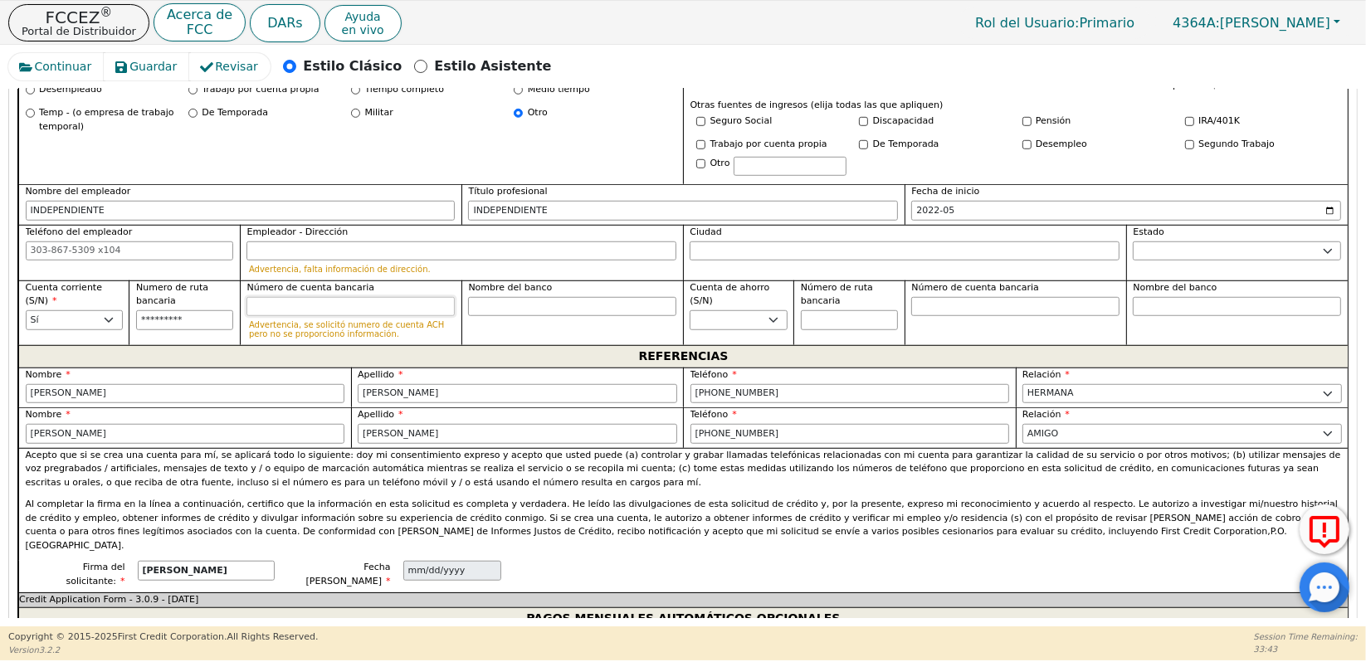
type input "**********"
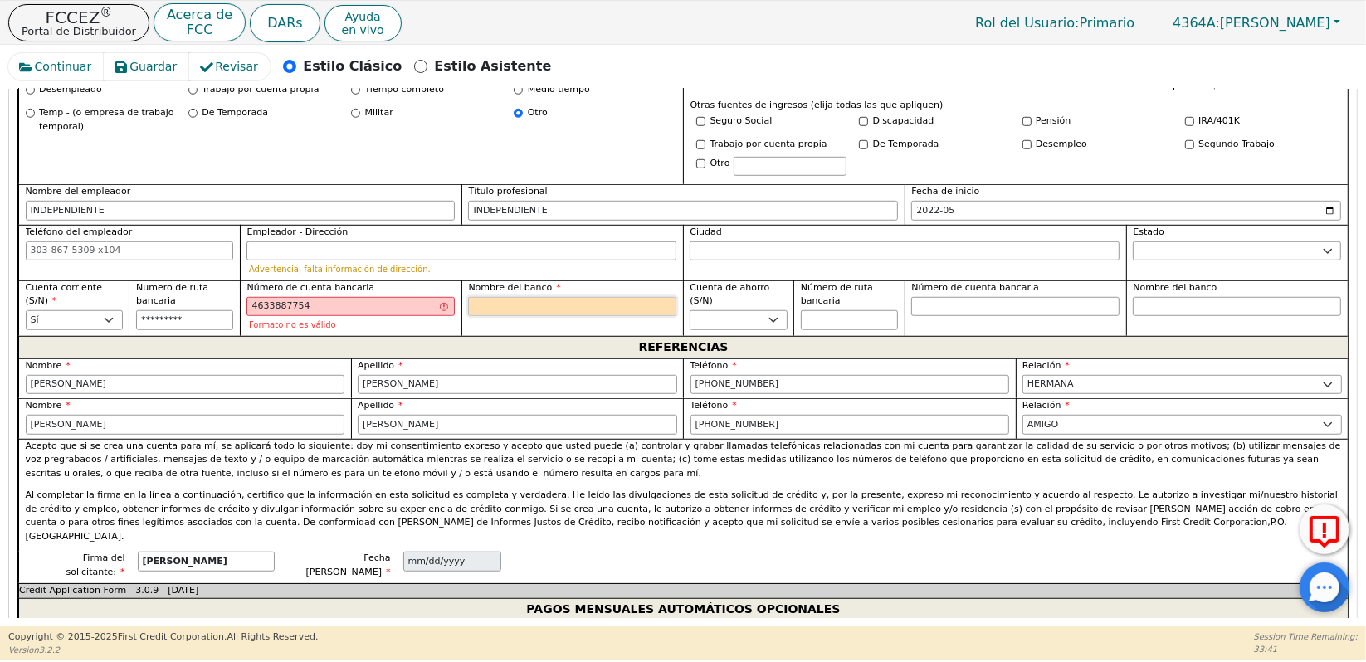
type input "**********"
click at [506, 297] on input "Nombre del banco" at bounding box center [572, 307] width 208 height 20
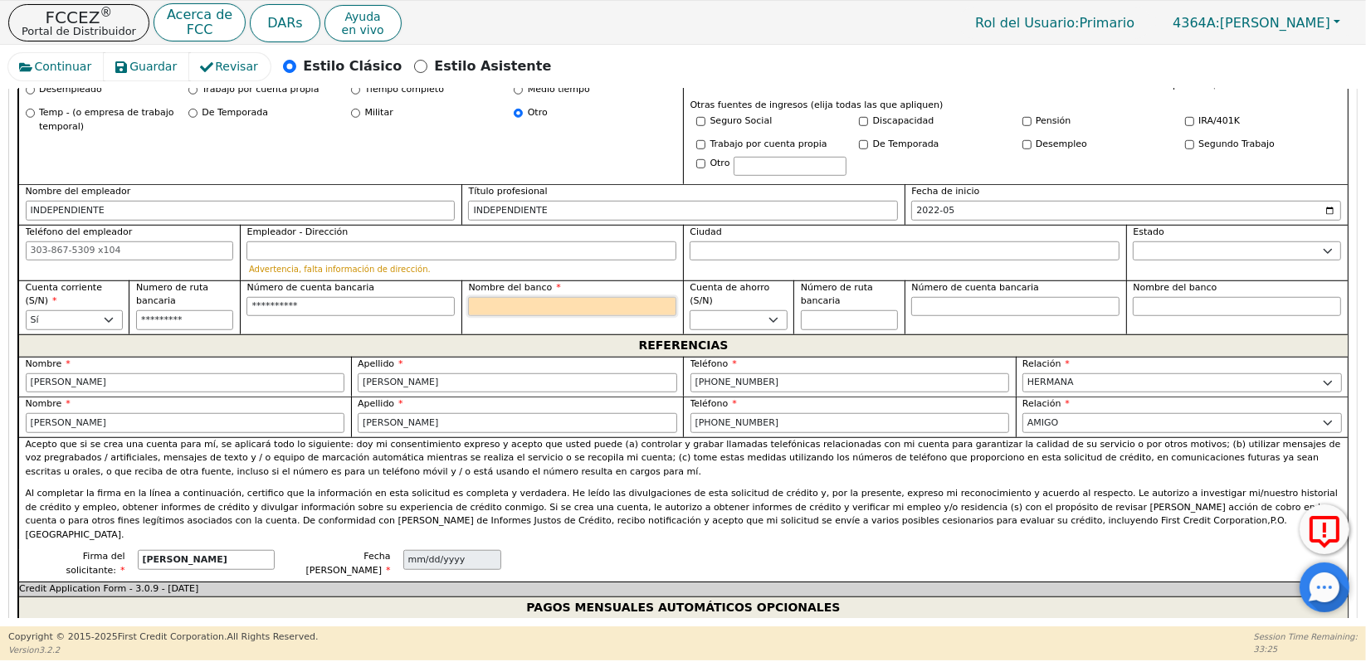
click at [483, 297] on input "Nombre del banco" at bounding box center [572, 307] width 208 height 20
paste input "PNC BANK"
type input "PNC BANK"
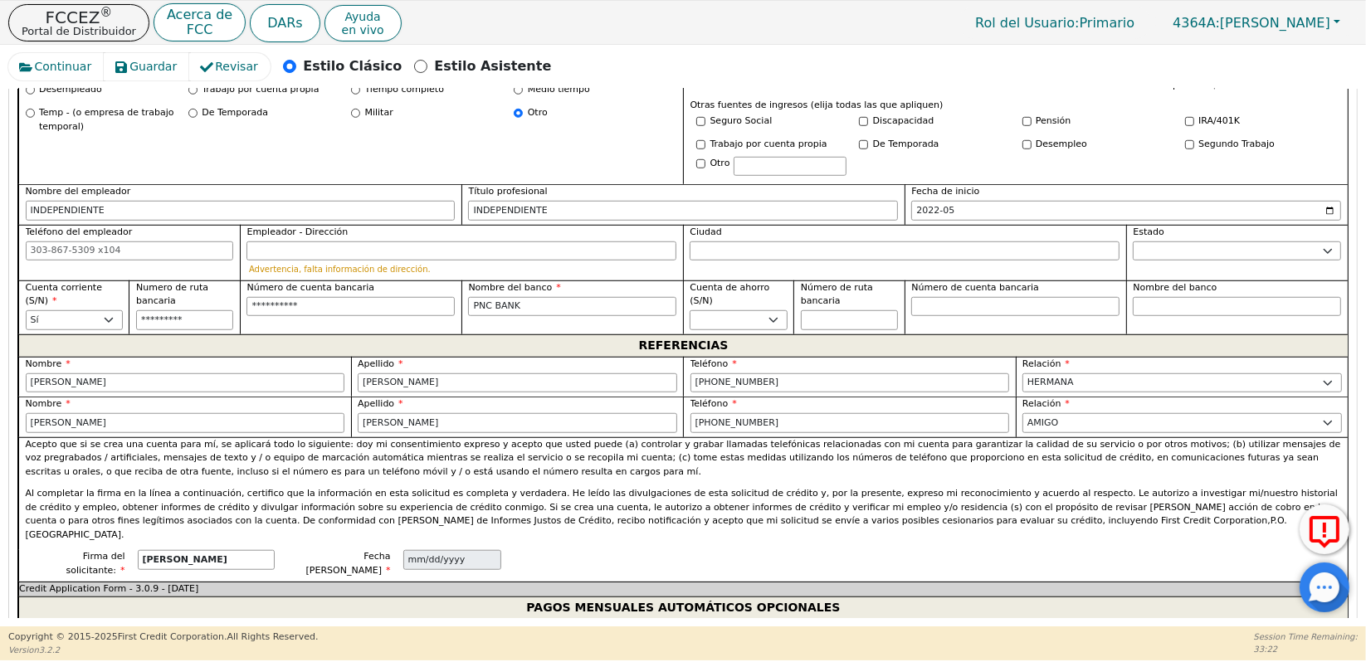
click at [619, 303] on div "Nombre del banco PNC BANK" at bounding box center [573, 308] width 222 height 54
click at [398, 297] on input "4633887754" at bounding box center [351, 307] width 208 height 20
click at [377, 297] on input "4633887754" at bounding box center [351, 307] width 208 height 20
type input "**********"
click at [356, 134] on div "Salario antes de impuestos $ 9000.00 Horas extras/bonos $ 0.00 Ingreso mensual …" at bounding box center [350, 107] width 665 height 156
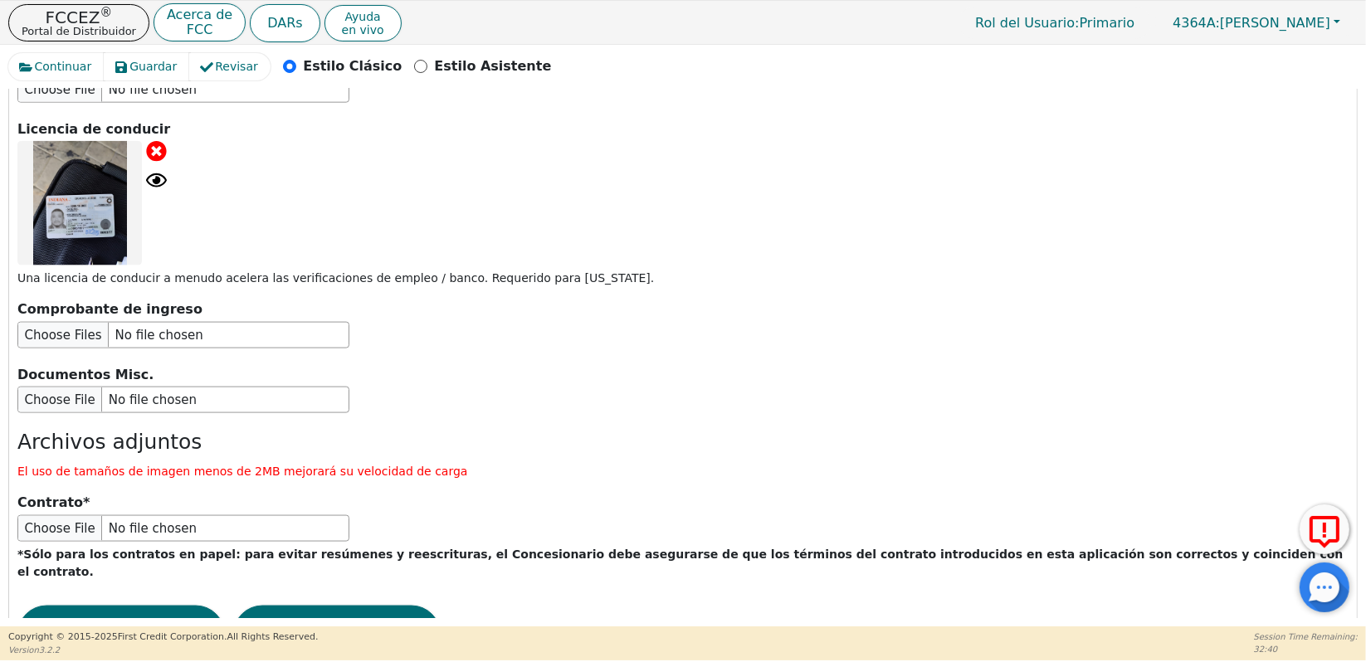
scroll to position [2196, 0]
click at [369, 605] on button "Enviar solicitud" at bounding box center [337, 634] width 208 height 58
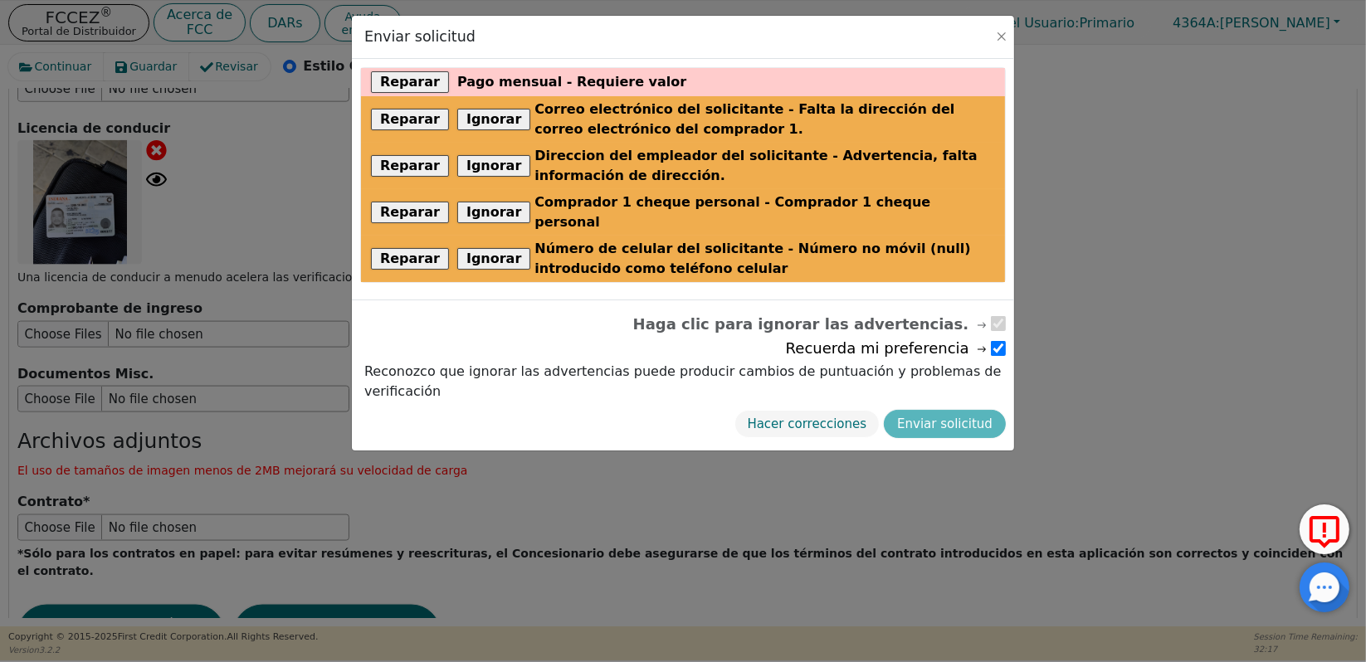
click at [918, 313] on span "Haga clic para ignorar las advertencias." at bounding box center [811, 324] width 356 height 22
click at [917, 313] on span "Haga clic para ignorar las advertencias." at bounding box center [811, 324] width 356 height 22
drag, startPoint x: 917, startPoint y: 311, endPoint x: 896, endPoint y: 296, distance: 26.1
click at [897, 313] on span "Haga clic para ignorar las advertencias." at bounding box center [811, 324] width 356 height 22
drag, startPoint x: 683, startPoint y: 321, endPoint x: 1369, endPoint y: -95, distance: 801.9
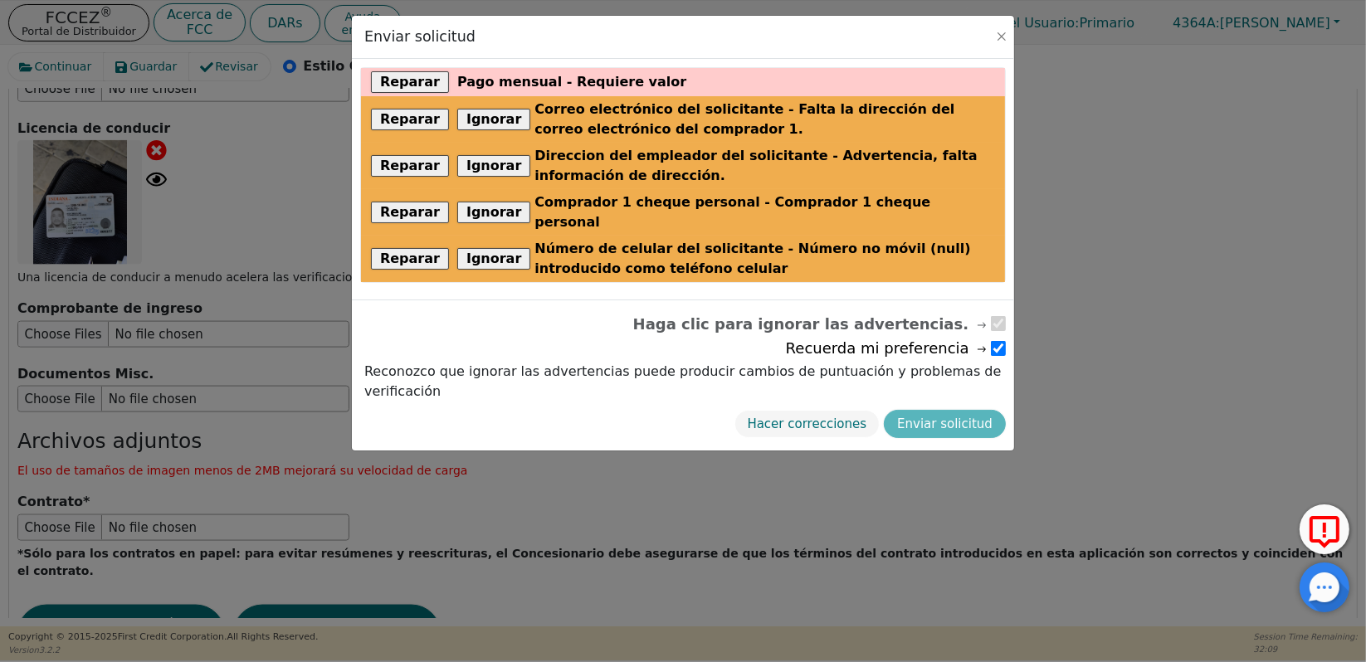
click at [1365, 0] on html "FCCEZ ® Portal de Distribuidor Acerca de FCC DARs Ayuda en vivo Rol del Usuario…" at bounding box center [683, 330] width 1366 height 661
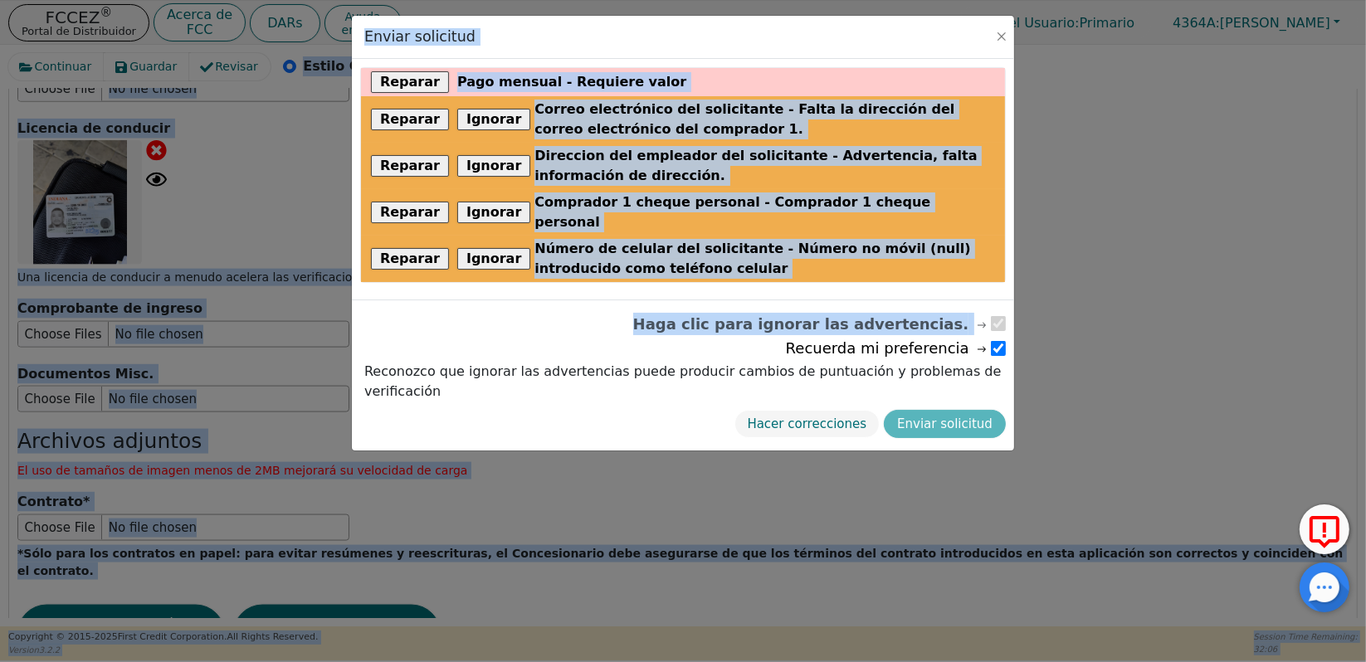
click at [644, 313] on div "Haga clic para ignorar las advertencias." at bounding box center [683, 324] width 646 height 22
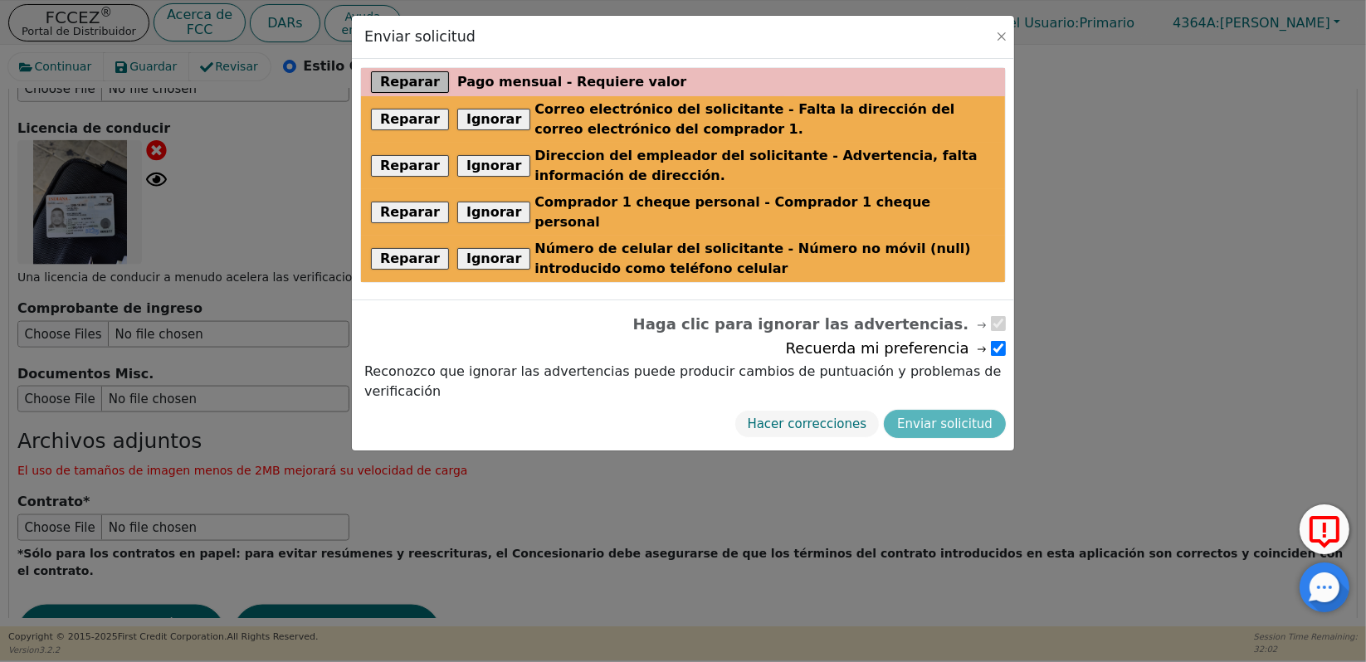
click at [389, 79] on button "Reparar" at bounding box center [410, 82] width 78 height 22
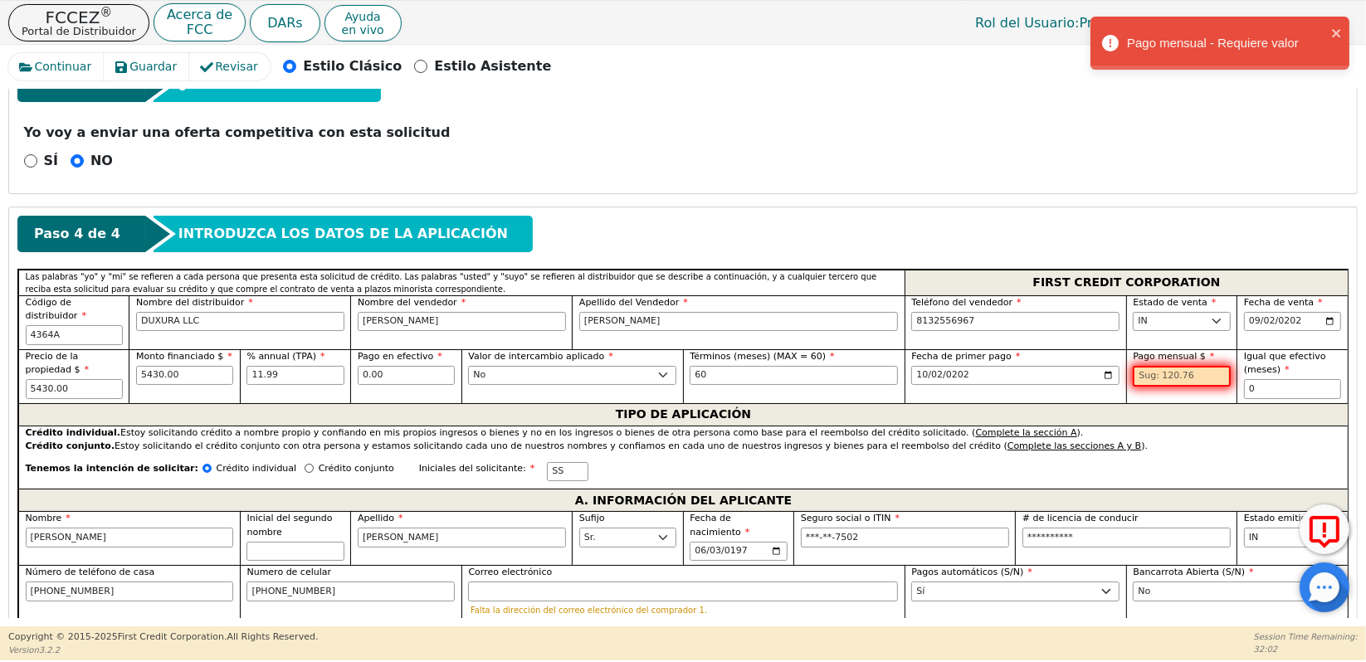
scroll to position [601, 0]
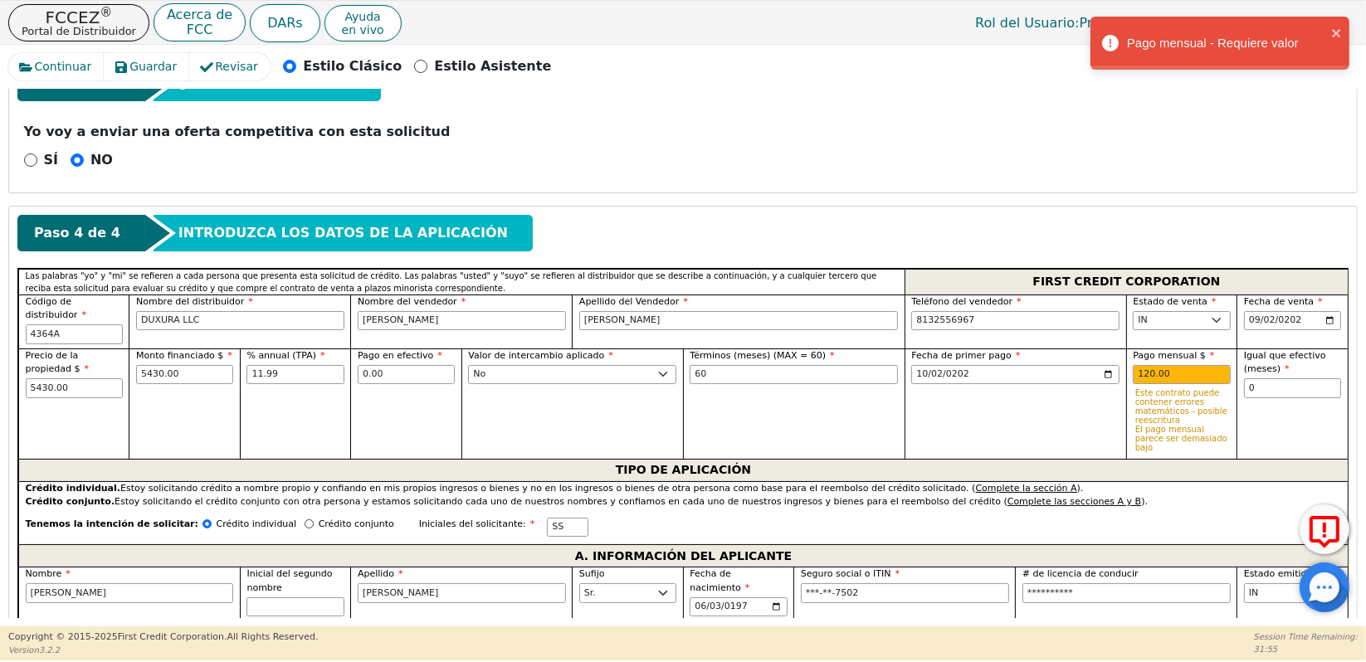
click at [1061, 397] on div "Fecha de primer pago 2025-10-02" at bounding box center [1016, 404] width 222 height 110
click at [1175, 365] on input "120.00" at bounding box center [1181, 375] width 97 height 20
type input "1"
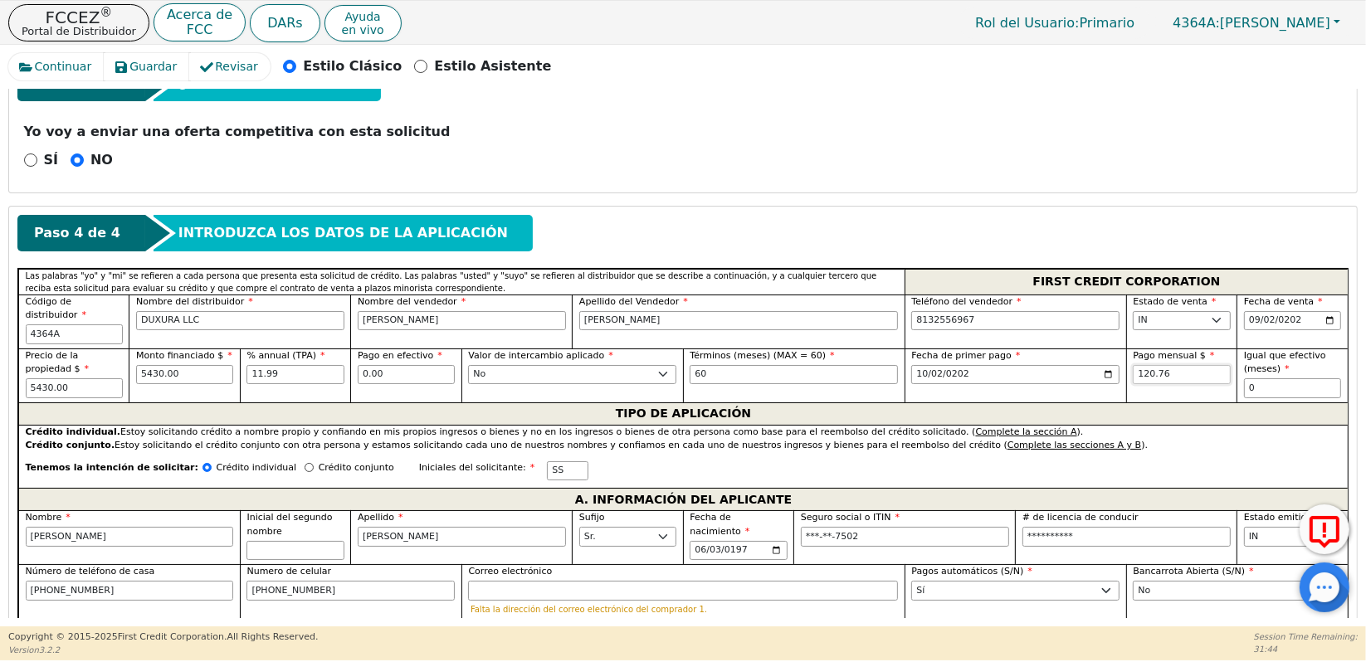
type input "120.76"
click at [1081, 374] on div "Fecha de primer pago 2025-10-02" at bounding box center [1016, 376] width 222 height 54
click at [1177, 365] on input "120.76" at bounding box center [1181, 375] width 97 height 20
click at [1157, 373] on div "Pago mensual $ 120.76" at bounding box center [1181, 376] width 110 height 54
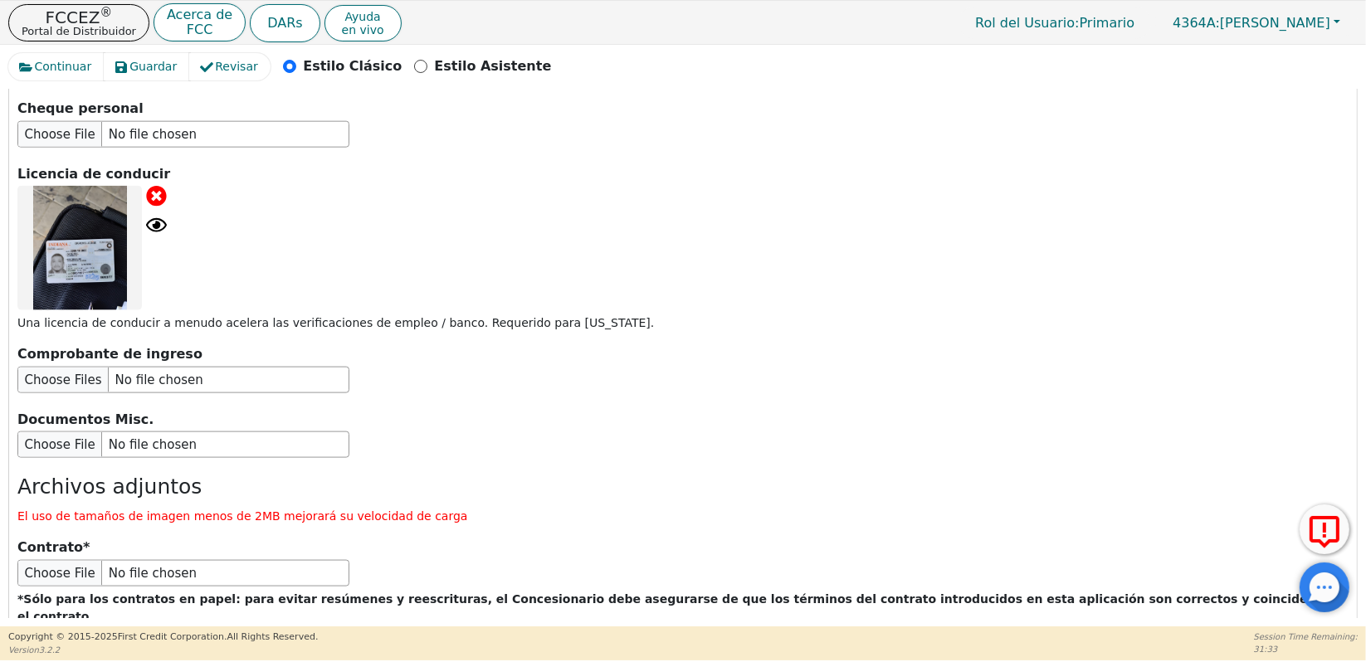
scroll to position [2196, 0]
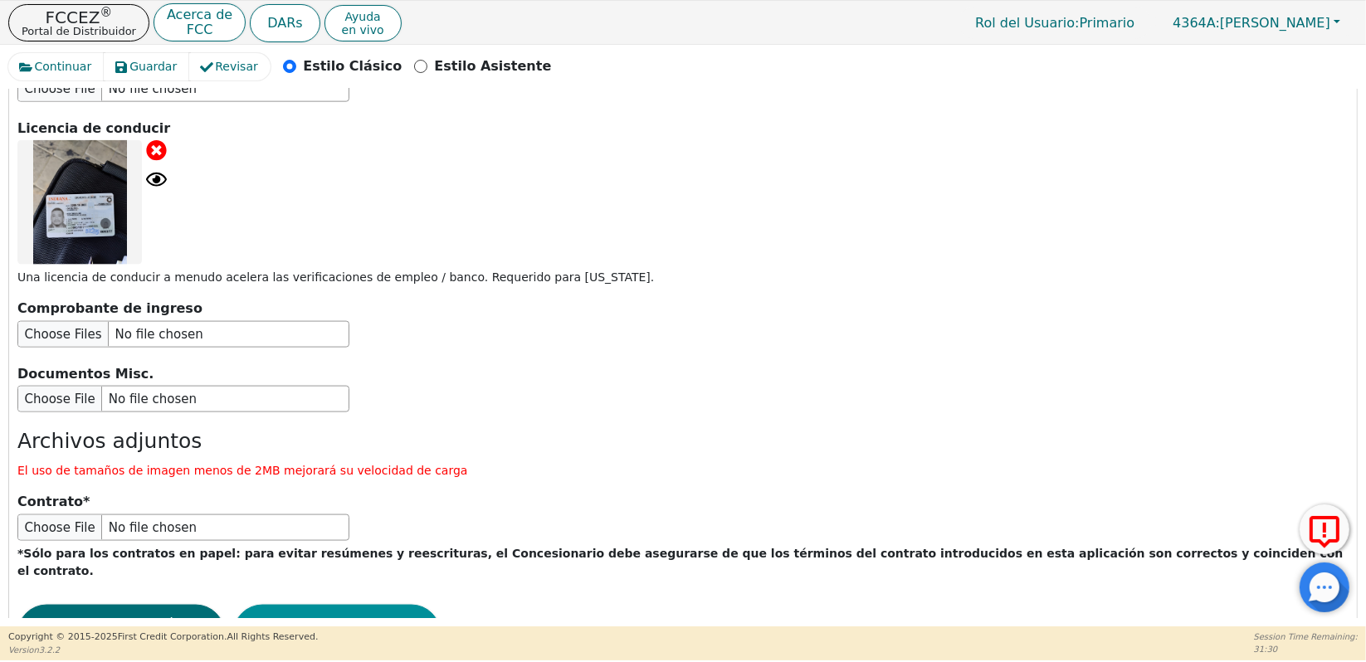
click at [360, 605] on button "Enviar solicitud" at bounding box center [337, 634] width 208 height 58
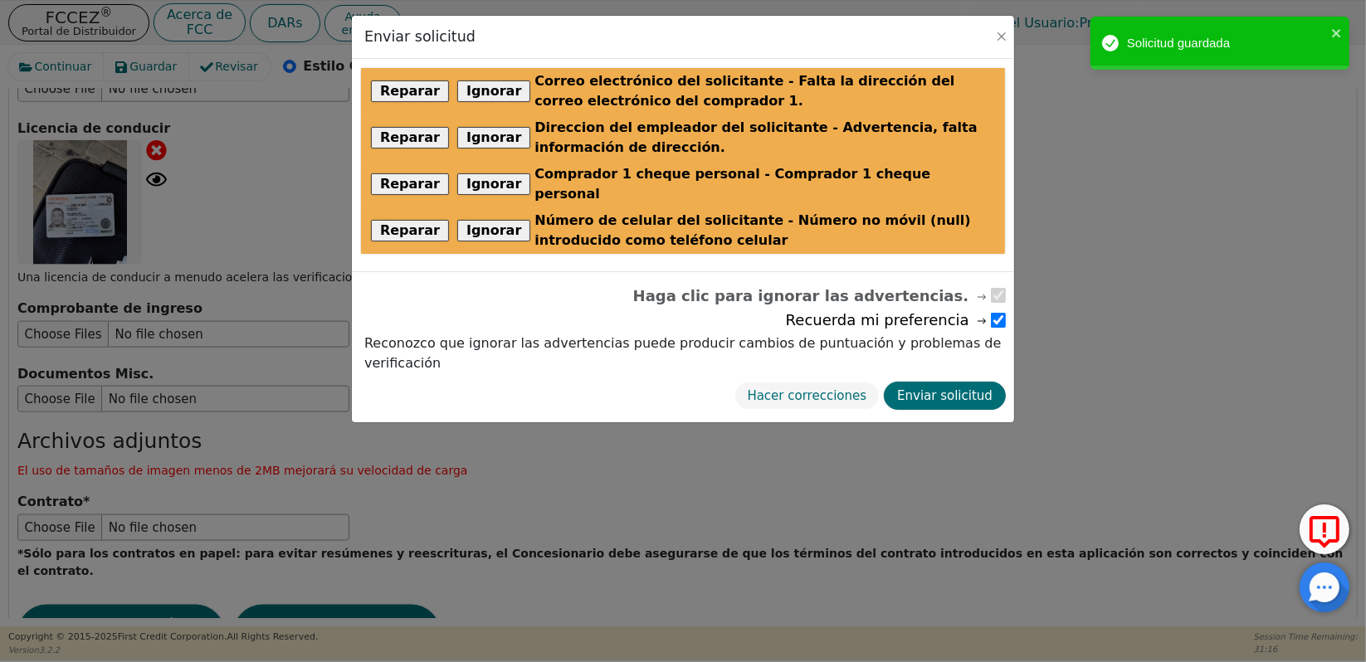
click at [997, 313] on input "checkbox" at bounding box center [998, 320] width 15 height 15
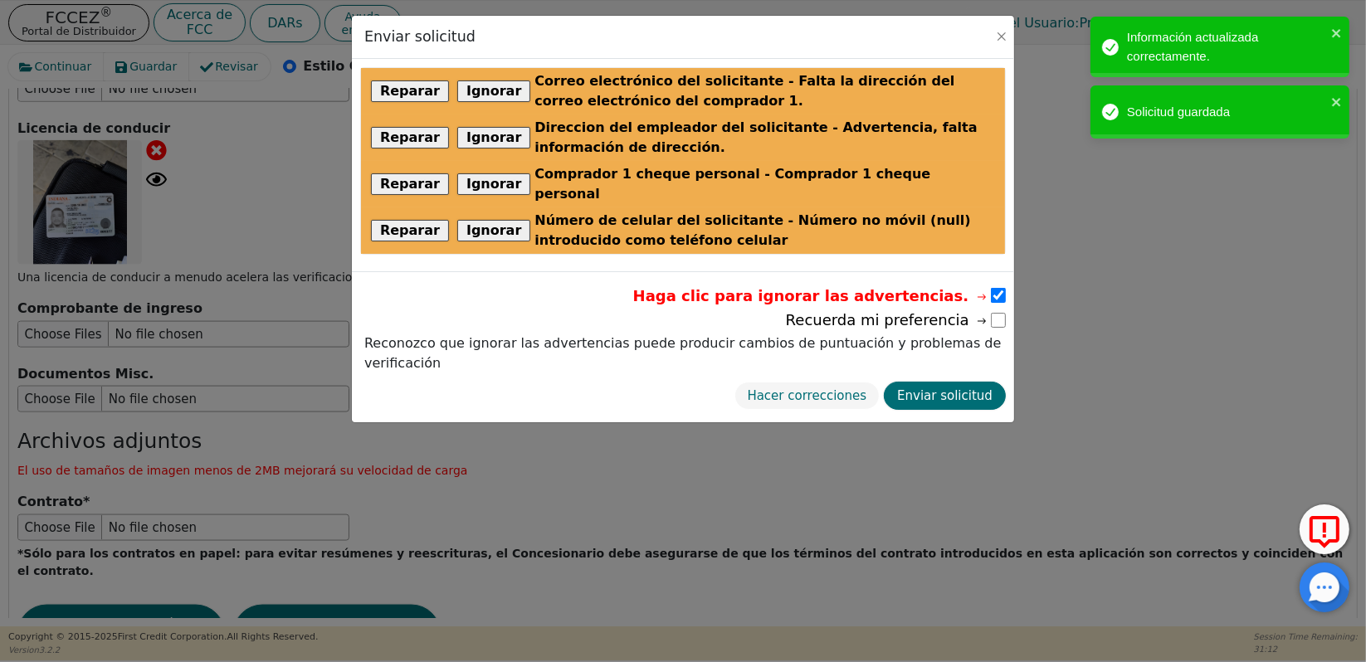
click at [998, 313] on input "checkbox" at bounding box center [998, 320] width 15 height 15
checkbox input "true"
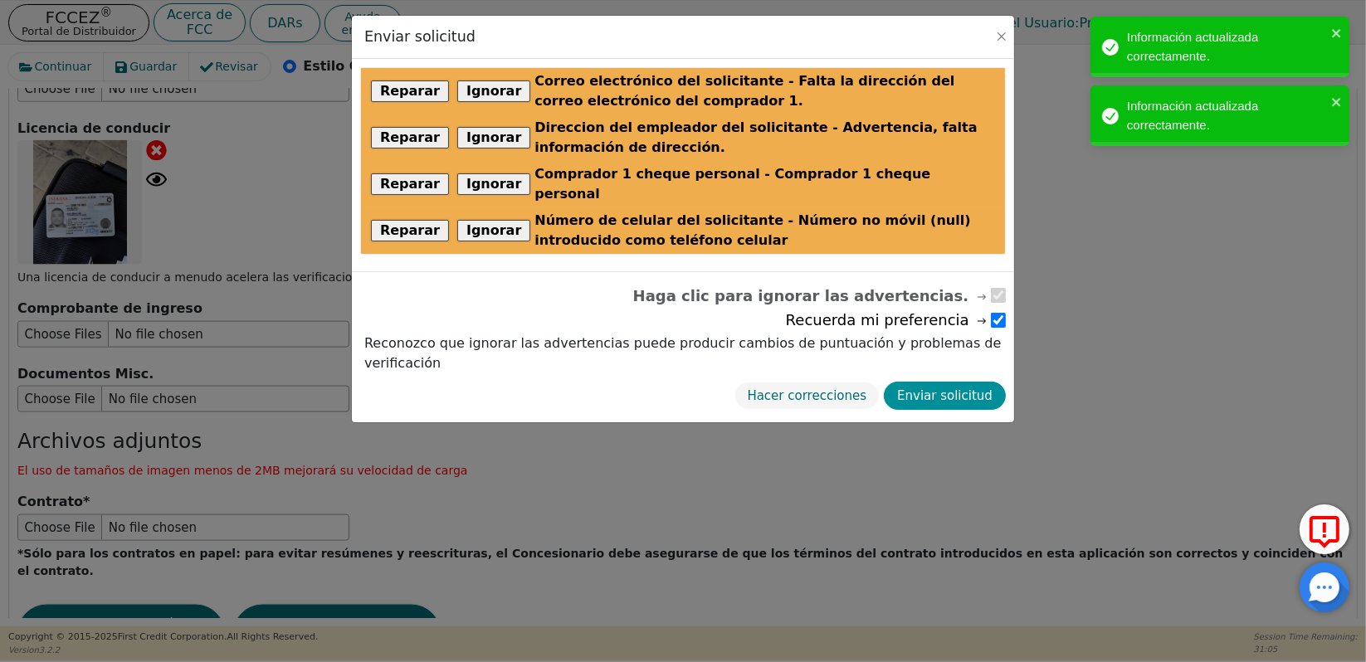
click at [940, 382] on button "Enviar solicitud" at bounding box center [945, 396] width 122 height 29
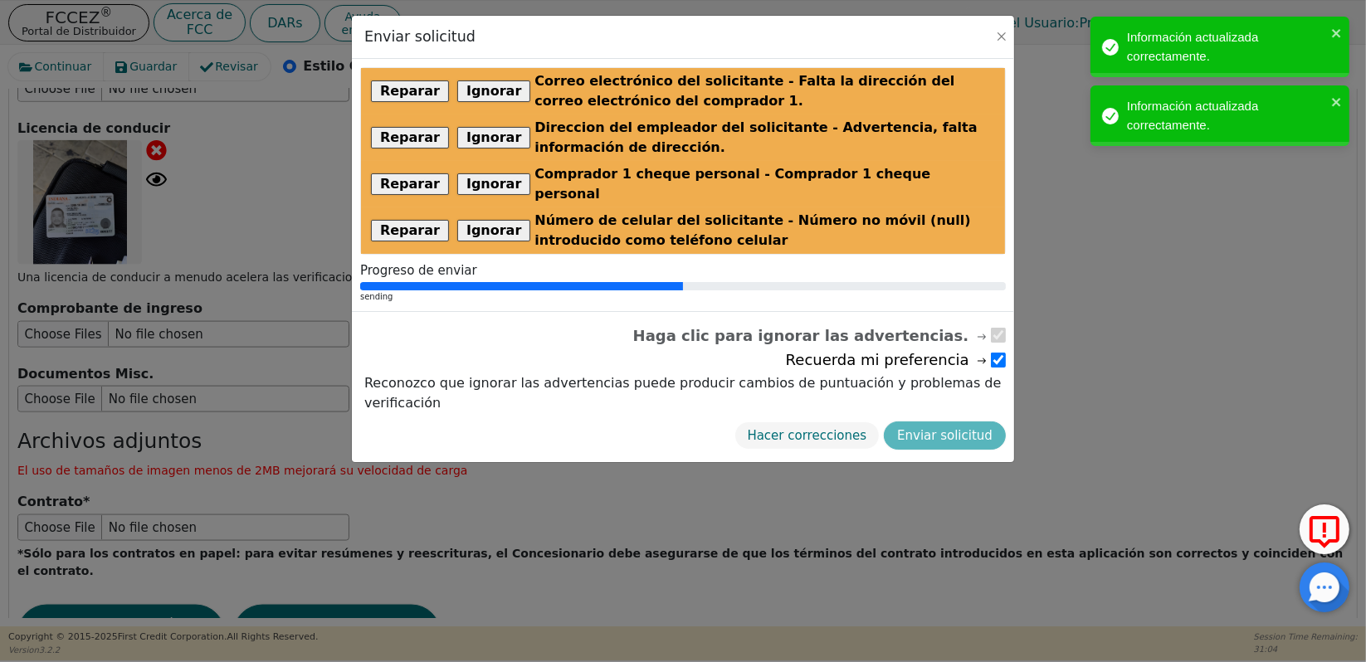
radio input "false"
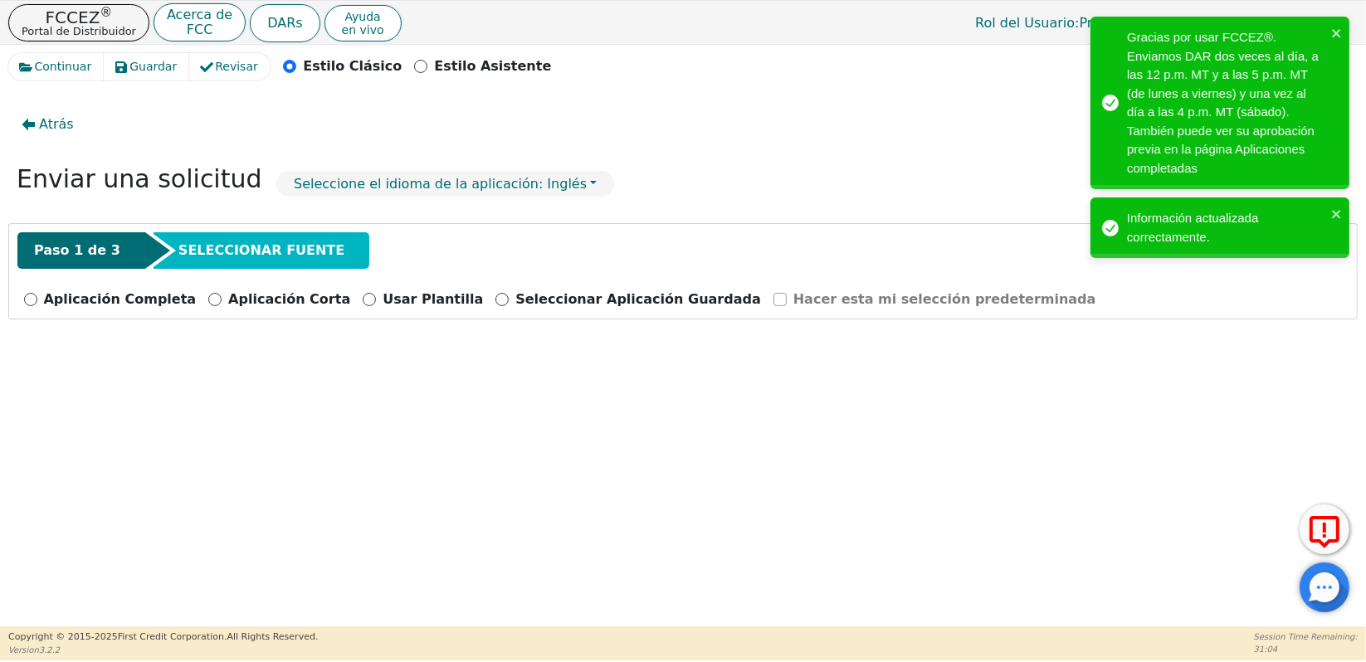
scroll to position [0, 0]
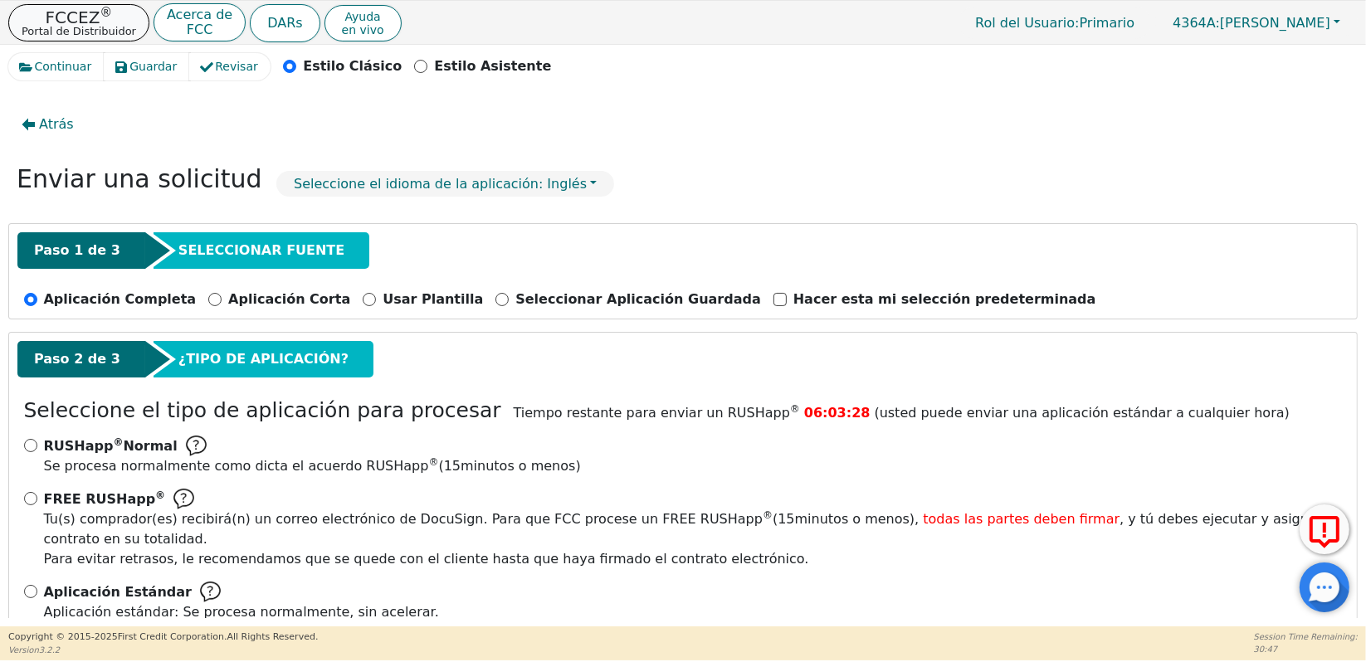
click at [57, 17] on p "FCCEZ ®" at bounding box center [79, 17] width 115 height 17
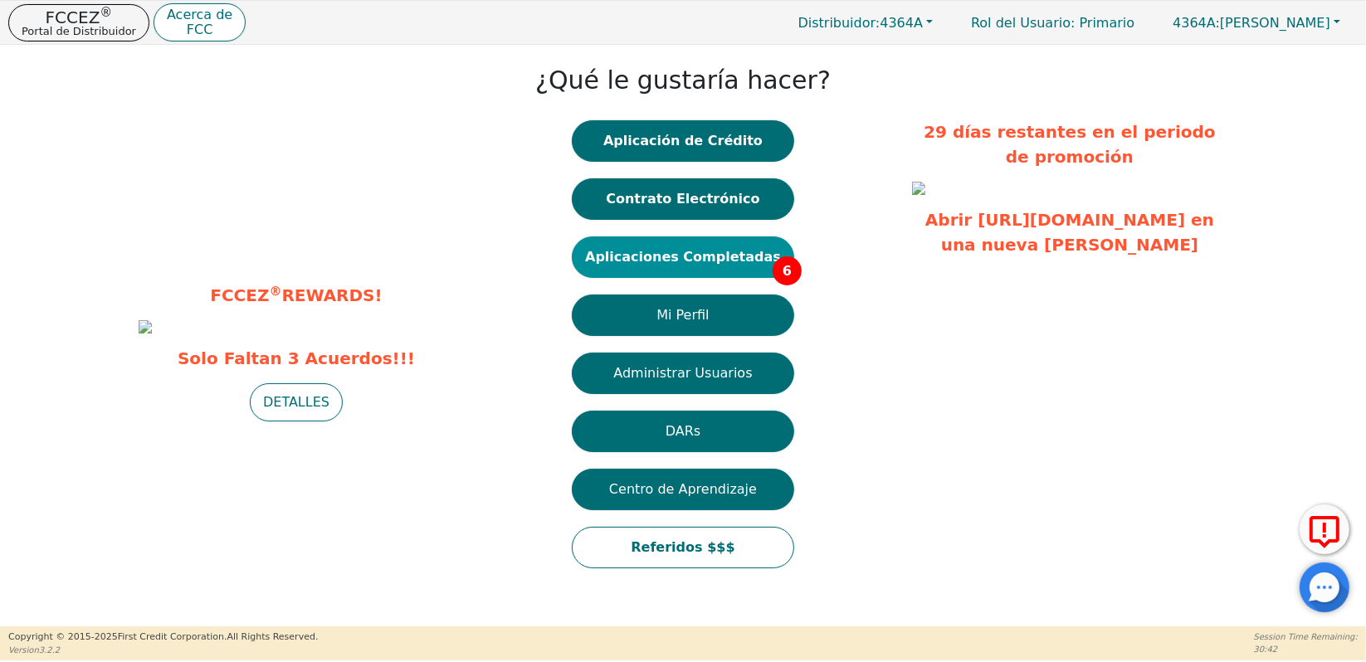
click at [665, 263] on button "Aplicaciones Completadas 6" at bounding box center [683, 258] width 222 height 42
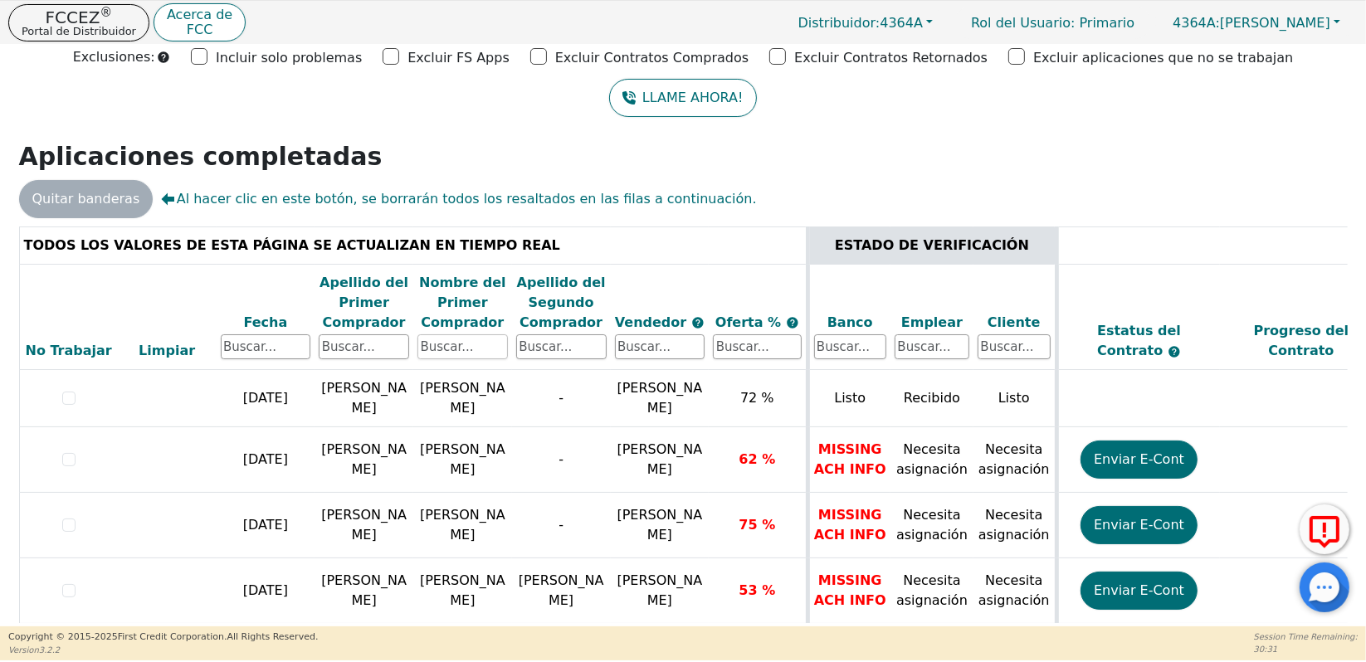
click at [452, 349] on input "text" at bounding box center [463, 347] width 90 height 25
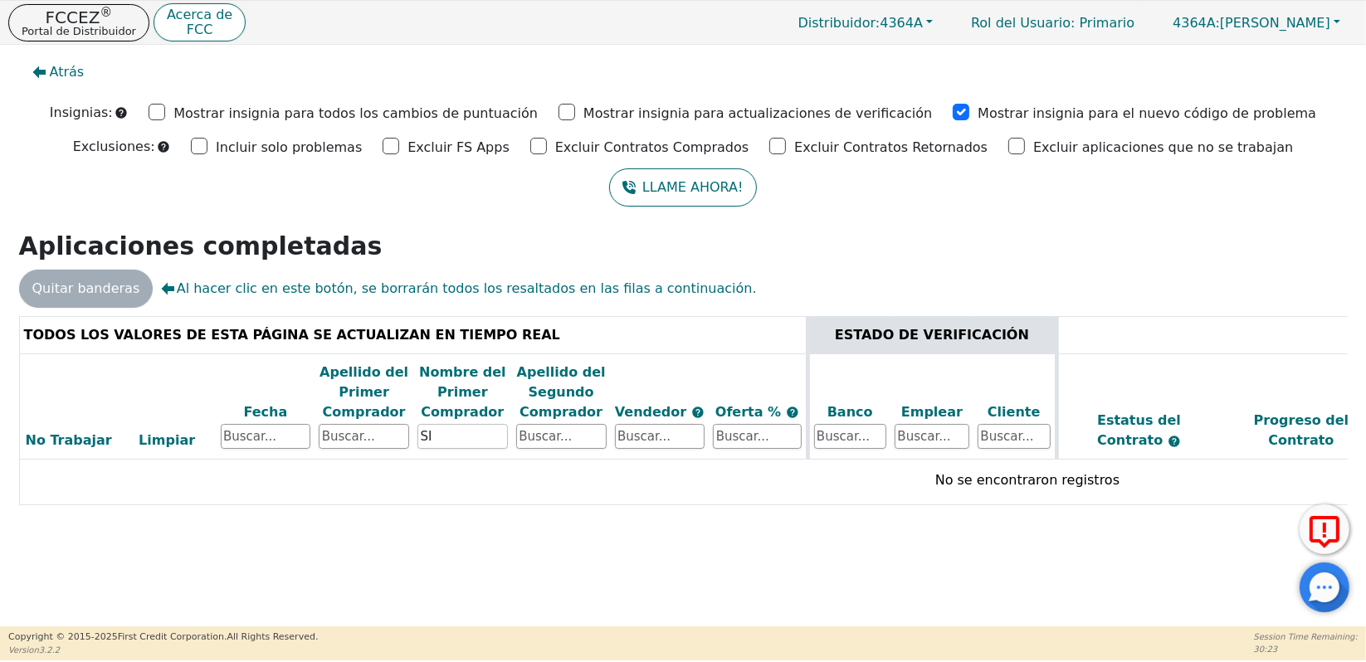
type input "S"
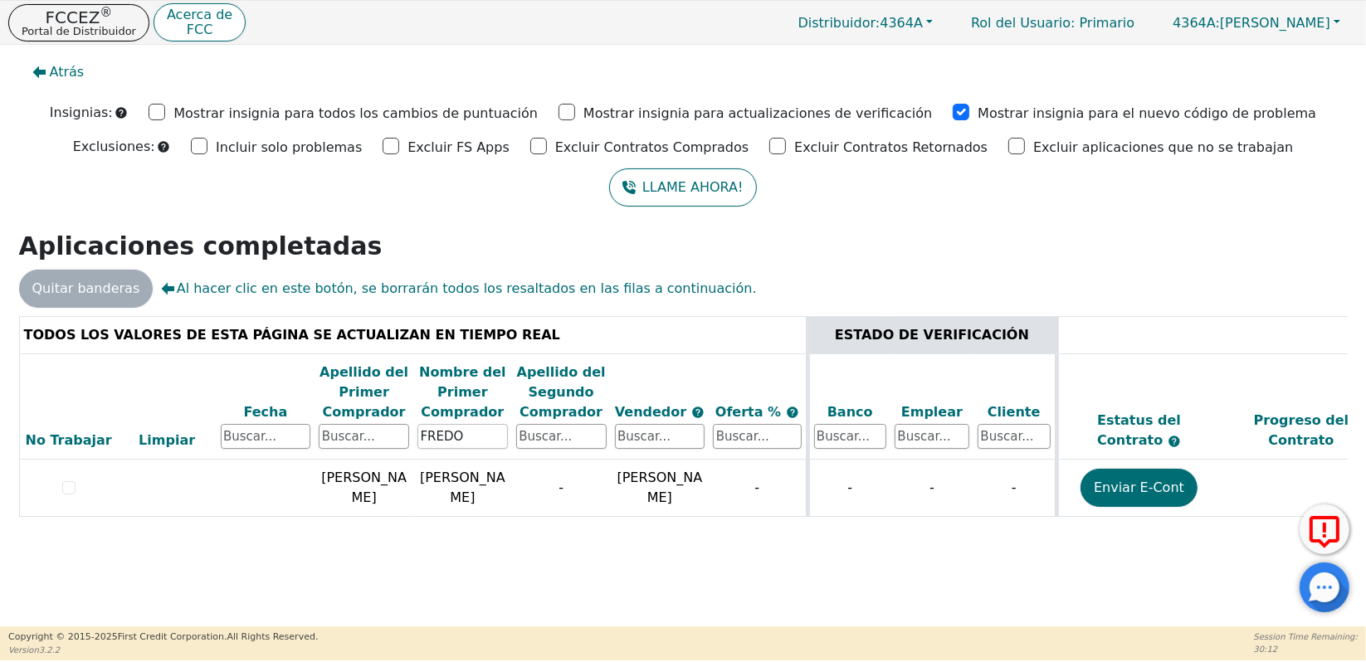
type input "FREDO"
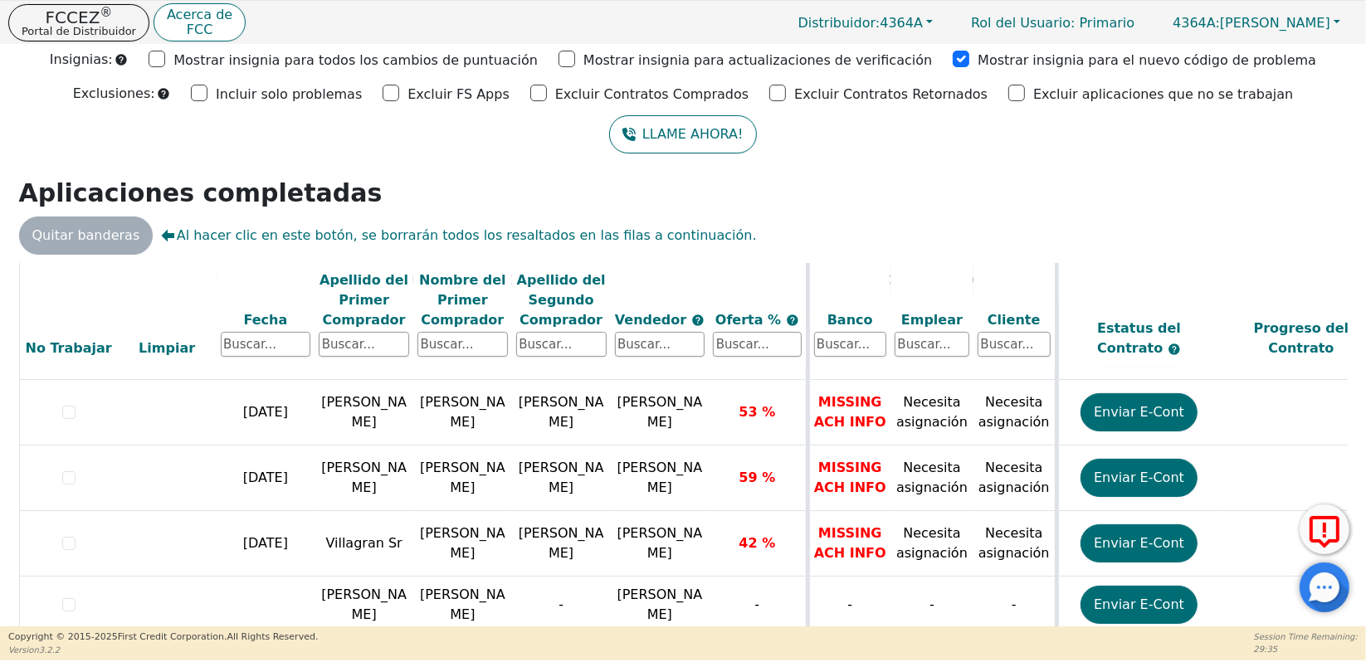
scroll to position [90, 0]
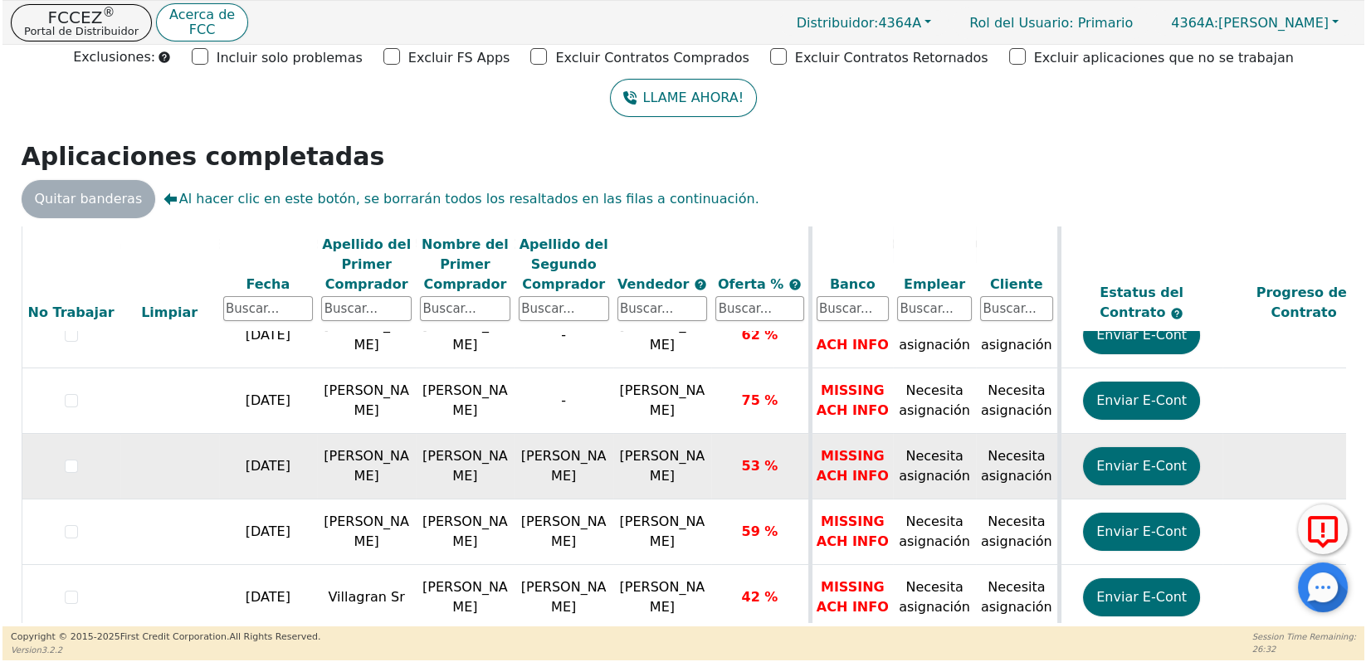
scroll to position [217, 0]
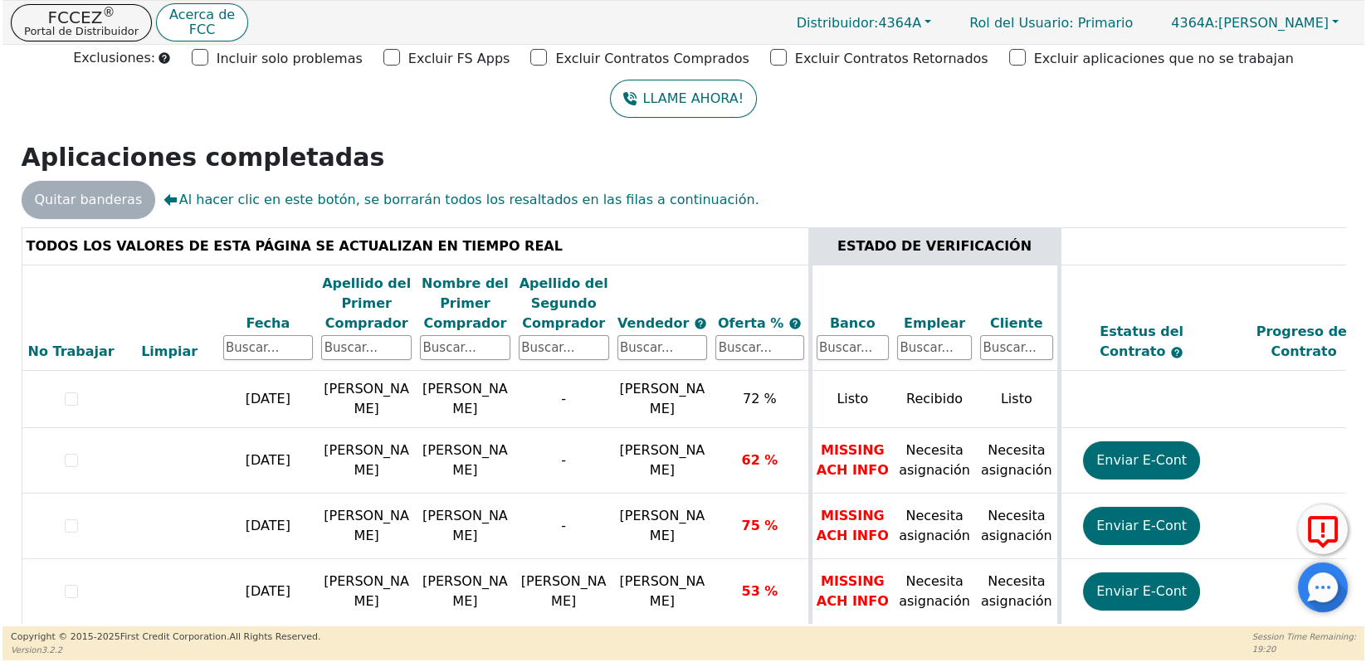
scroll to position [90, 0]
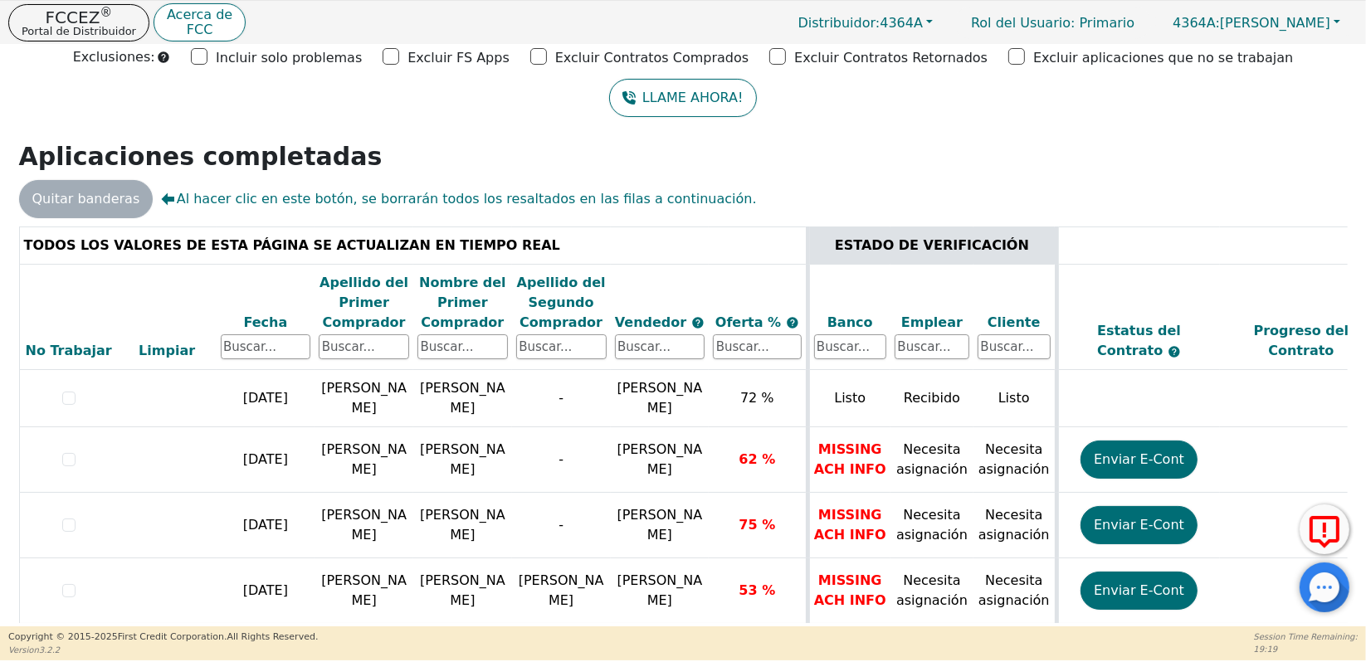
drag, startPoint x: 1337, startPoint y: 246, endPoint x: 1336, endPoint y: 261, distance: 15.8
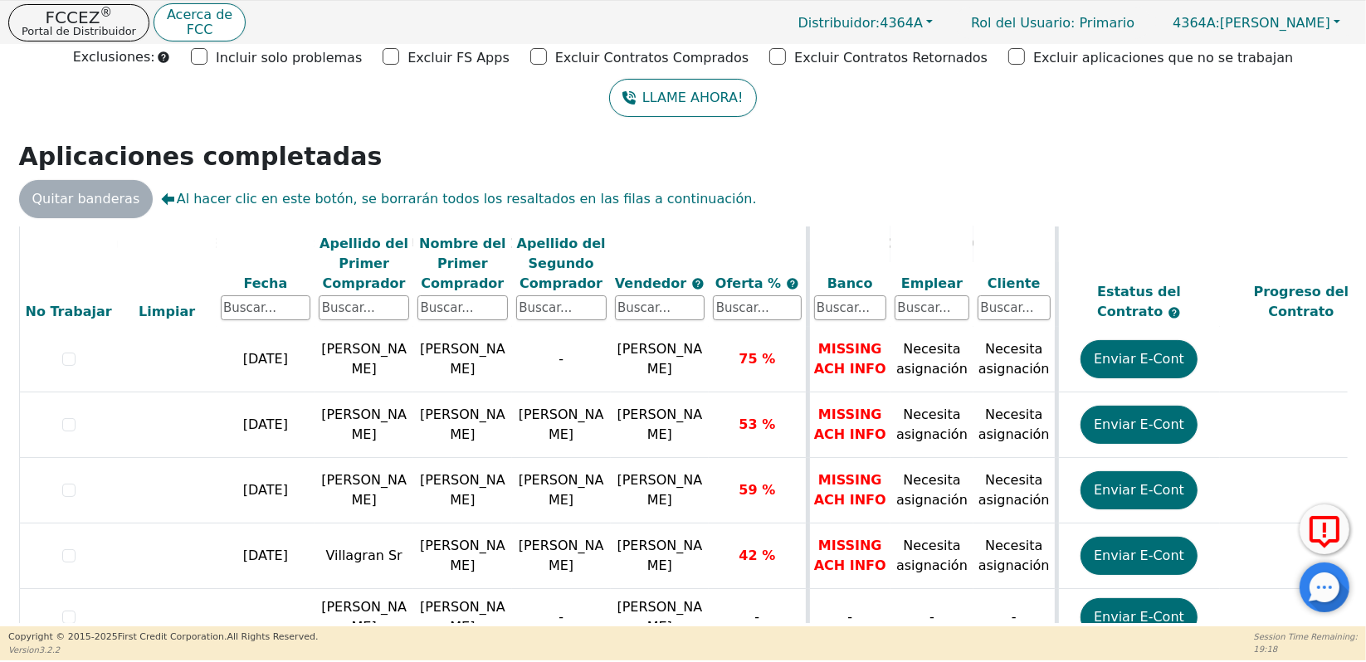
scroll to position [217, 0]
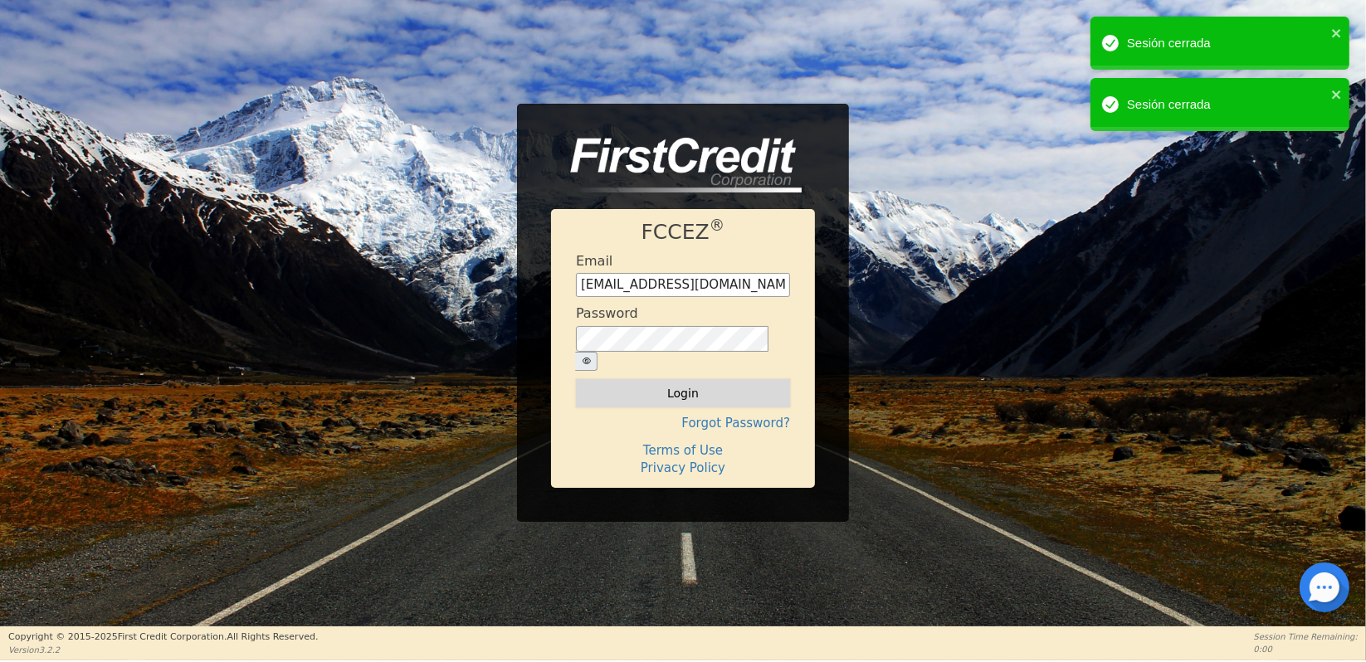
click at [632, 390] on button "Login" at bounding box center [683, 393] width 214 height 28
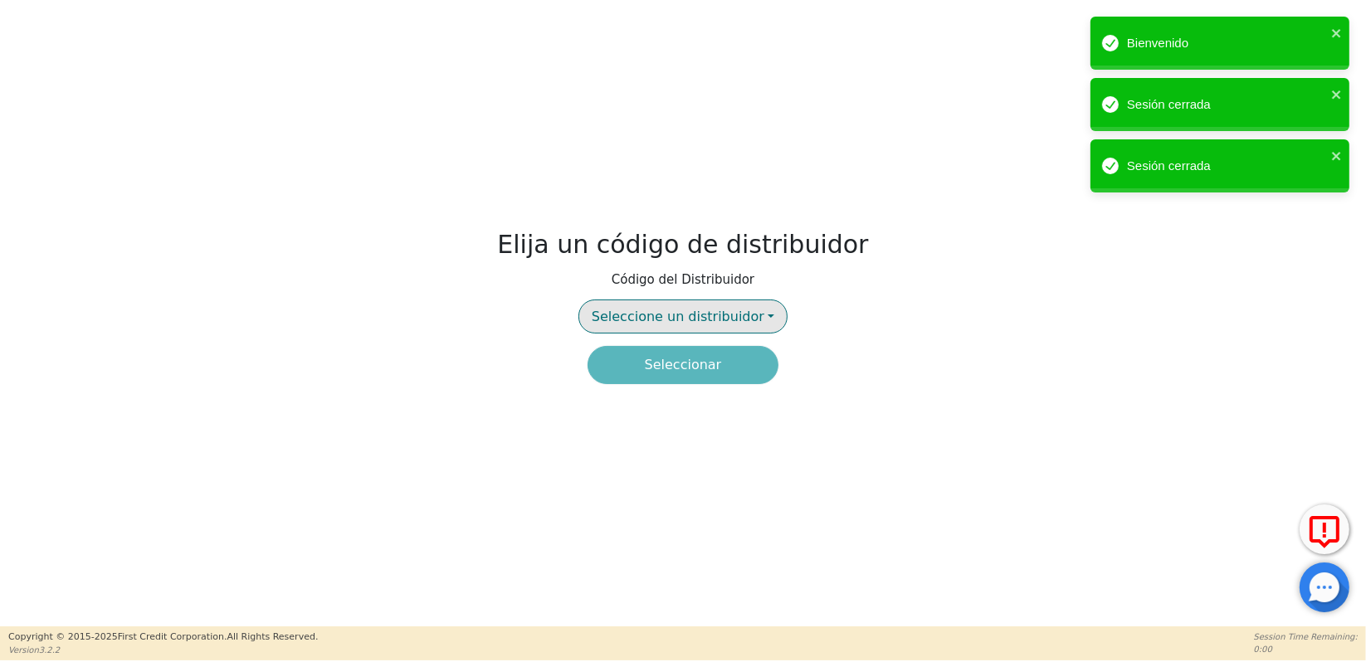
click at [659, 319] on span "Seleccione un distribuidor" at bounding box center [678, 317] width 173 height 16
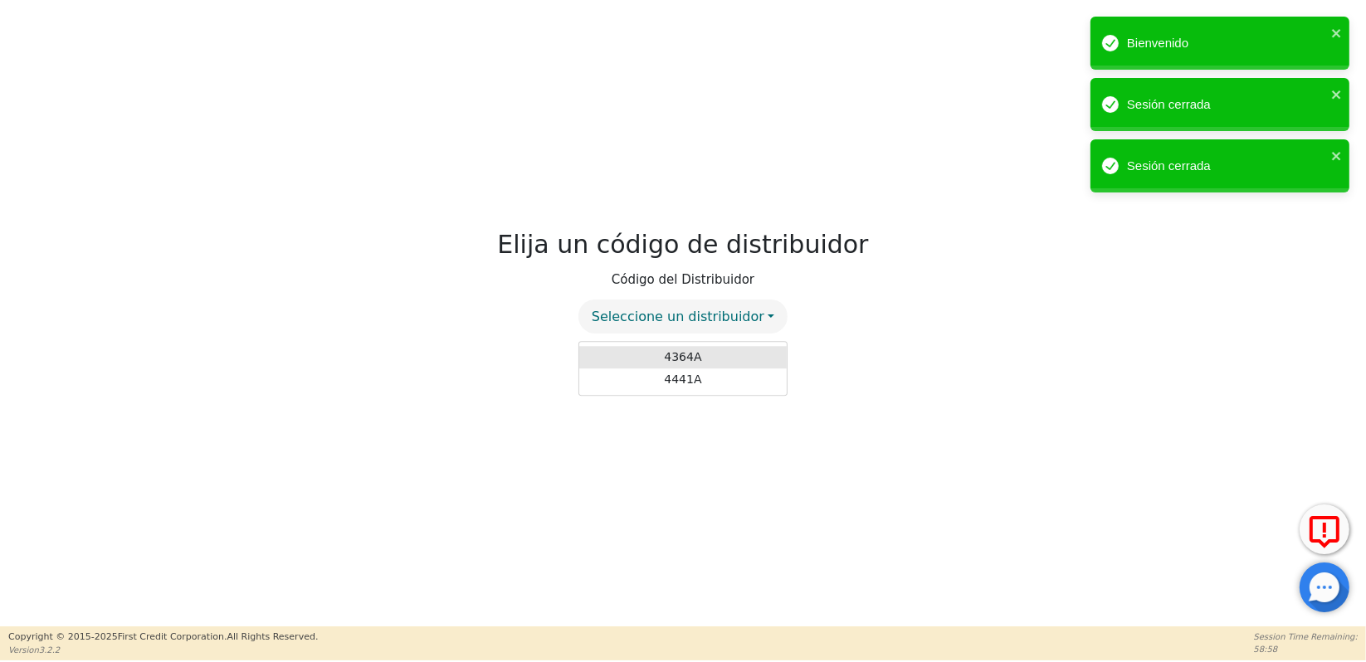
click at [670, 349] on link "4364A" at bounding box center [683, 357] width 208 height 22
click at [666, 369] on button "Seleccionar" at bounding box center [683, 365] width 191 height 38
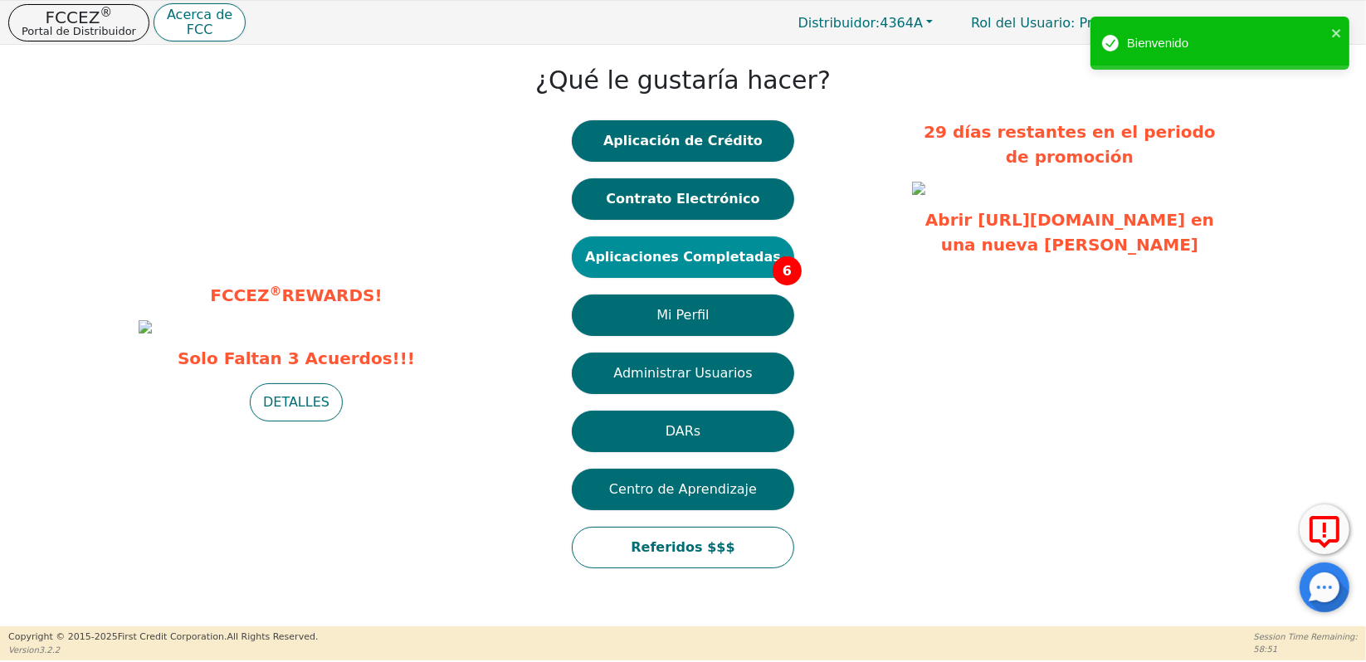
click at [656, 256] on button "Aplicaciones Completadas 6" at bounding box center [683, 258] width 222 height 42
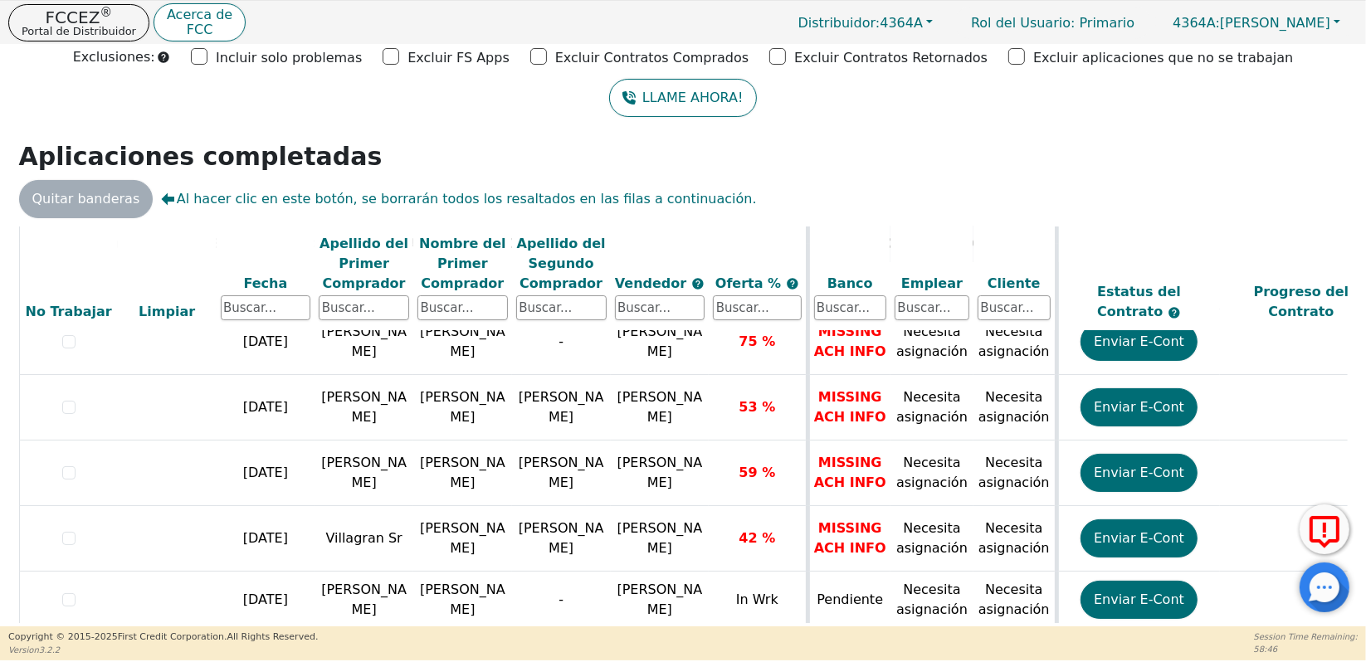
scroll to position [217, 0]
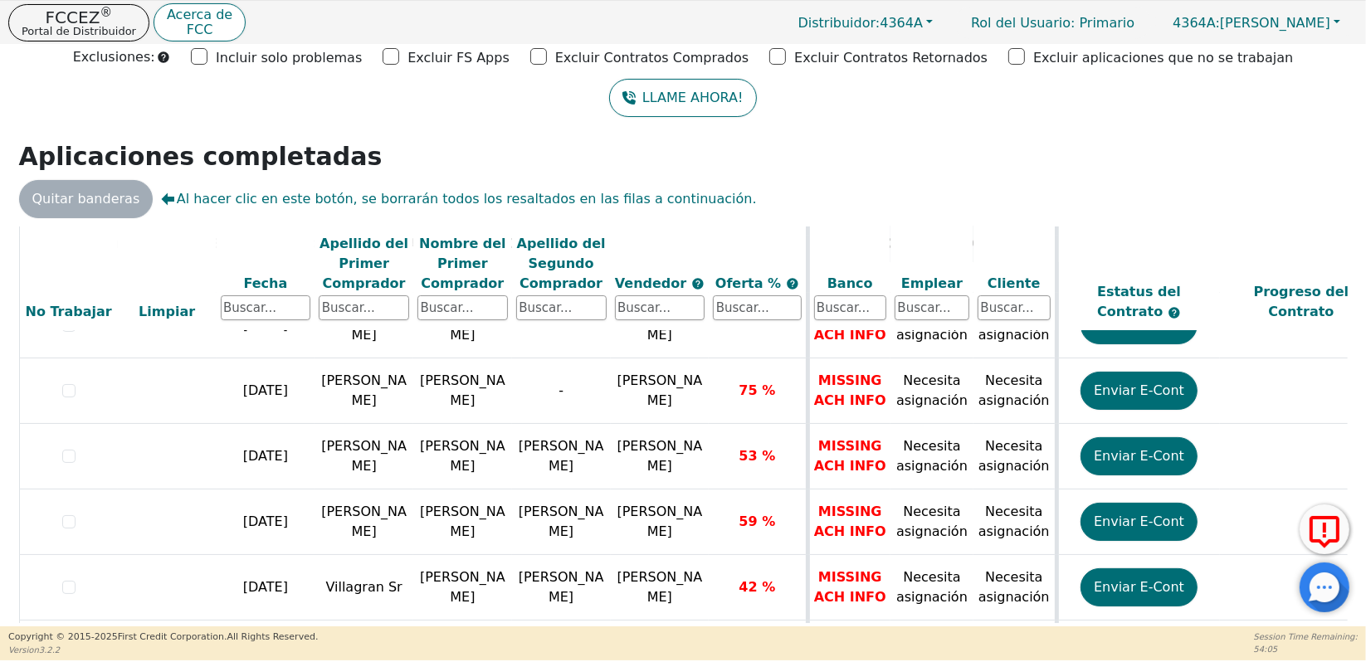
scroll to position [217, 0]
